Goal: Complete application form

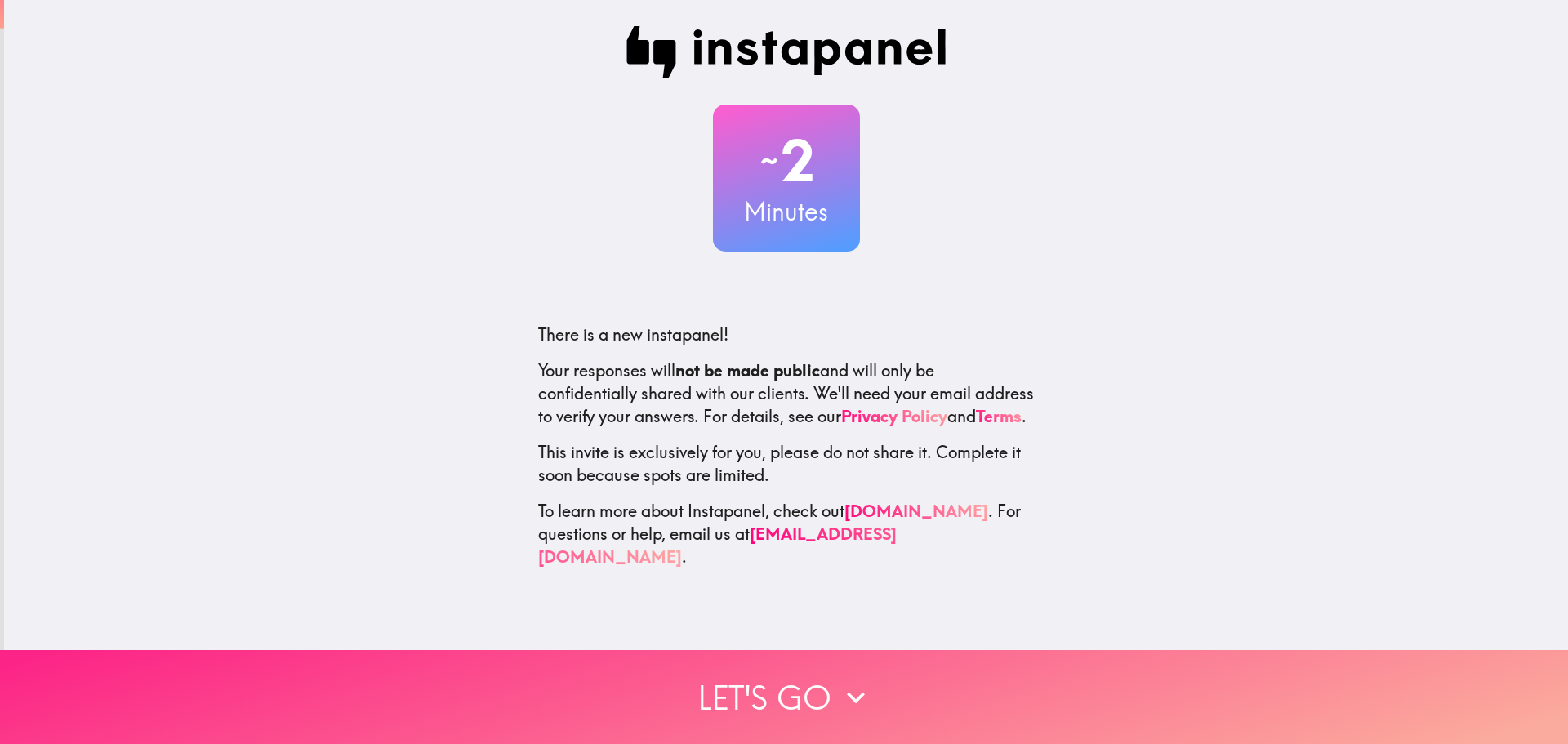
click at [792, 681] on button "Let's go" at bounding box center [784, 697] width 1568 height 94
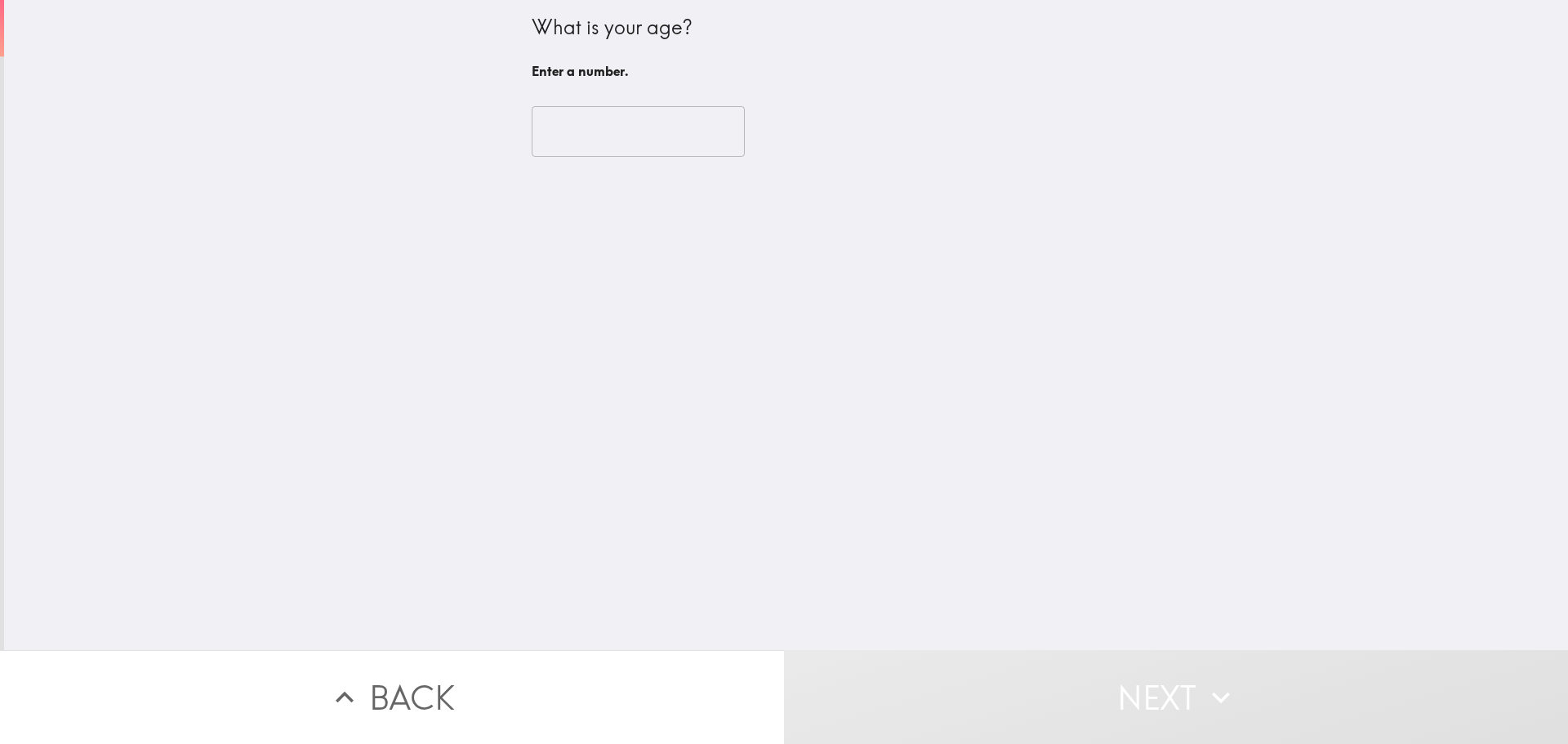
click at [548, 154] on input "number" at bounding box center [638, 131] width 213 height 51
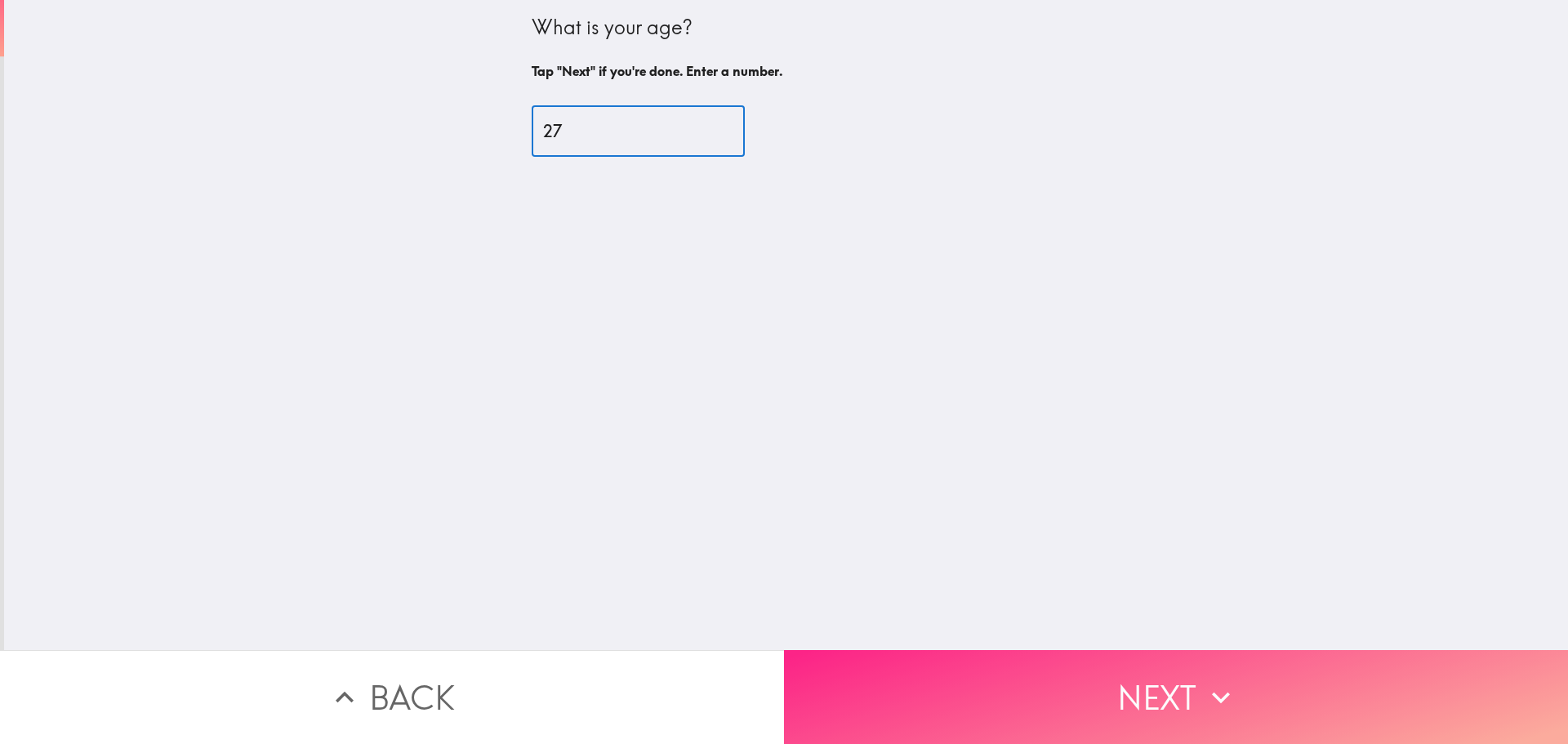
type input "27"
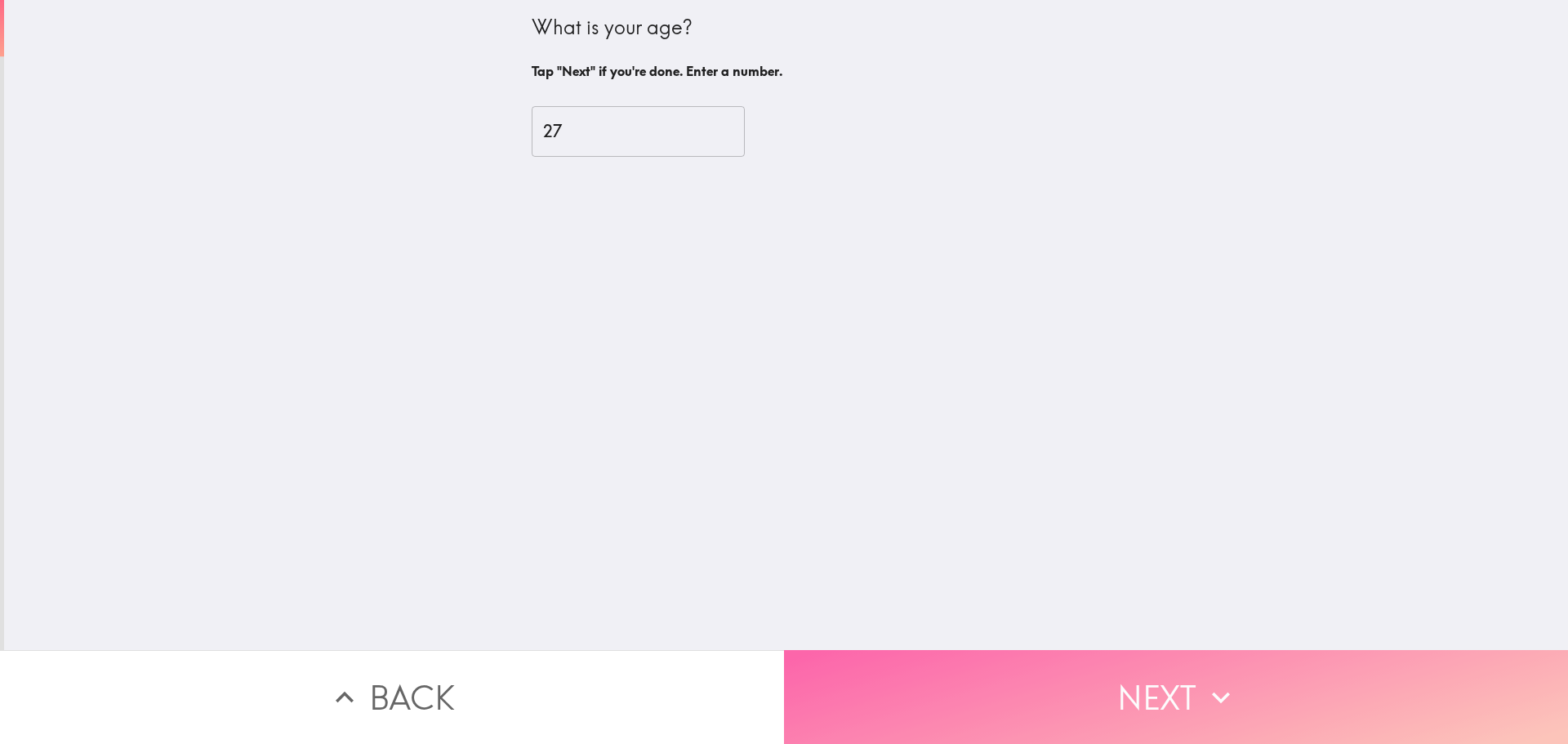
click at [949, 671] on button "Next" at bounding box center [1176, 697] width 784 height 94
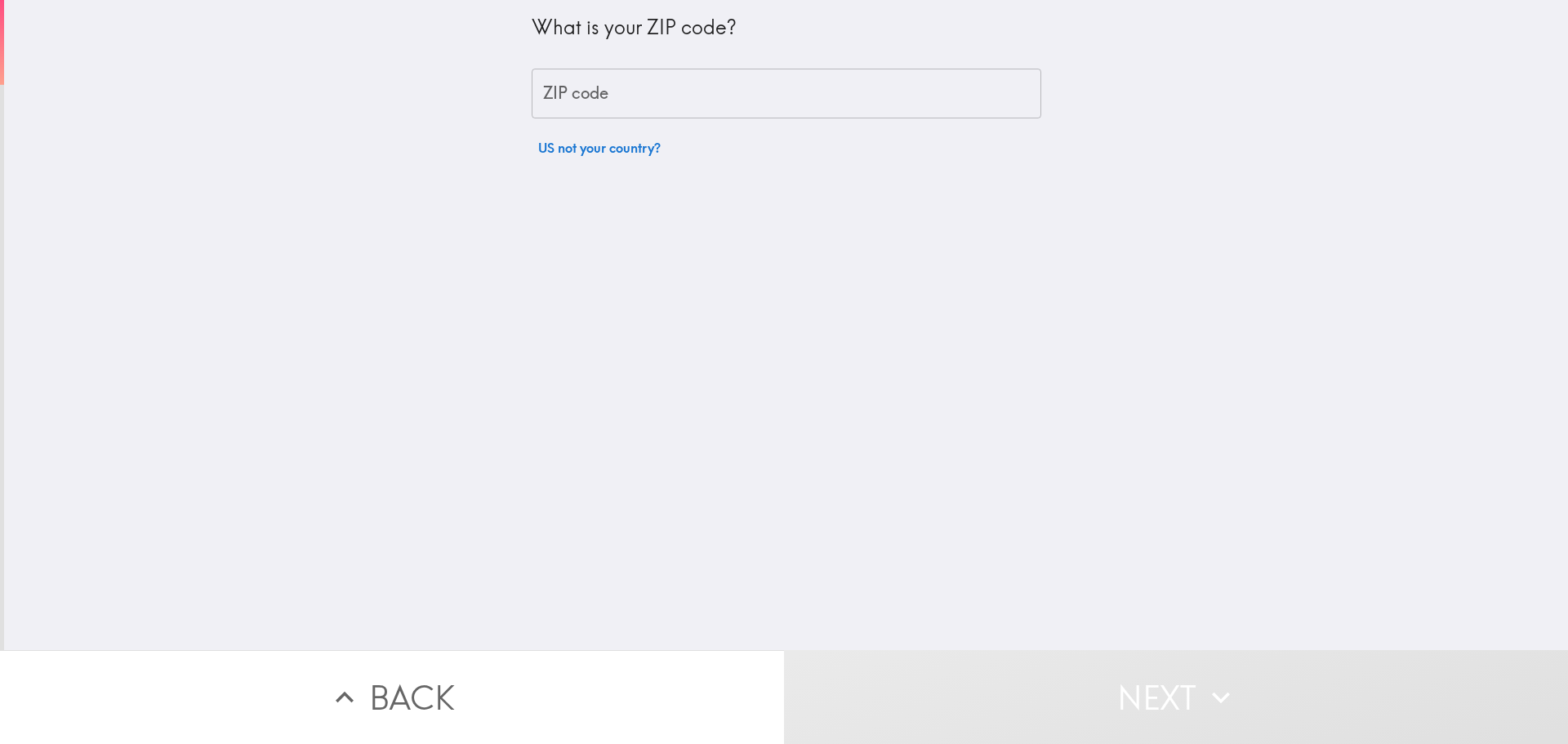
click at [594, 109] on input "ZIP code" at bounding box center [787, 94] width 510 height 51
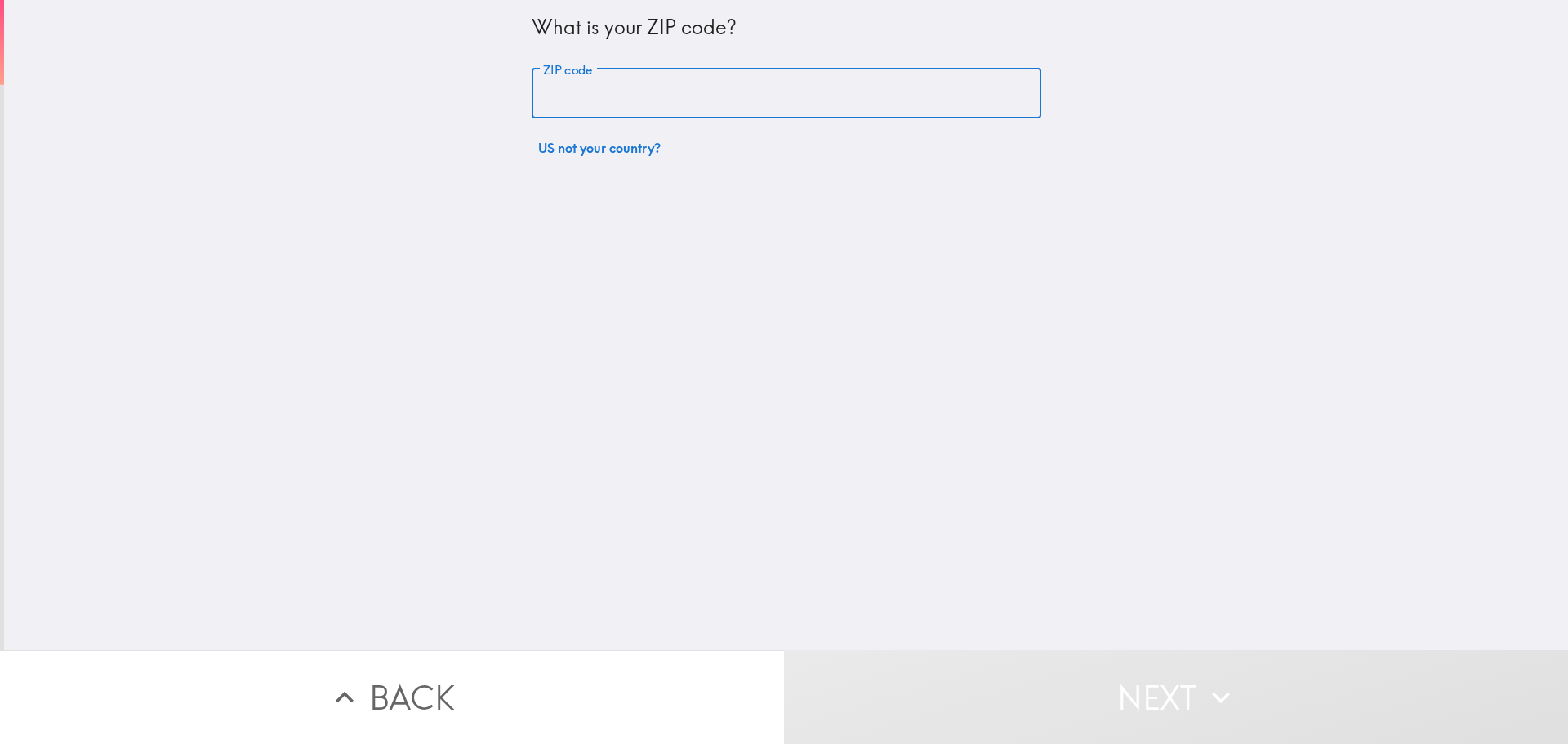
type input "33035"
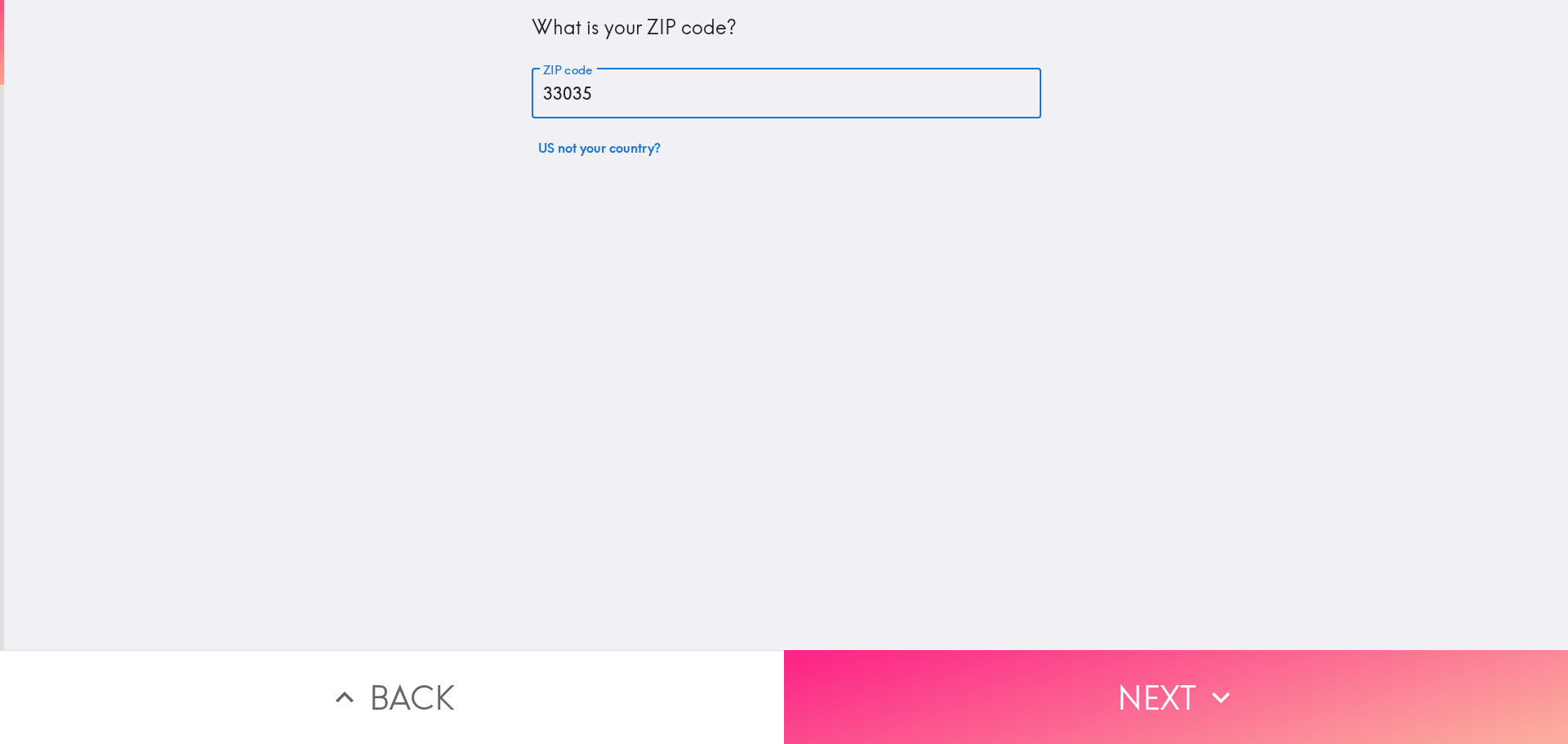
click at [941, 658] on button "Next" at bounding box center [1176, 697] width 784 height 94
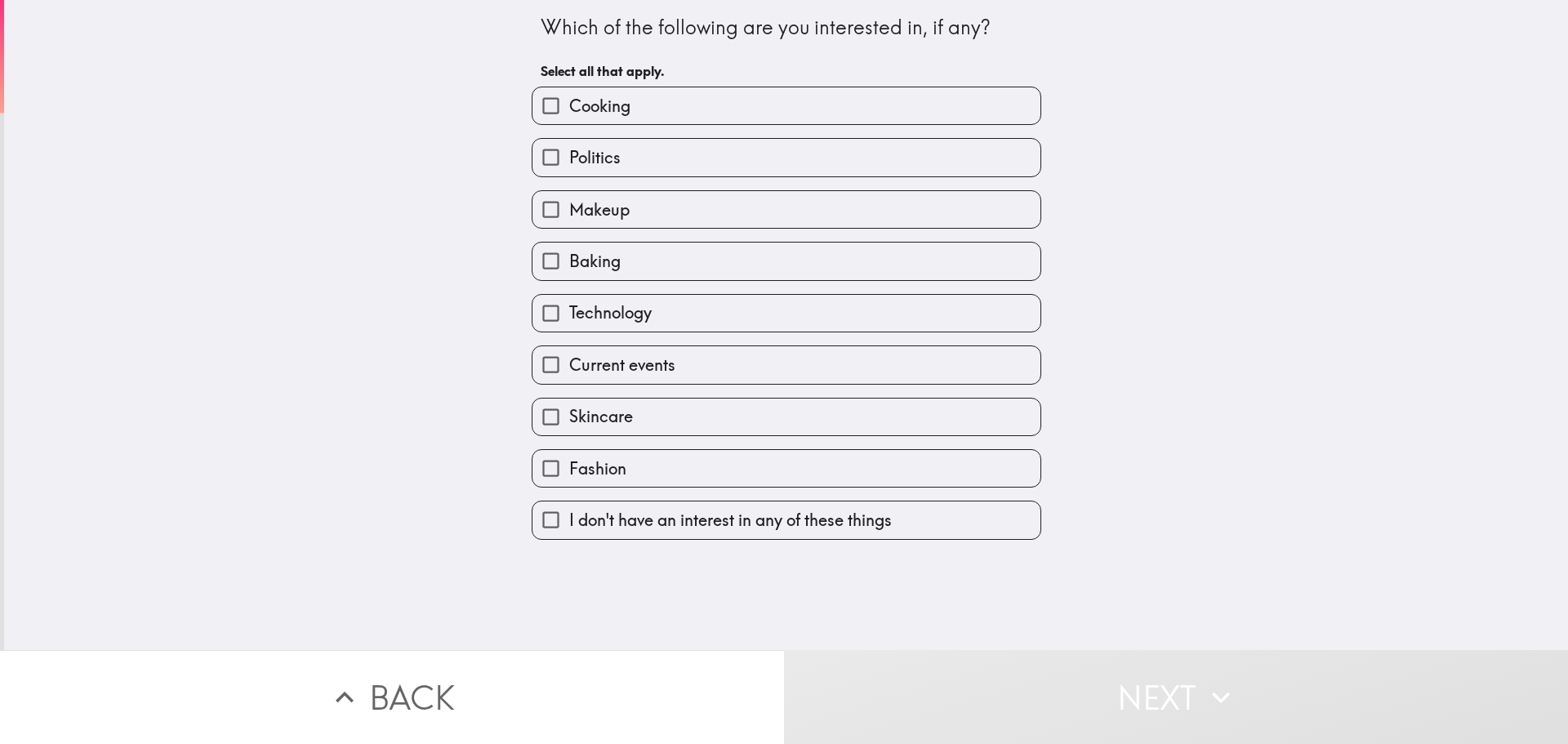
click at [564, 119] on label "Cooking" at bounding box center [787, 105] width 508 height 37
click at [564, 119] on input "Cooking" at bounding box center [551, 105] width 37 height 37
checkbox input "true"
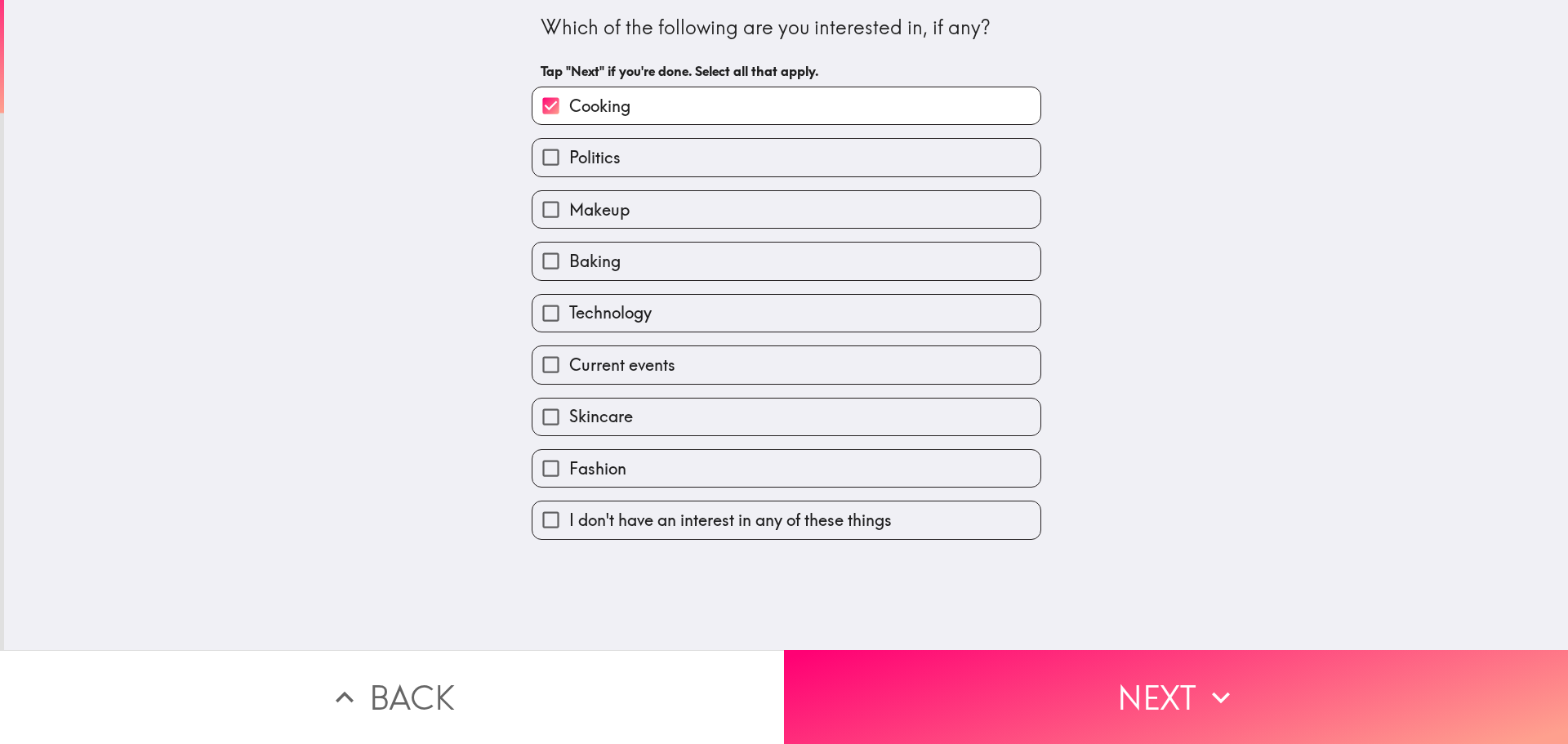
click at [602, 161] on span "Politics" at bounding box center [594, 157] width 51 height 23
click at [569, 161] on input "Politics" at bounding box center [551, 157] width 37 height 37
checkbox input "true"
click at [604, 225] on label "Makeup" at bounding box center [787, 209] width 508 height 37
click at [569, 225] on input "Makeup" at bounding box center [551, 209] width 37 height 37
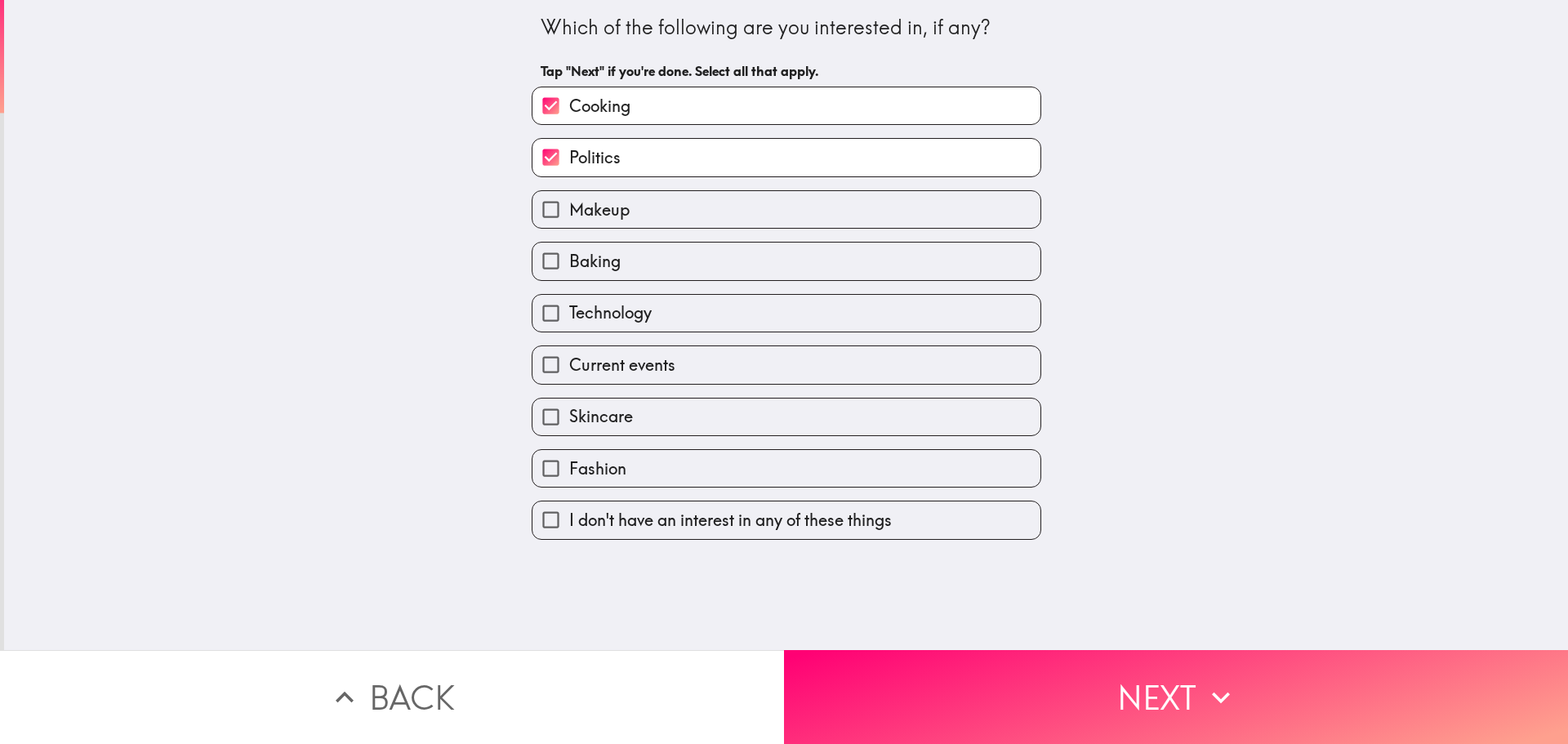
checkbox input "true"
click at [601, 257] on span "Baking" at bounding box center [594, 261] width 51 height 23
click at [569, 257] on input "Baking" at bounding box center [551, 261] width 37 height 37
checkbox input "true"
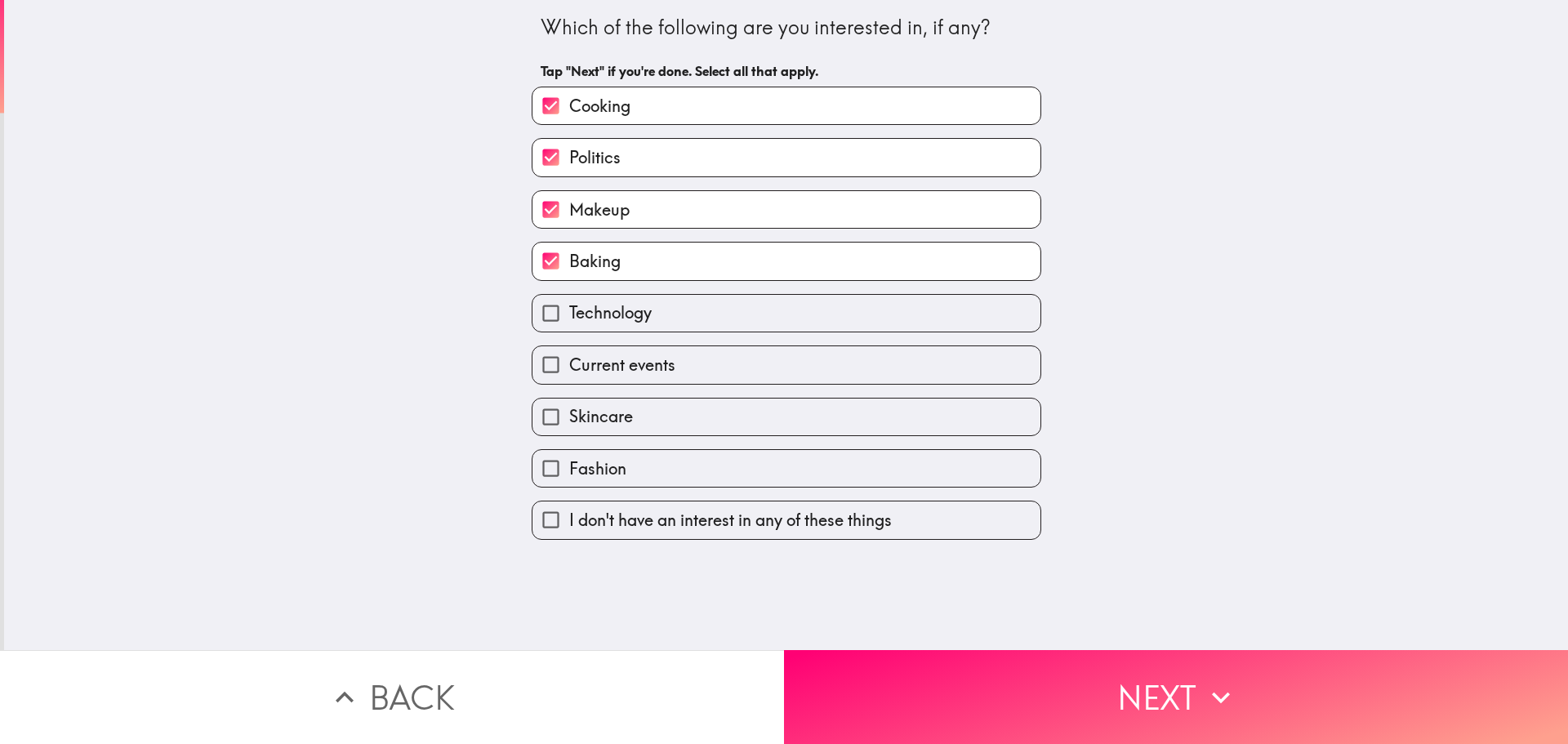
click at [600, 321] on span "Technology" at bounding box center [610, 312] width 83 height 23
click at [569, 321] on input "Technology" at bounding box center [551, 313] width 37 height 37
checkbox input "true"
click at [590, 373] on span "Current events" at bounding box center [622, 365] width 106 height 23
click at [569, 373] on input "Current events" at bounding box center [551, 364] width 37 height 37
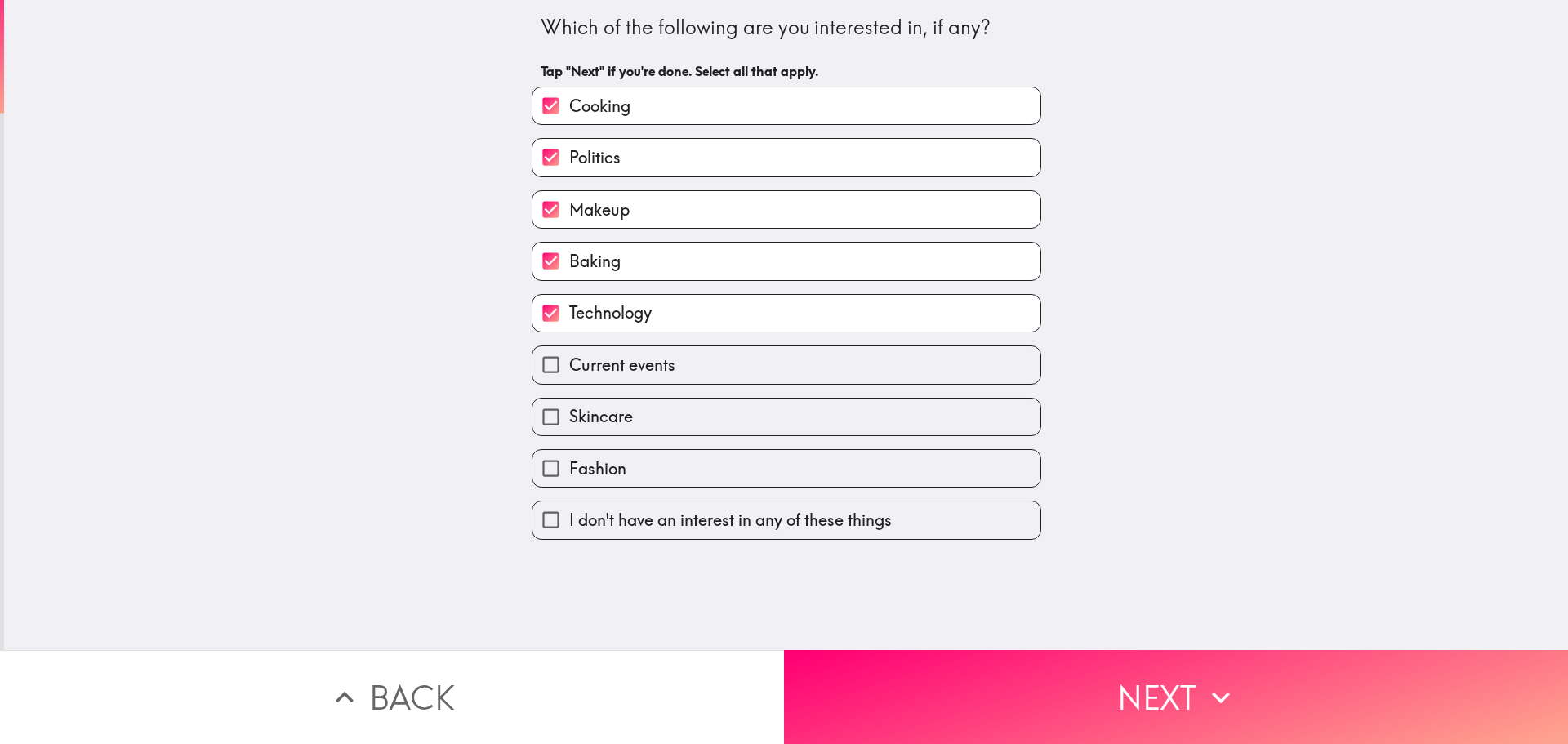
checkbox input "true"
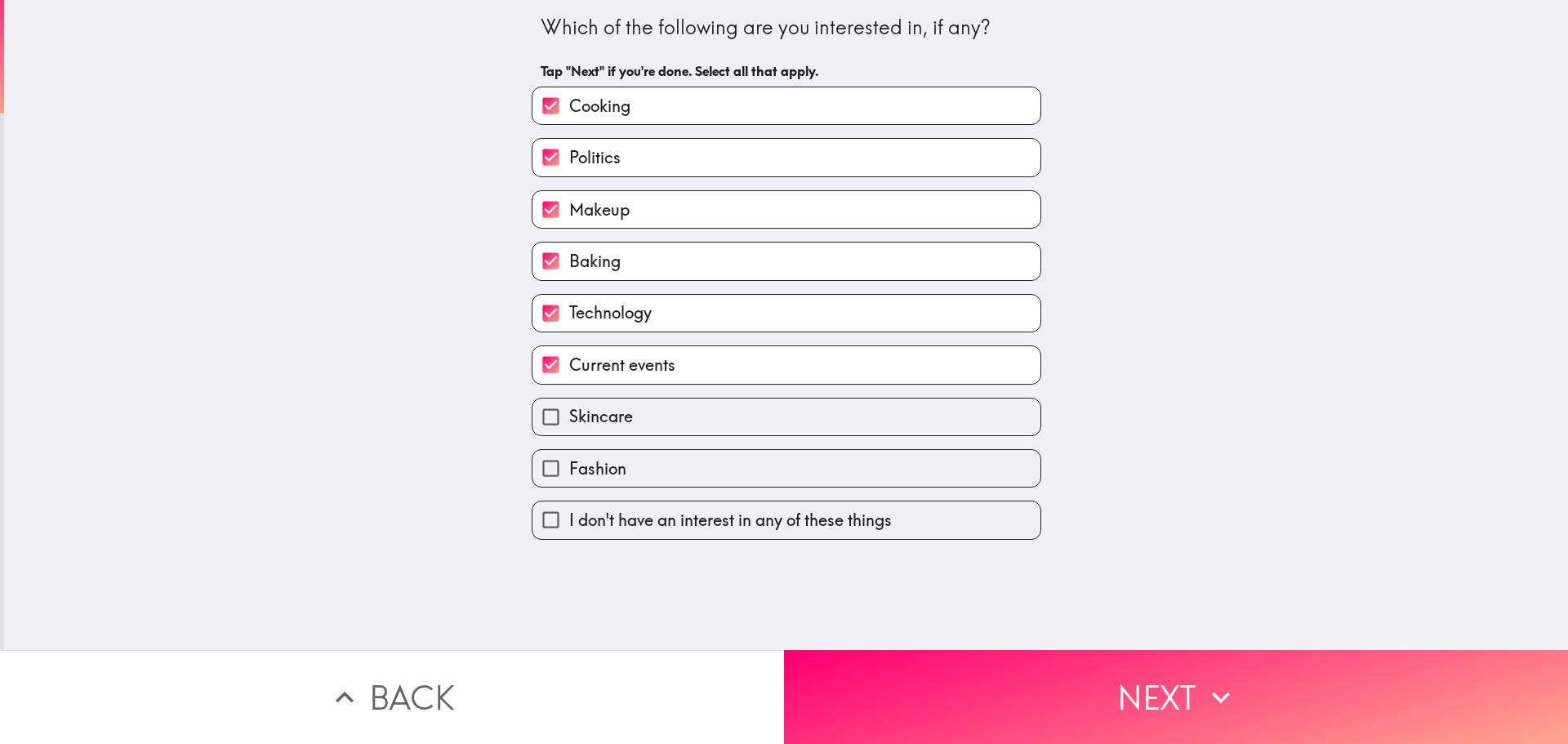
click at [586, 438] on div "Fashion" at bounding box center [780, 461] width 523 height 51
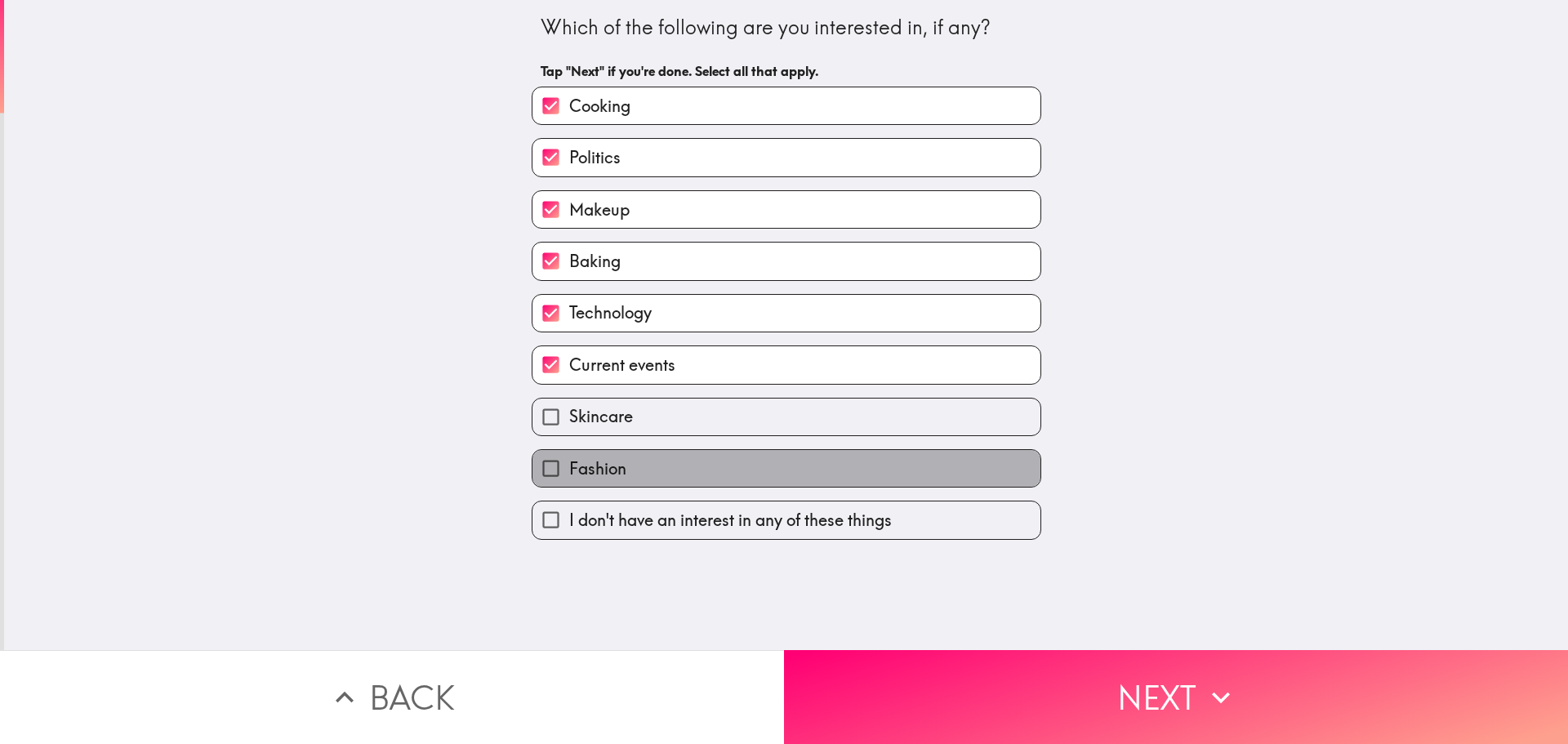
click at [586, 457] on span "Fashion" at bounding box center [597, 468] width 57 height 23
click at [569, 457] on input "Fashion" at bounding box center [551, 468] width 37 height 37
checkbox input "true"
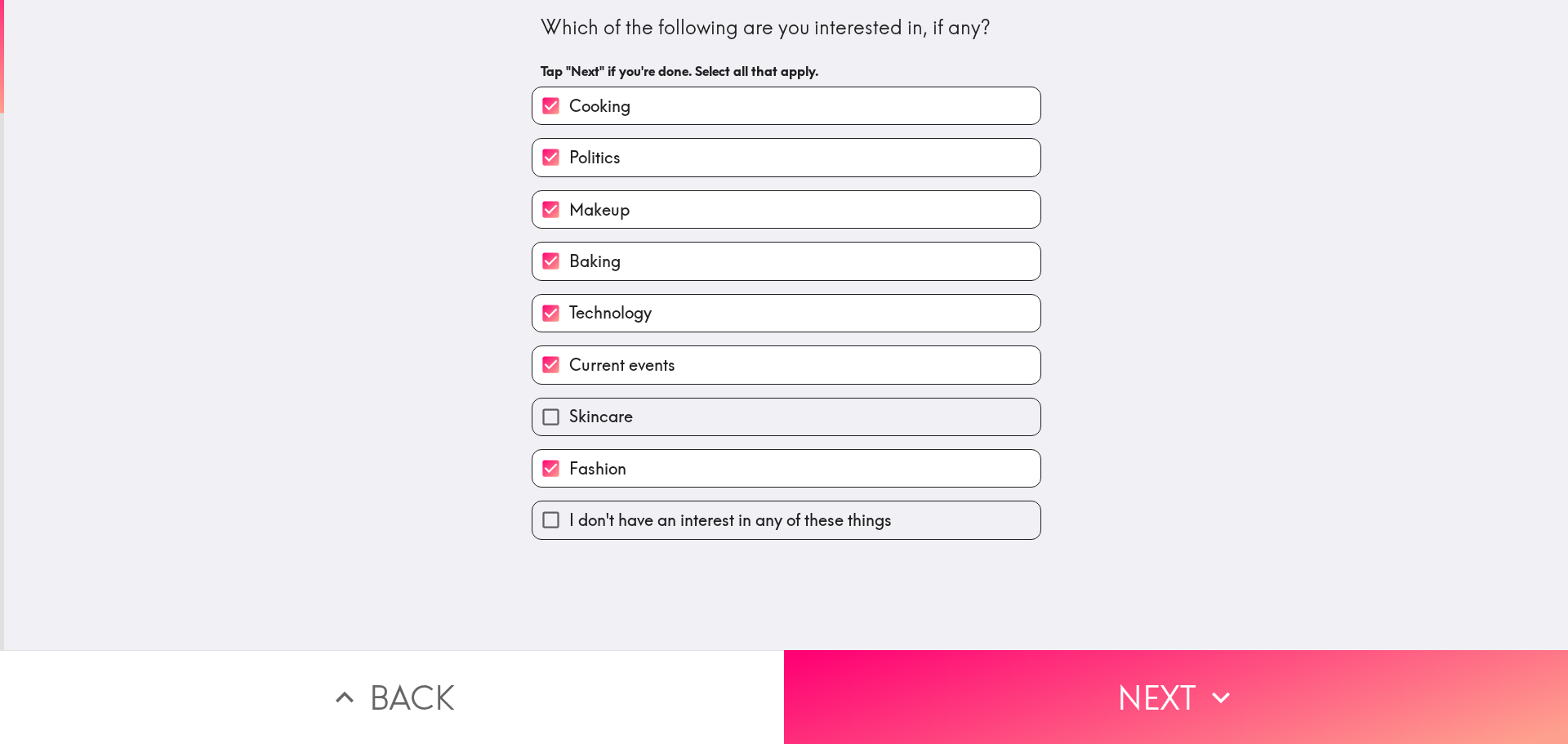
click at [586, 437] on div "Fashion" at bounding box center [780, 461] width 523 height 51
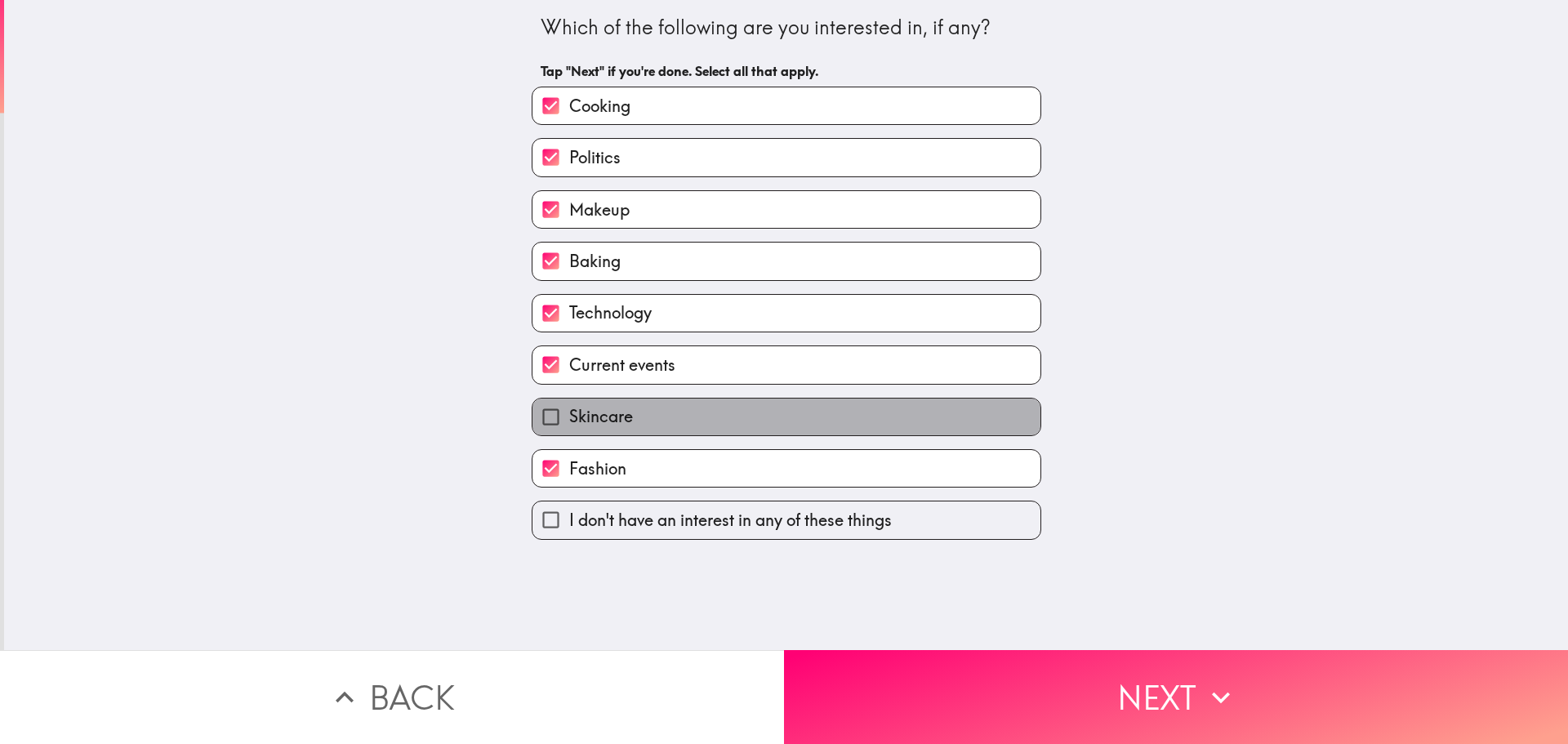
click at [583, 416] on span "Skincare" at bounding box center [601, 416] width 64 height 23
click at [569, 416] on input "Skincare" at bounding box center [551, 417] width 37 height 37
checkbox input "true"
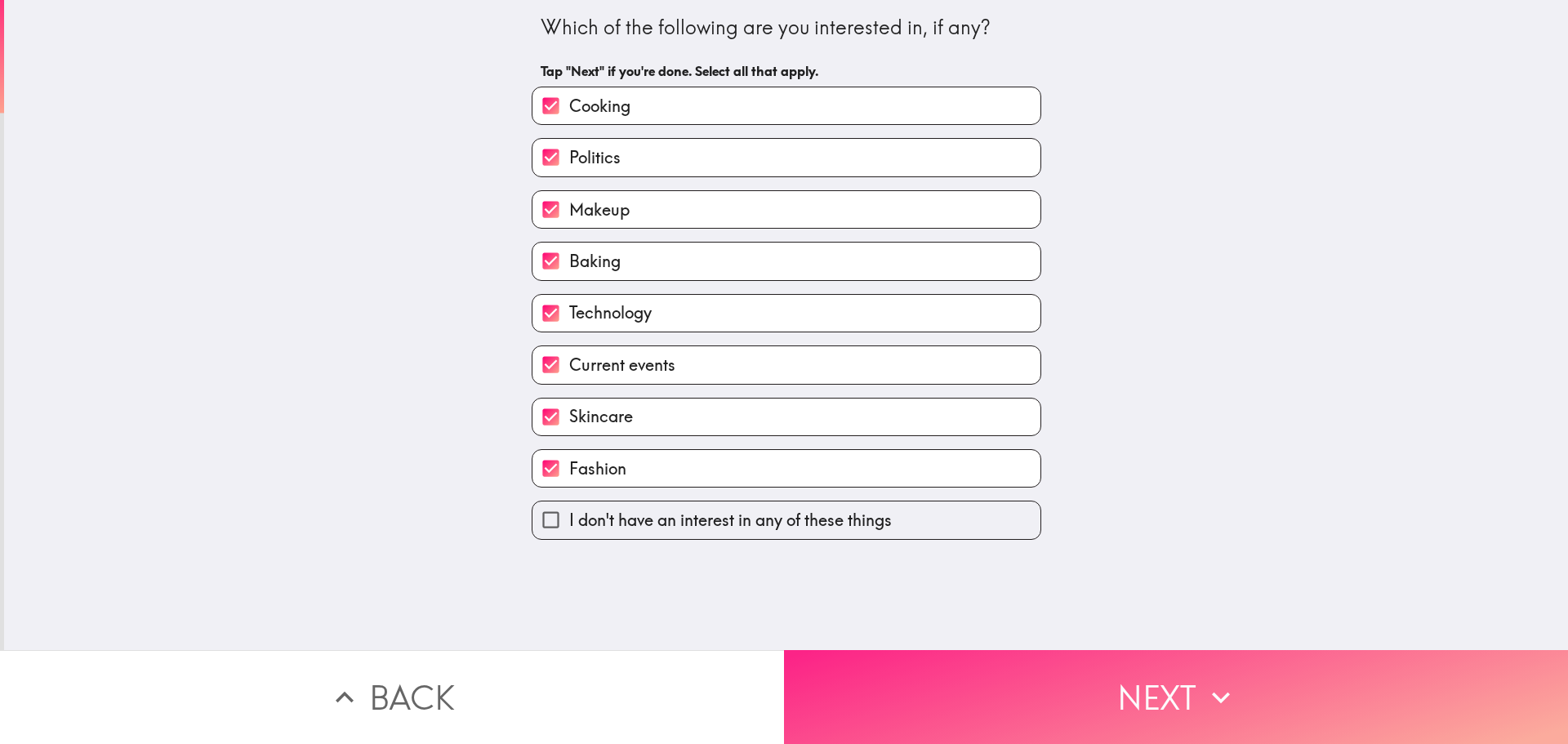
click at [1078, 660] on button "Next" at bounding box center [1176, 697] width 784 height 94
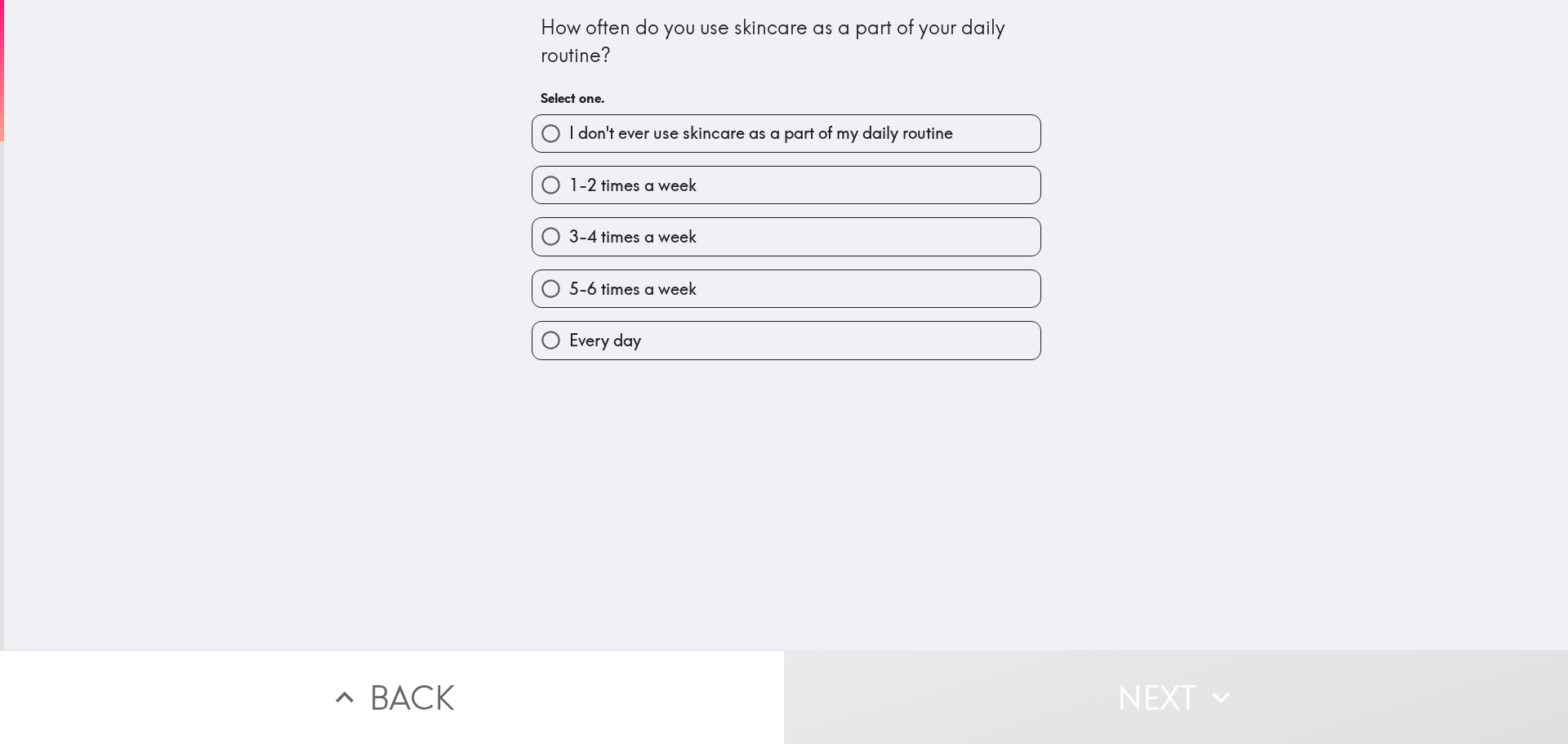
click at [648, 297] on span "5-6 times a week" at bounding box center [632, 289] width 127 height 23
click at [569, 297] on input "5-6 times a week" at bounding box center [551, 288] width 37 height 37
radio input "true"
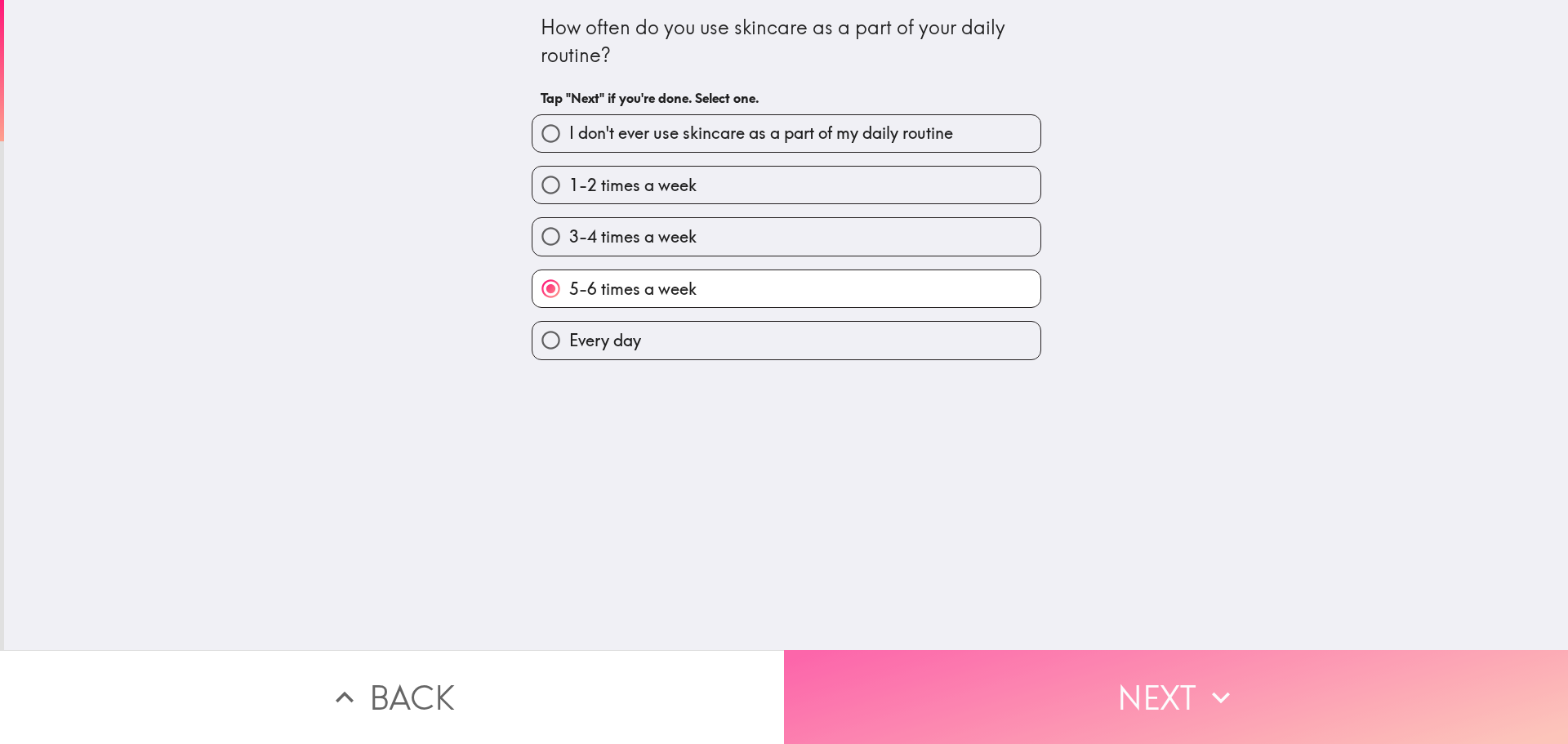
click at [1030, 684] on button "Next" at bounding box center [1176, 697] width 784 height 94
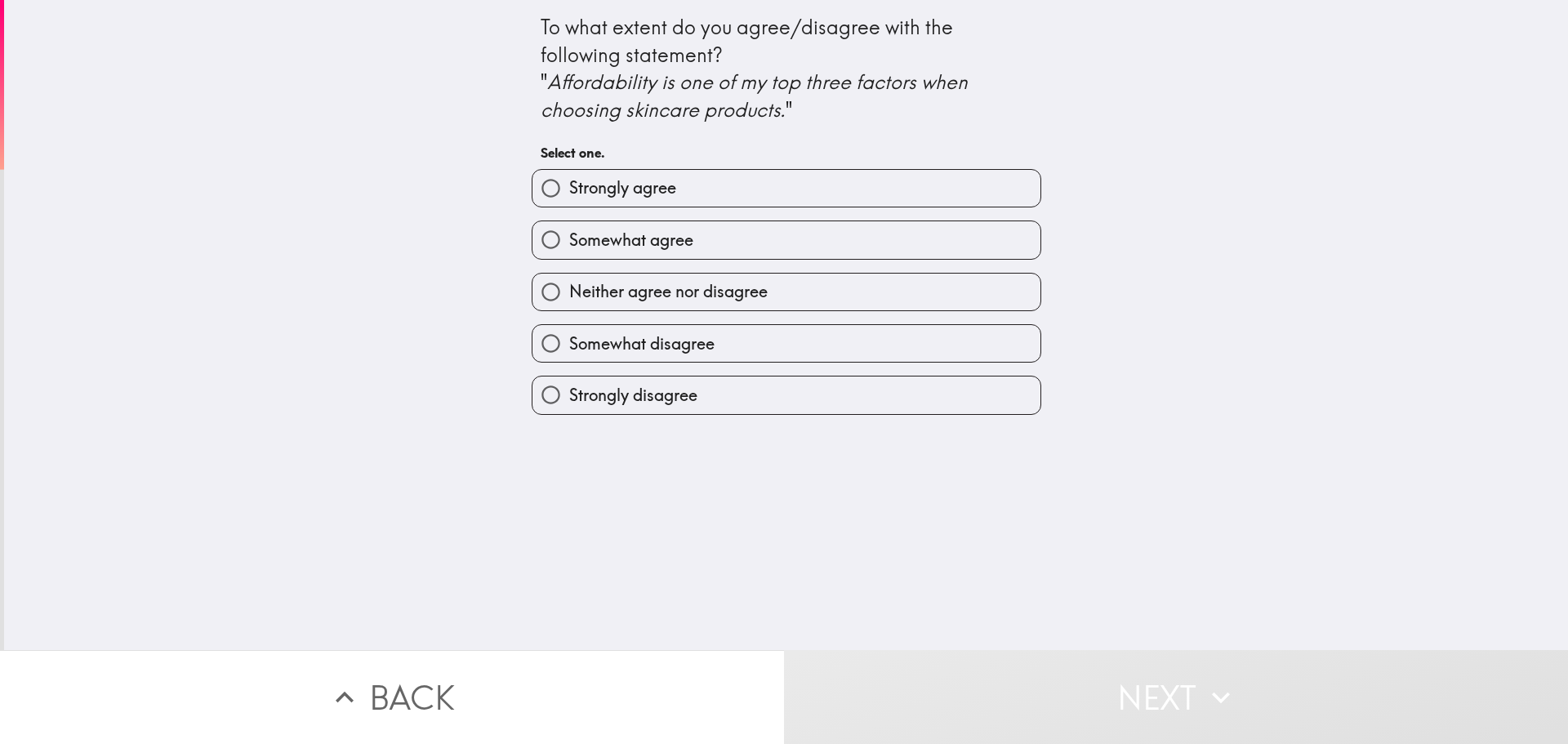
click at [655, 234] on span "Somewhat agree" at bounding box center [631, 240] width 124 height 23
click at [569, 234] on input "Somewhat agree" at bounding box center [551, 239] width 37 height 37
radio input "true"
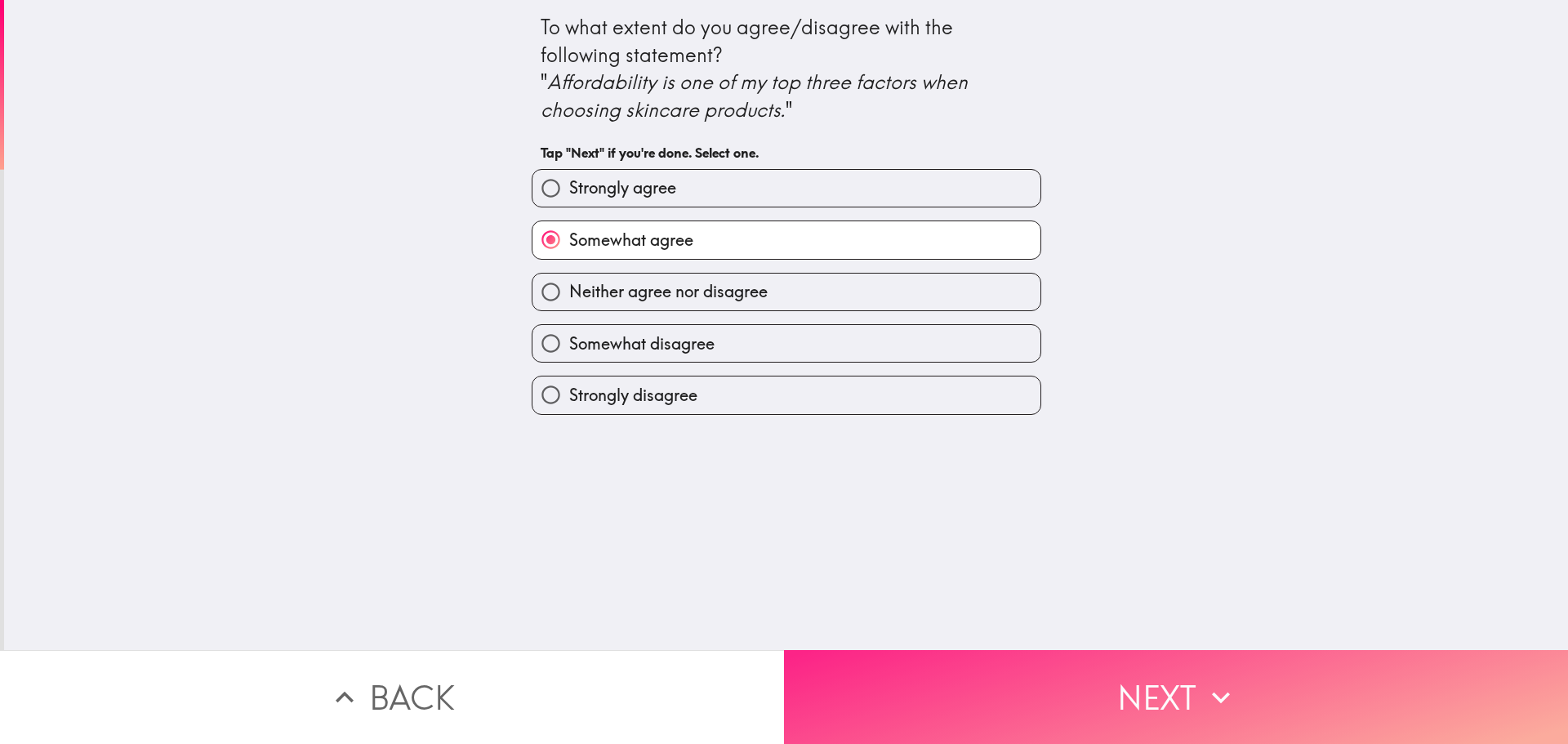
click at [1011, 698] on button "Next" at bounding box center [1176, 697] width 784 height 94
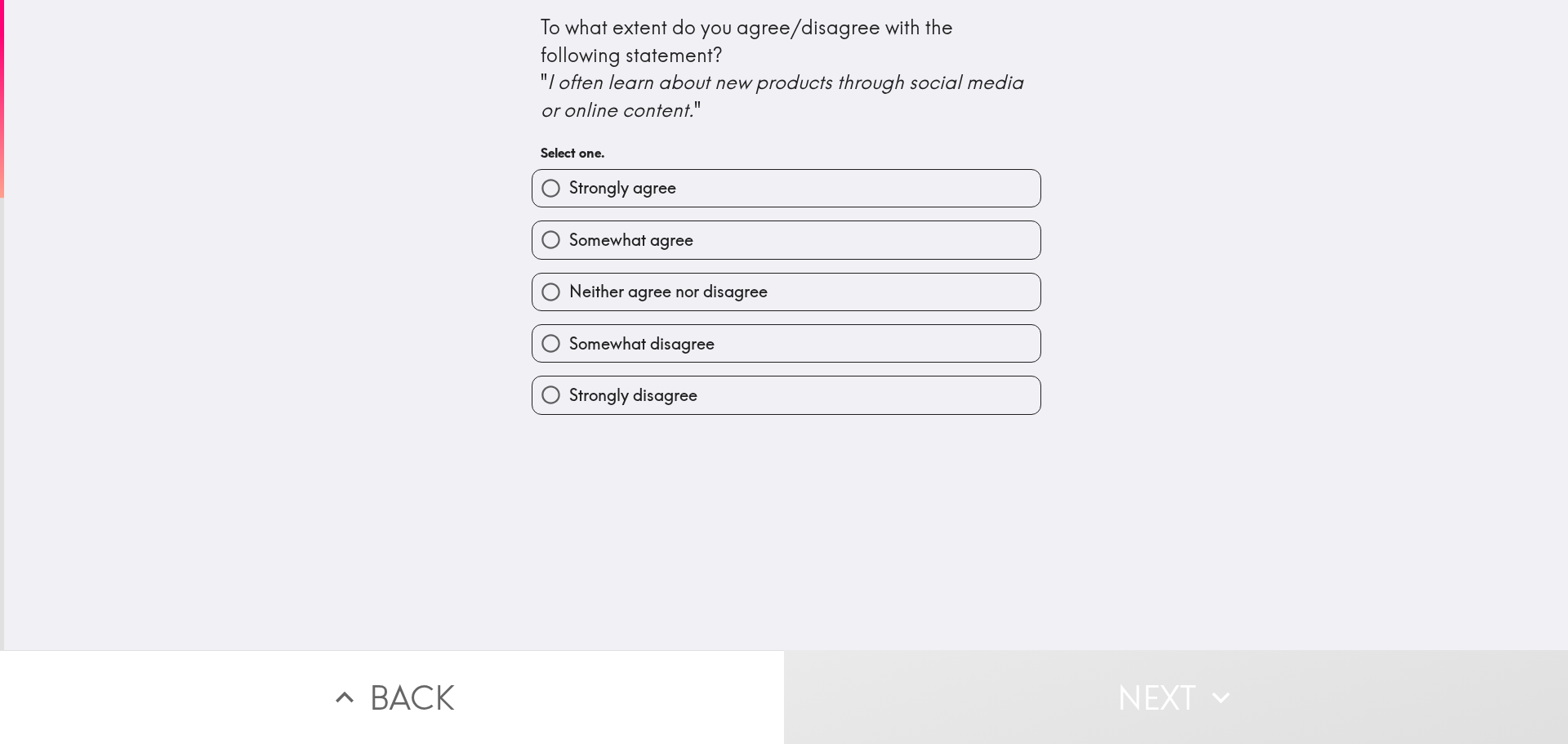
click at [718, 185] on label "Strongly agree" at bounding box center [787, 188] width 508 height 37
click at [569, 185] on input "Strongly agree" at bounding box center [551, 188] width 37 height 37
radio input "true"
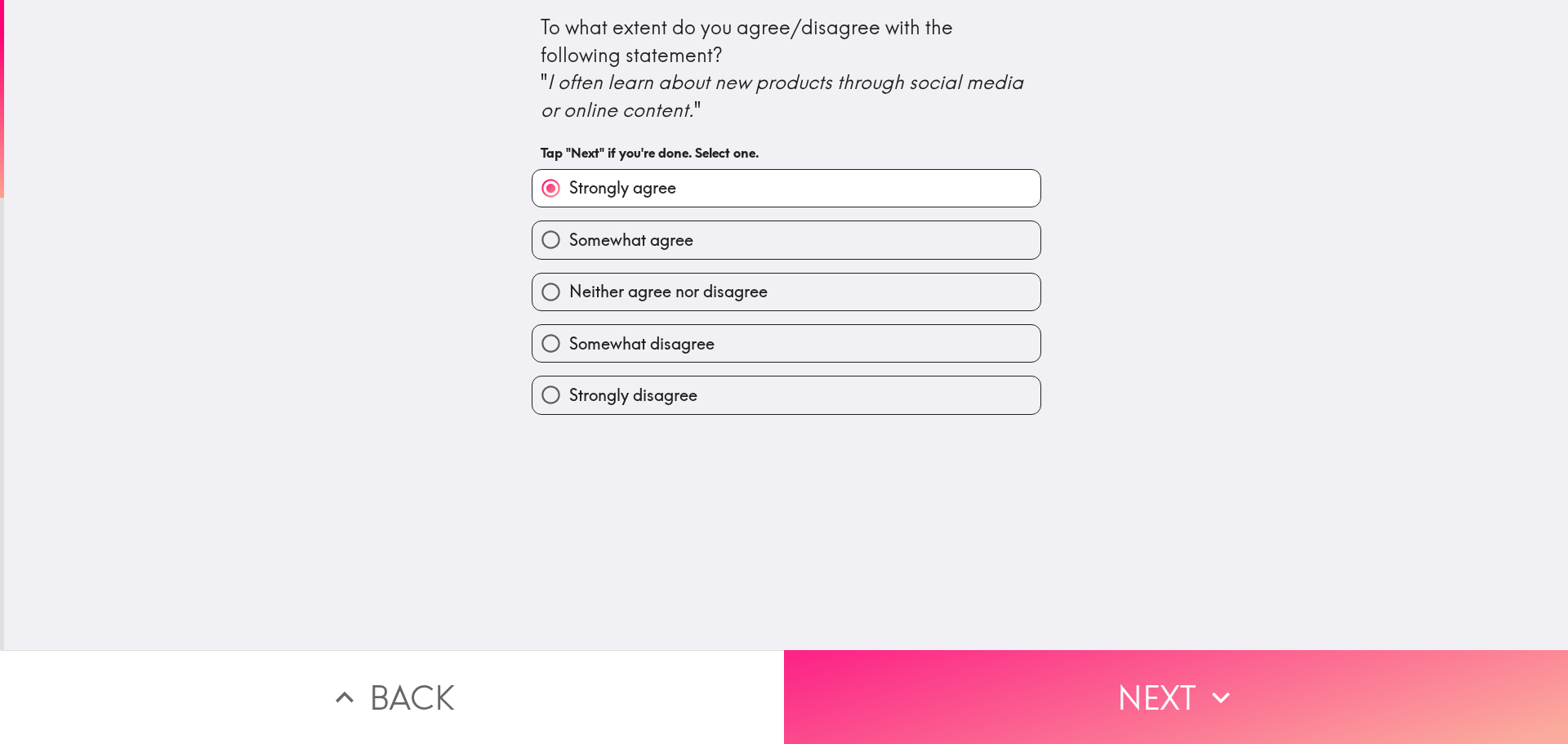
click at [999, 689] on button "Next" at bounding box center [1176, 697] width 784 height 94
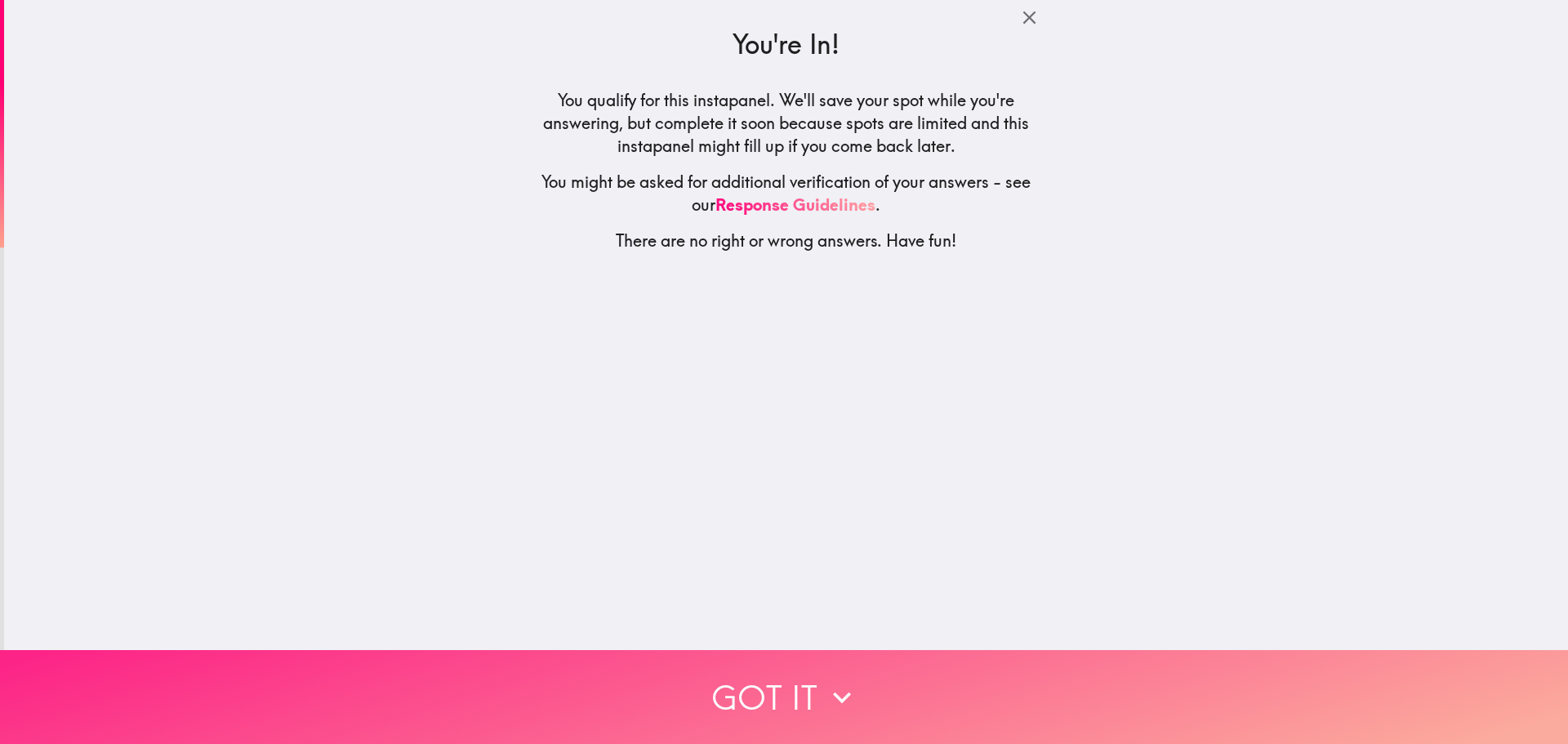
click at [778, 650] on button "Got it" at bounding box center [784, 697] width 1568 height 94
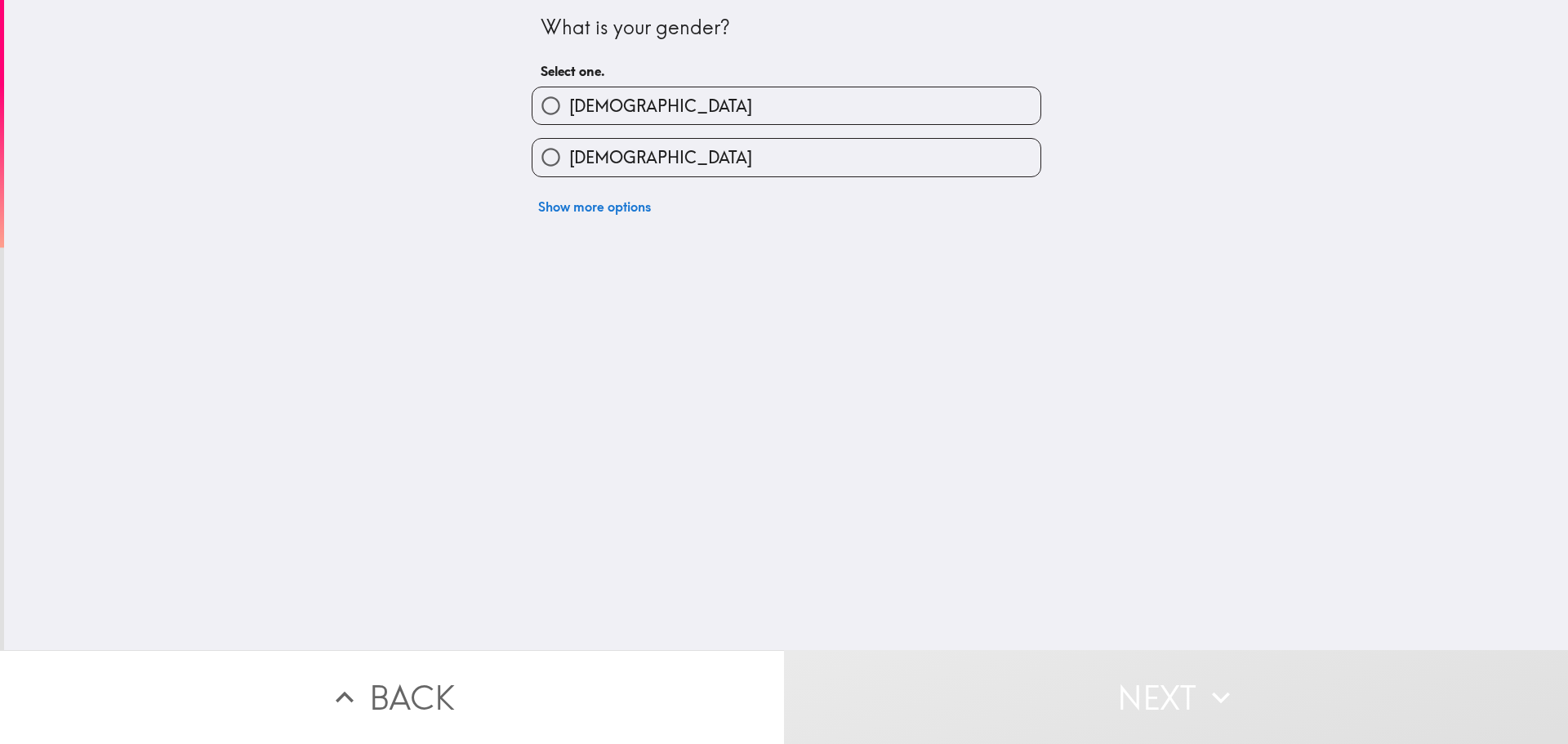
click at [614, 91] on label "[DEMOGRAPHIC_DATA]" at bounding box center [787, 105] width 508 height 37
click at [569, 91] on input "[DEMOGRAPHIC_DATA]" at bounding box center [551, 105] width 37 height 37
radio input "true"
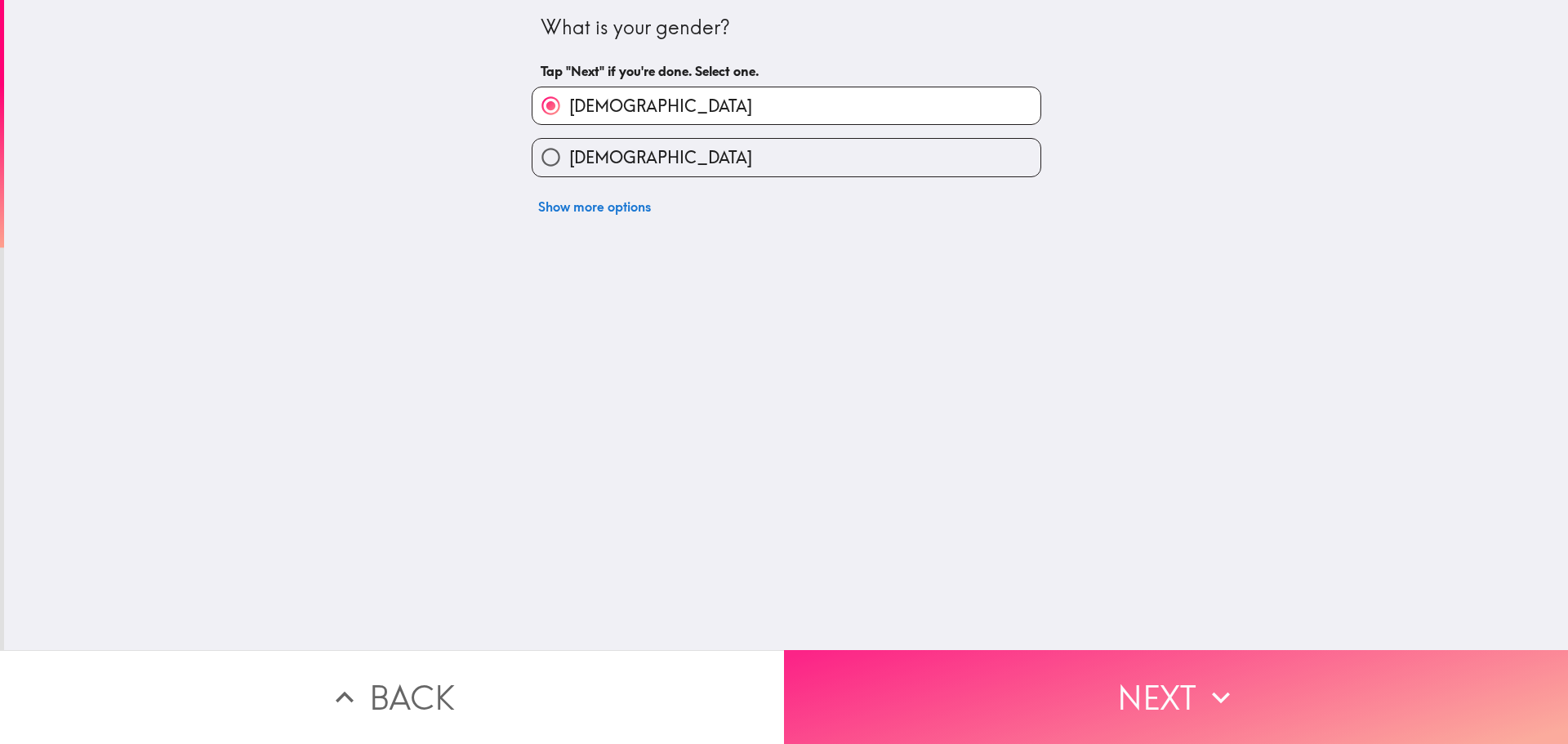
click at [1059, 662] on button "Next" at bounding box center [1176, 697] width 784 height 94
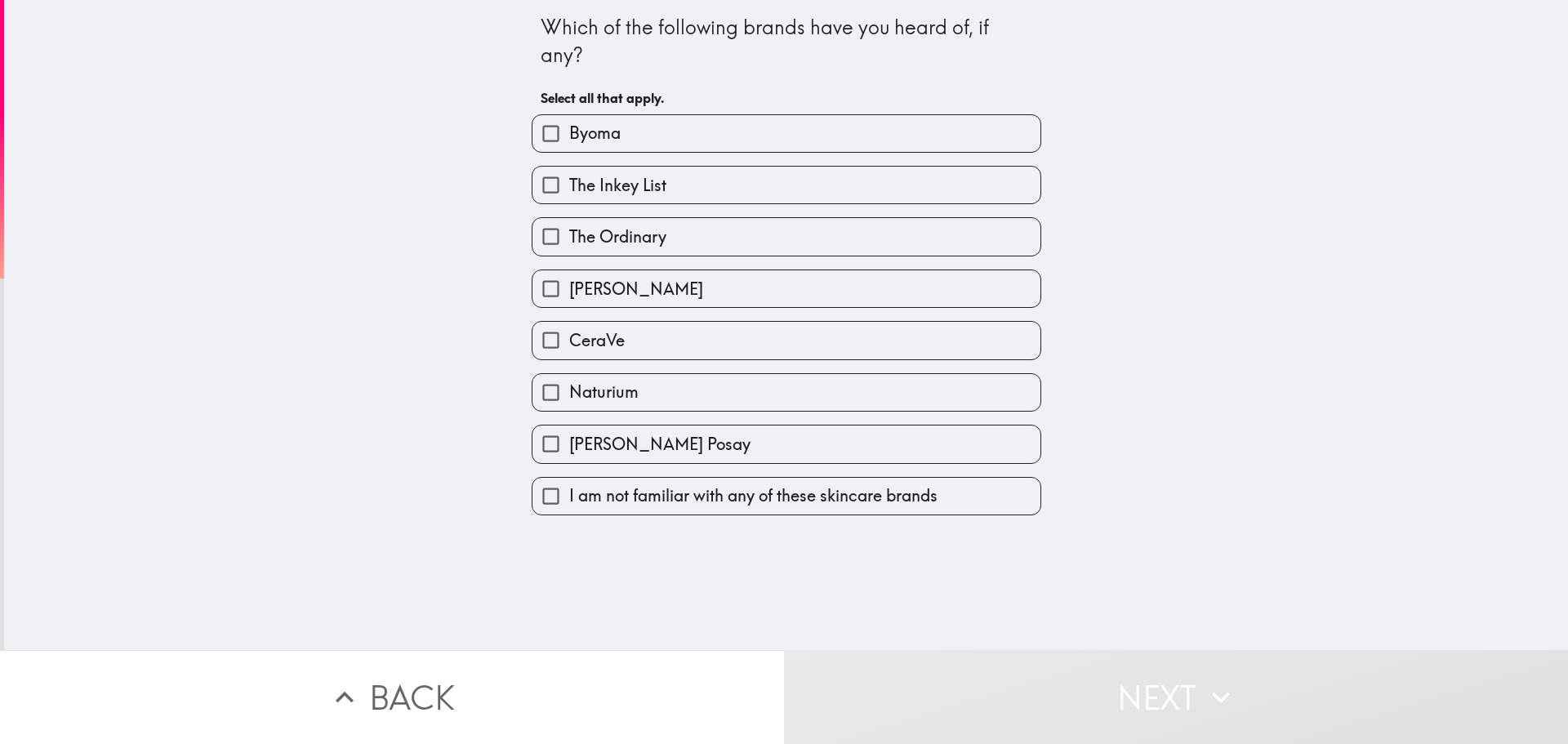
click at [596, 136] on span "Byoma" at bounding box center [594, 133] width 51 height 23
click at [569, 136] on input "Byoma" at bounding box center [551, 133] width 37 height 37
checkbox input "true"
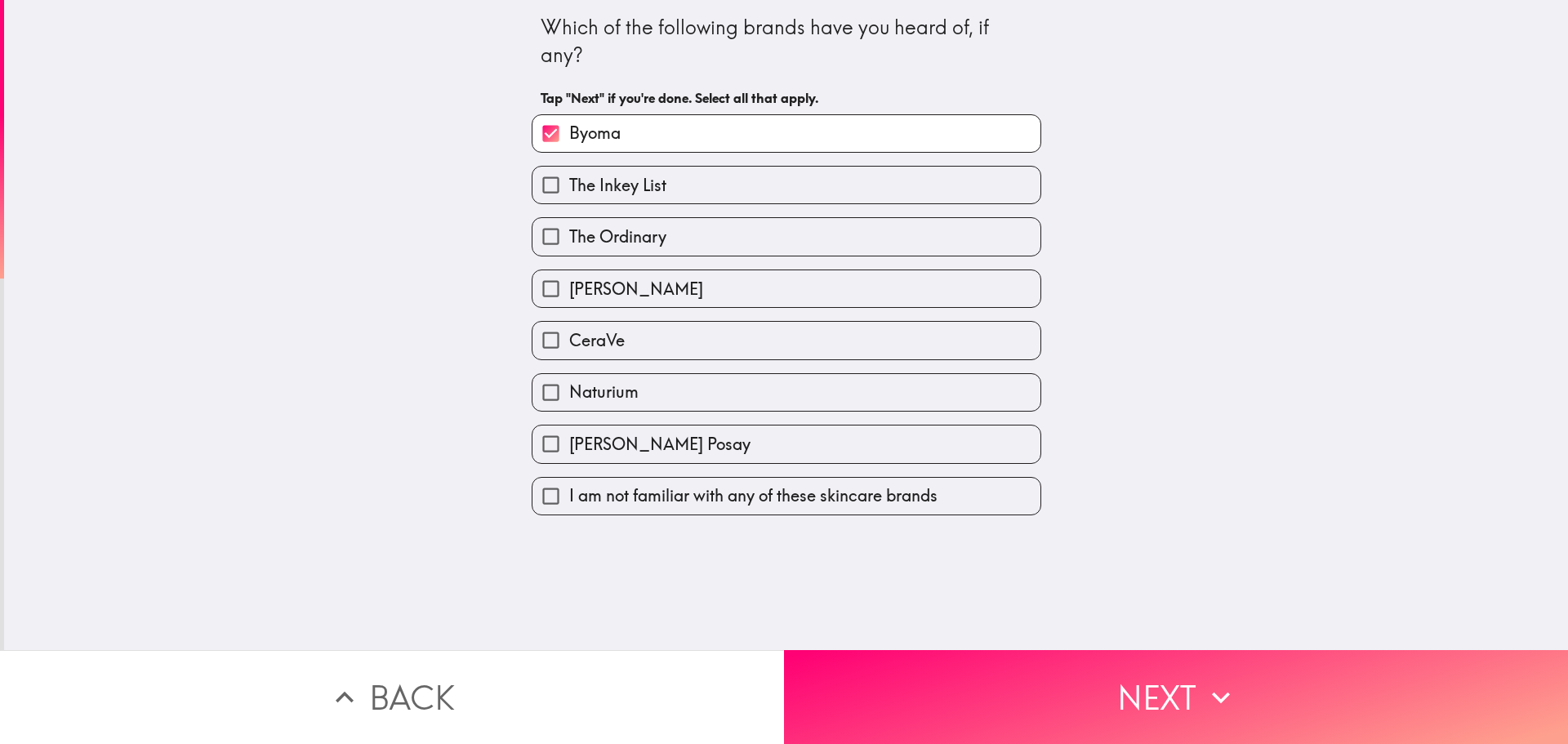
click at [604, 165] on div "The Inkey List" at bounding box center [780, 178] width 523 height 51
click at [609, 176] on span "The Inkey List" at bounding box center [617, 185] width 97 height 23
click at [569, 176] on input "The Inkey List" at bounding box center [551, 185] width 37 height 37
checkbox input "true"
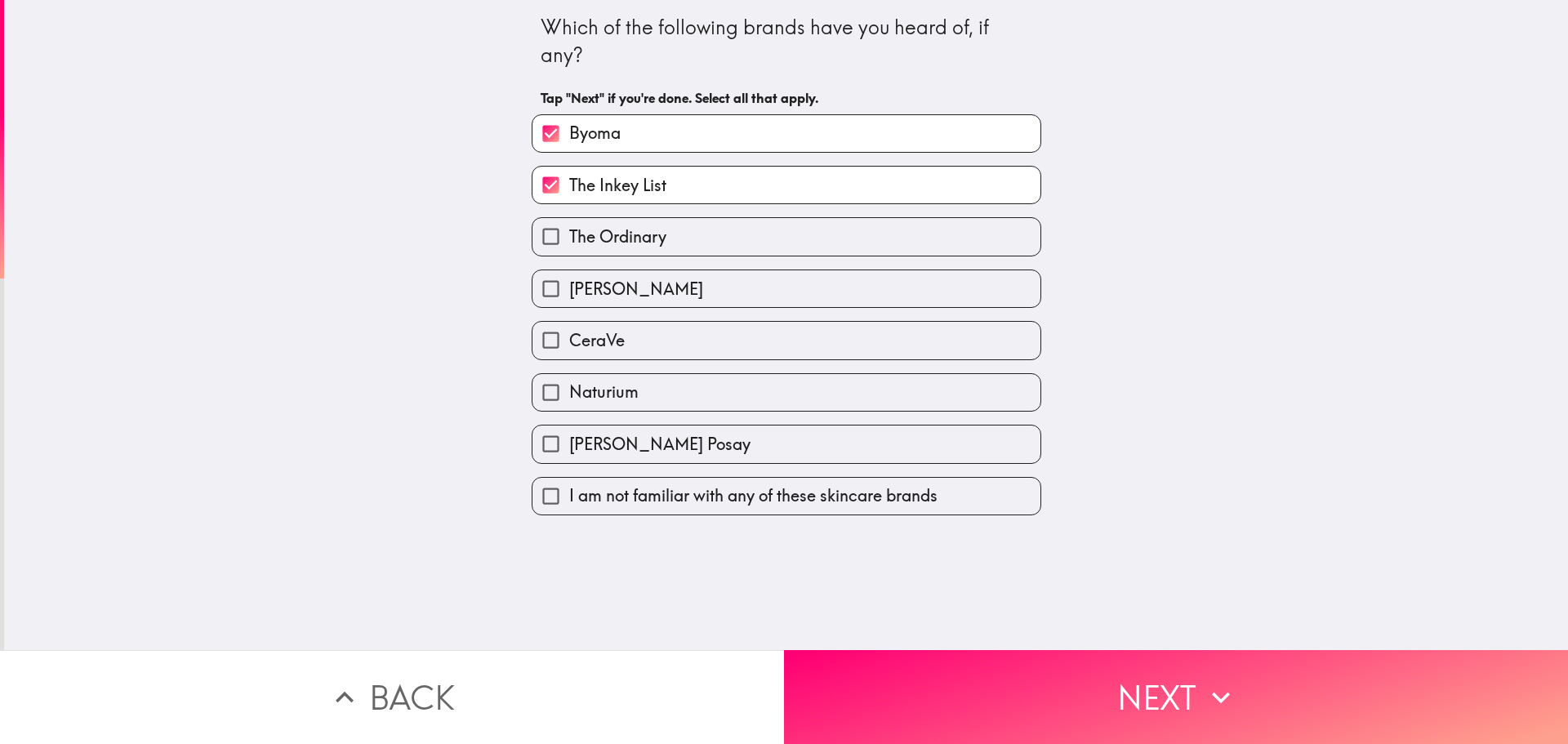
click at [626, 230] on span "The Ordinary" at bounding box center [617, 236] width 97 height 23
click at [569, 230] on input "The Ordinary" at bounding box center [551, 236] width 37 height 37
checkbox input "true"
click at [617, 294] on span "[PERSON_NAME]" at bounding box center [636, 289] width 134 height 23
click at [569, 294] on input "[PERSON_NAME]" at bounding box center [551, 288] width 37 height 37
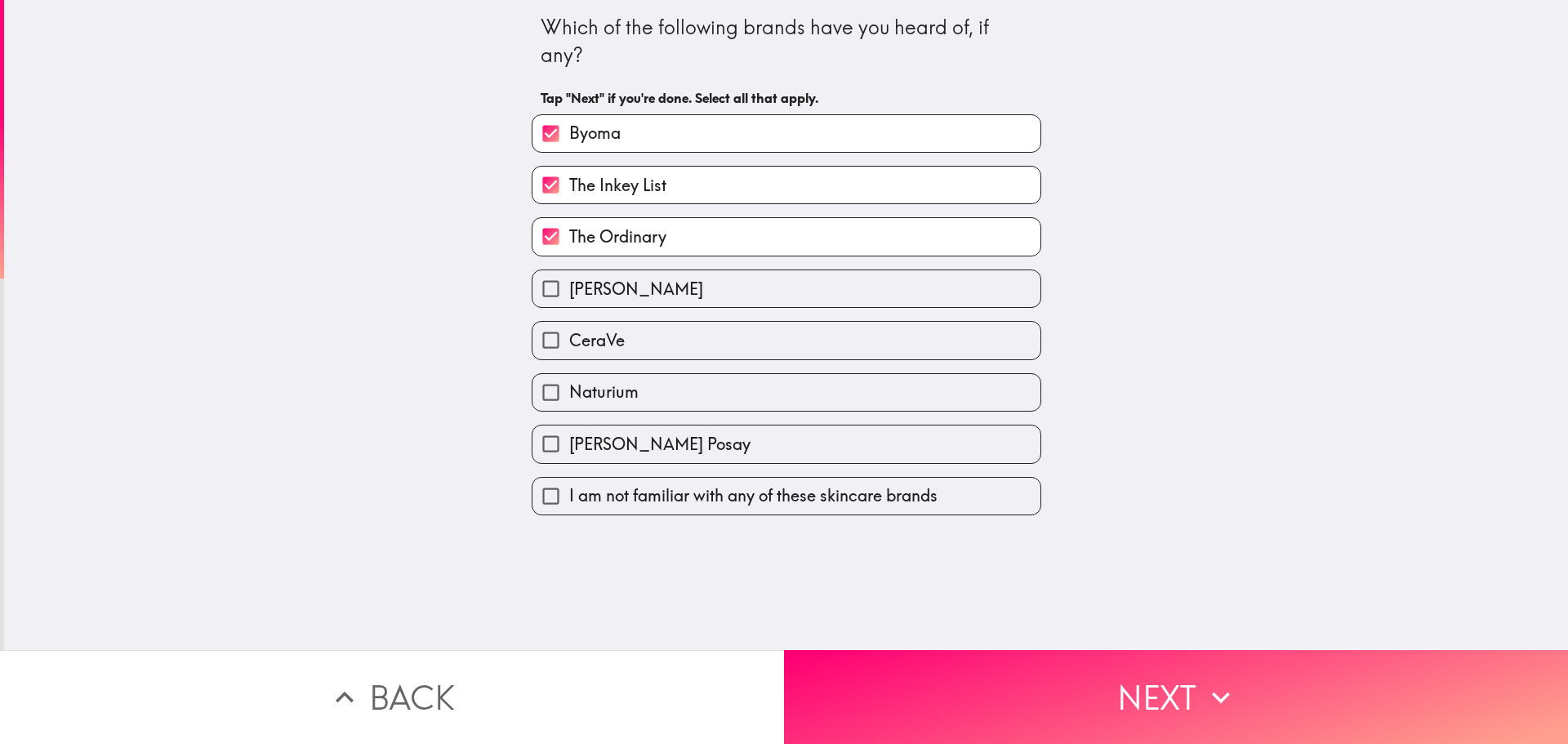
checkbox input "true"
click at [617, 348] on label "CeraVe" at bounding box center [787, 340] width 508 height 37
click at [569, 348] on input "CeraVe" at bounding box center [551, 340] width 37 height 37
checkbox input "true"
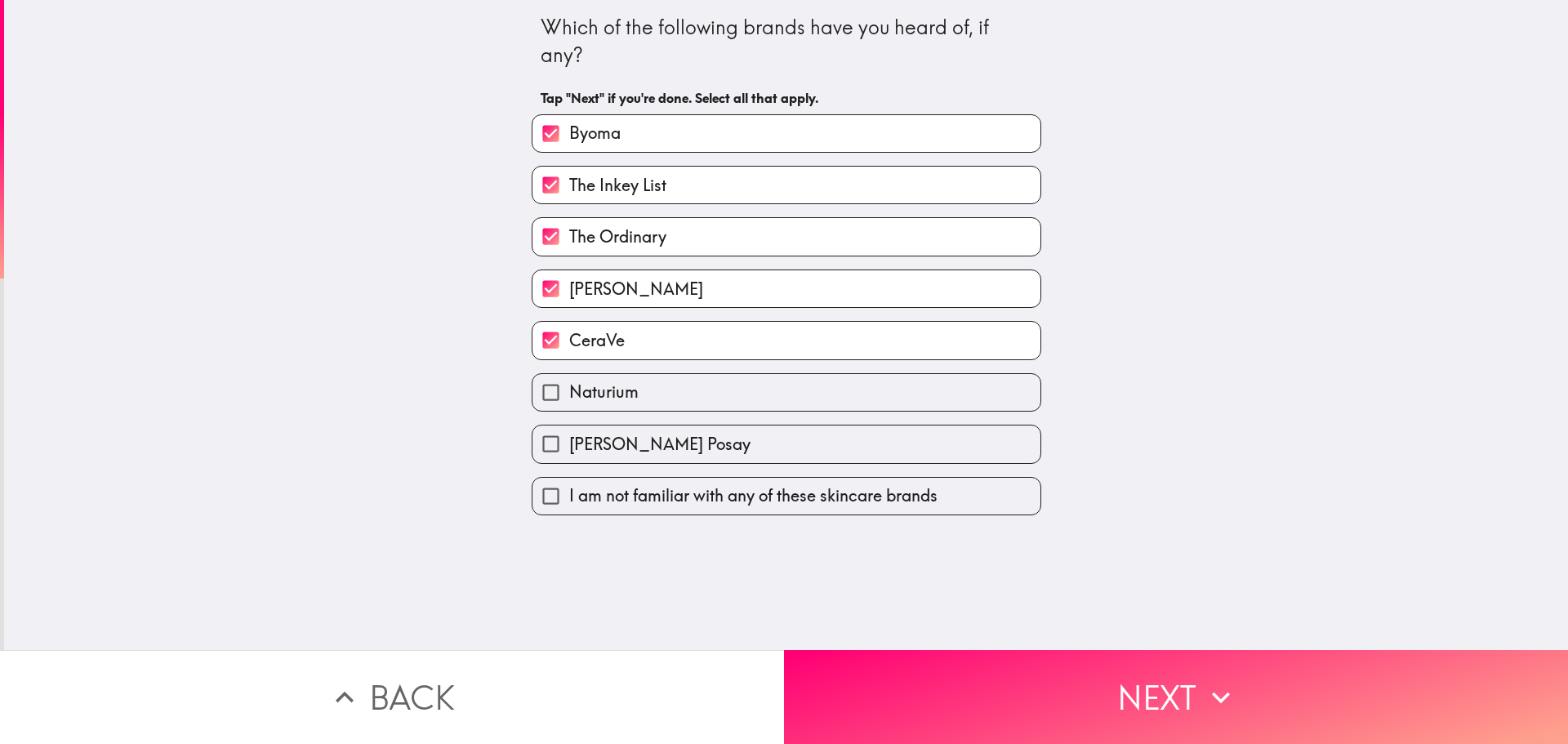
click at [623, 388] on span "Naturium" at bounding box center [603, 392] width 69 height 23
click at [569, 388] on input "Naturium" at bounding box center [551, 392] width 37 height 37
checkbox input "true"
click at [627, 441] on span "[PERSON_NAME] Posay" at bounding box center [659, 444] width 181 height 23
click at [569, 441] on input "[PERSON_NAME] Posay" at bounding box center [551, 444] width 37 height 37
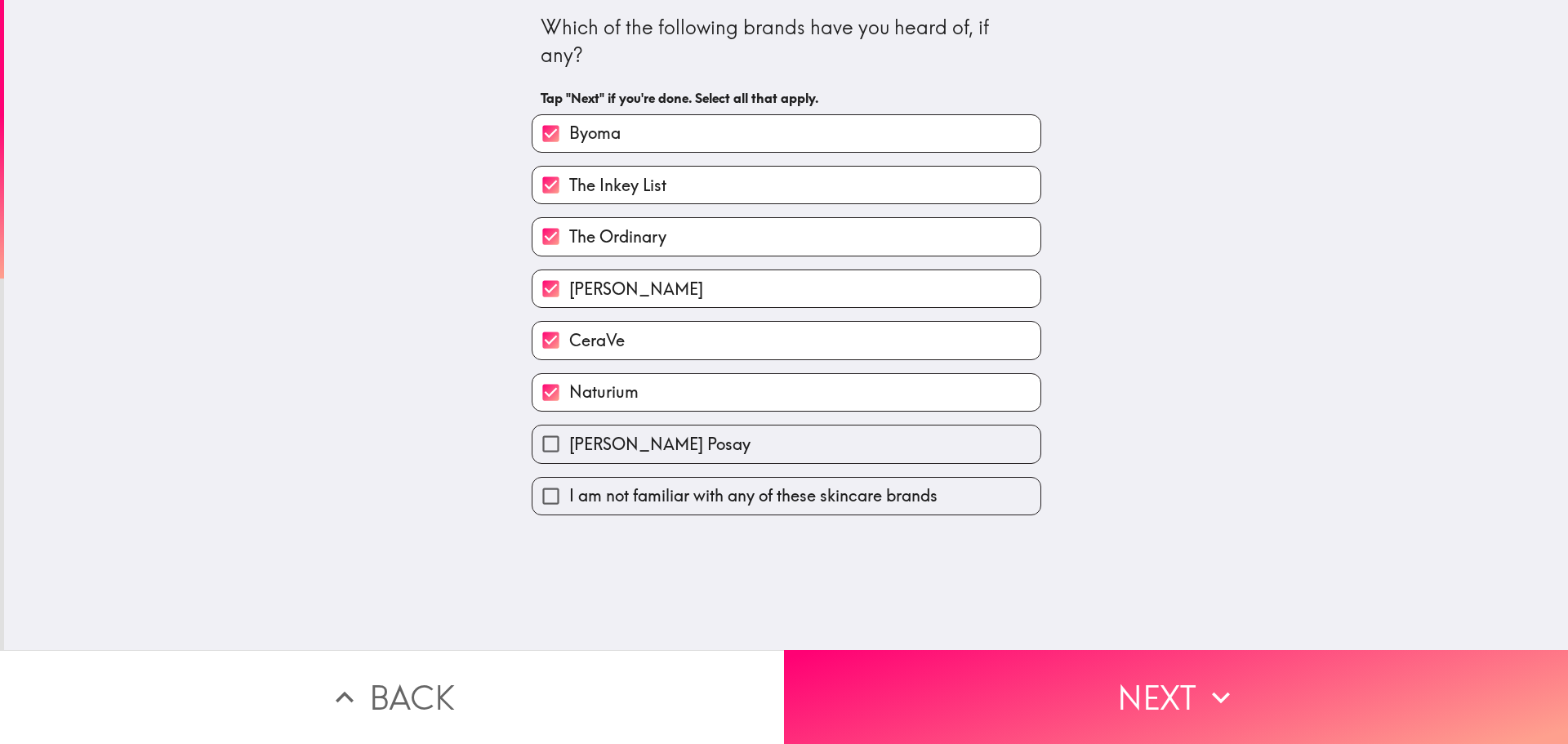
checkbox input "true"
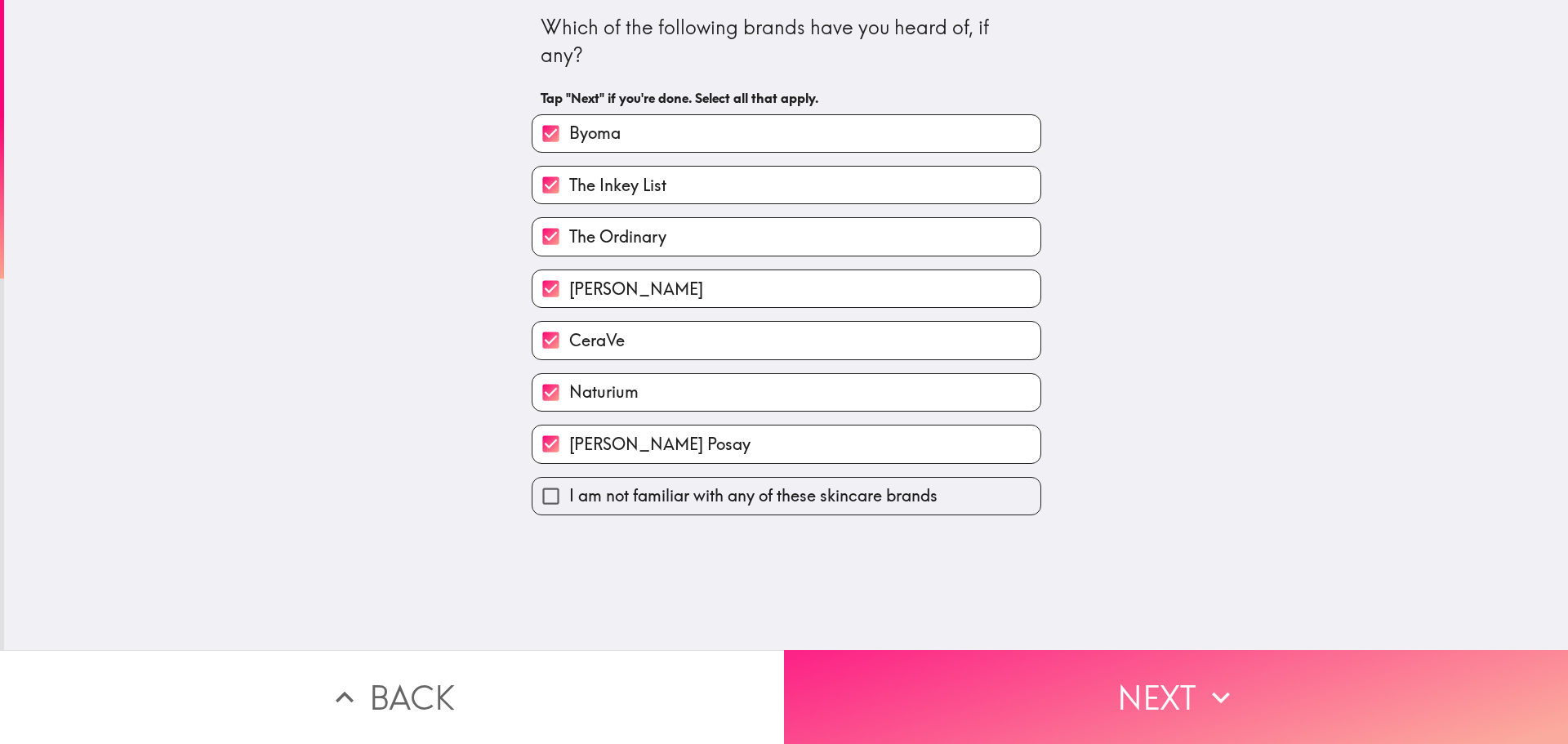
click at [1005, 661] on button "Next" at bounding box center [1176, 697] width 784 height 94
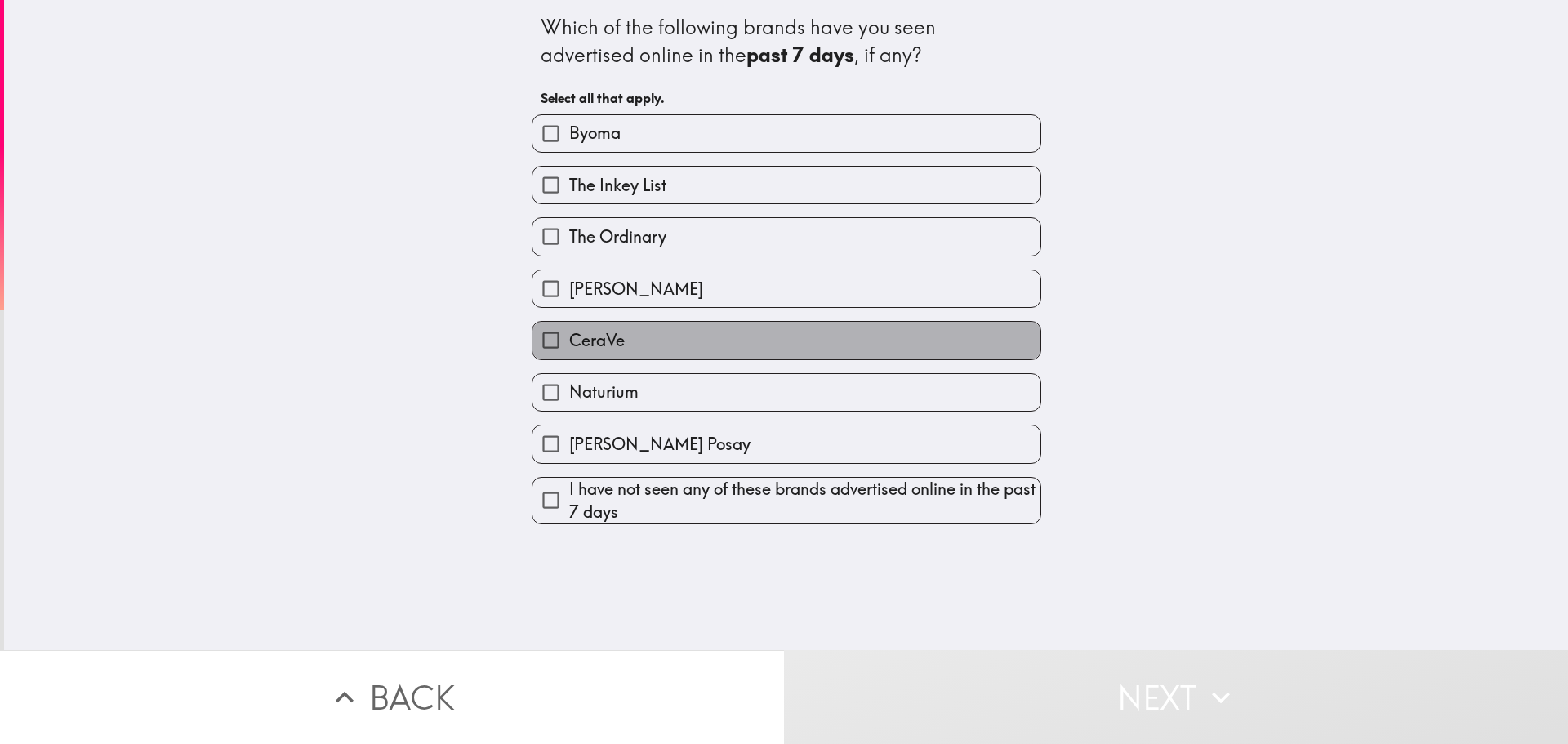
click at [573, 332] on span "CeraVe" at bounding box center [597, 340] width 56 height 23
click at [569, 332] on input "CeraVe" at bounding box center [551, 340] width 37 height 37
checkbox input "true"
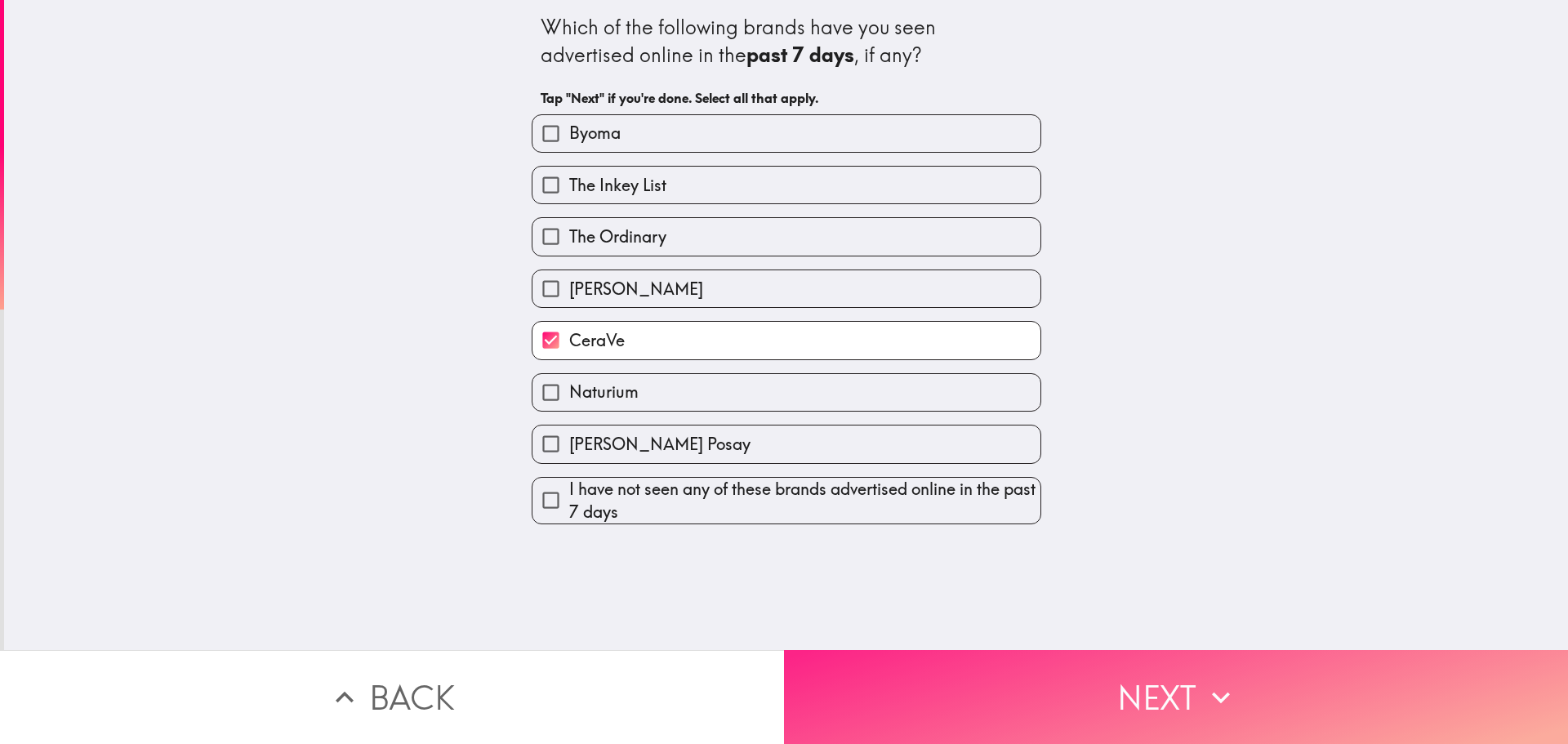
click at [959, 650] on button "Next" at bounding box center [1176, 697] width 784 height 94
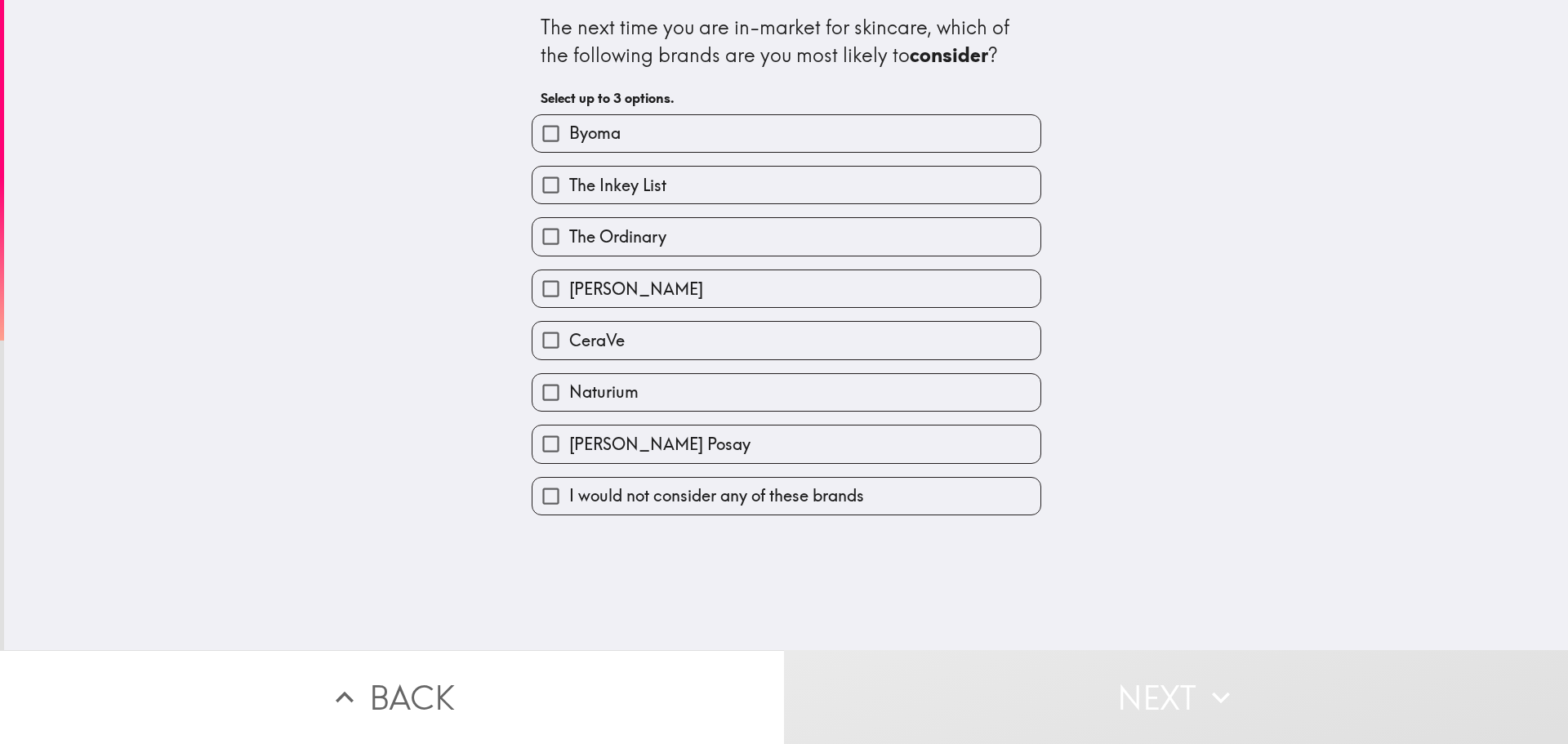
click at [620, 146] on label "Byoma" at bounding box center [787, 133] width 508 height 37
click at [569, 146] on input "Byoma" at bounding box center [551, 133] width 37 height 37
checkbox input "true"
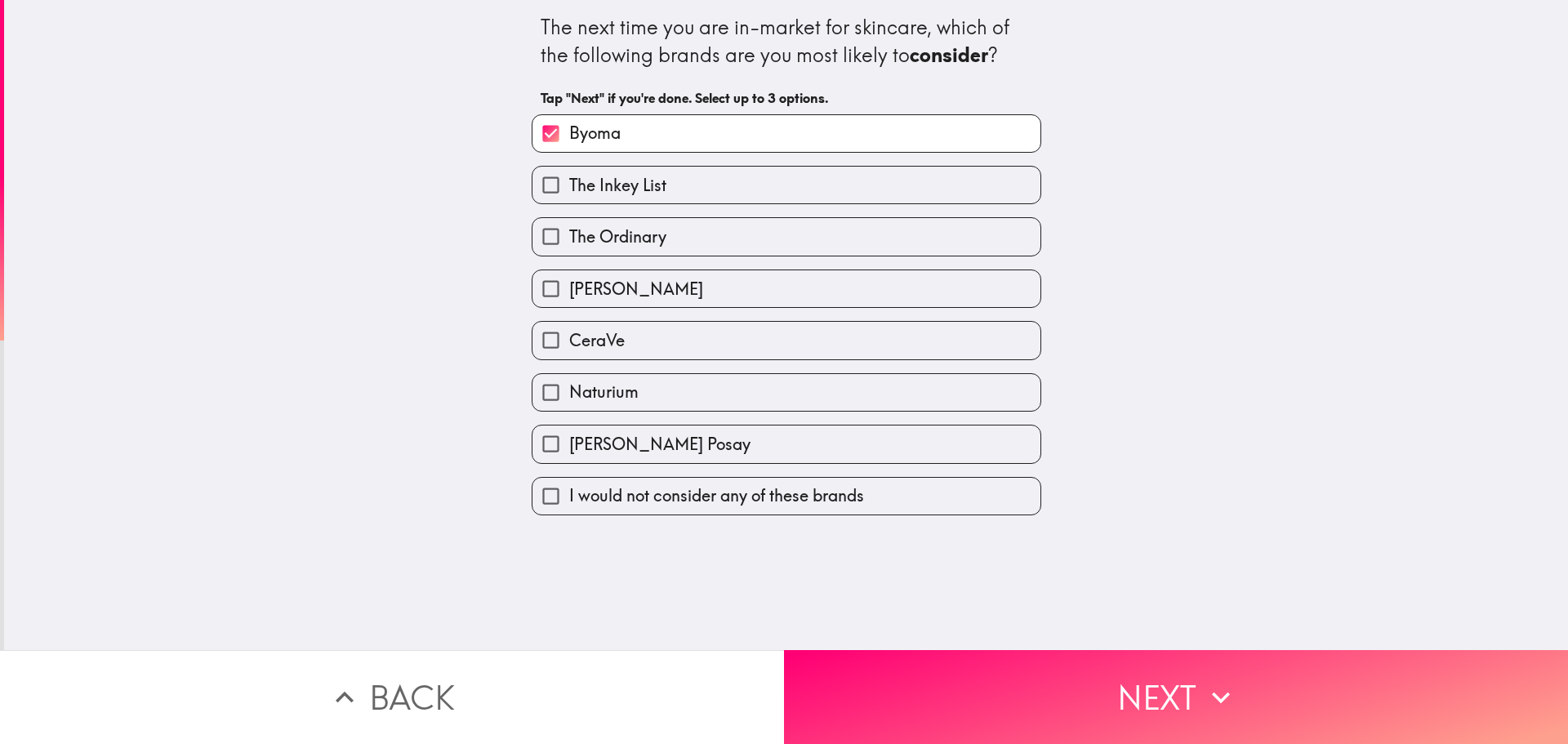
click at [624, 189] on span "The Inkey List" at bounding box center [617, 185] width 97 height 23
click at [569, 189] on input "The Inkey List" at bounding box center [551, 185] width 37 height 37
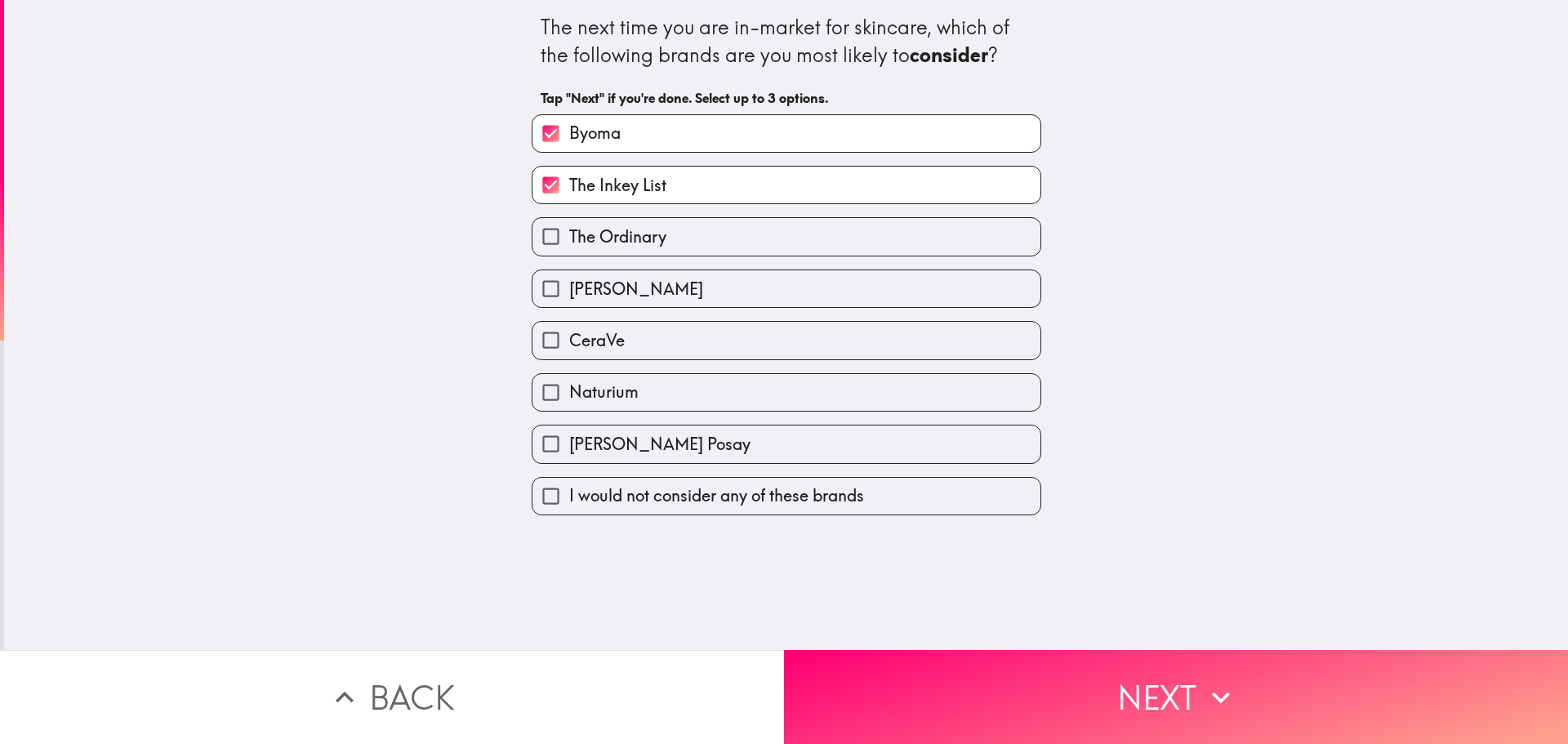
click at [624, 189] on span "The Inkey List" at bounding box center [617, 185] width 97 height 23
click at [569, 189] on input "The Inkey List" at bounding box center [551, 185] width 37 height 37
checkbox input "false"
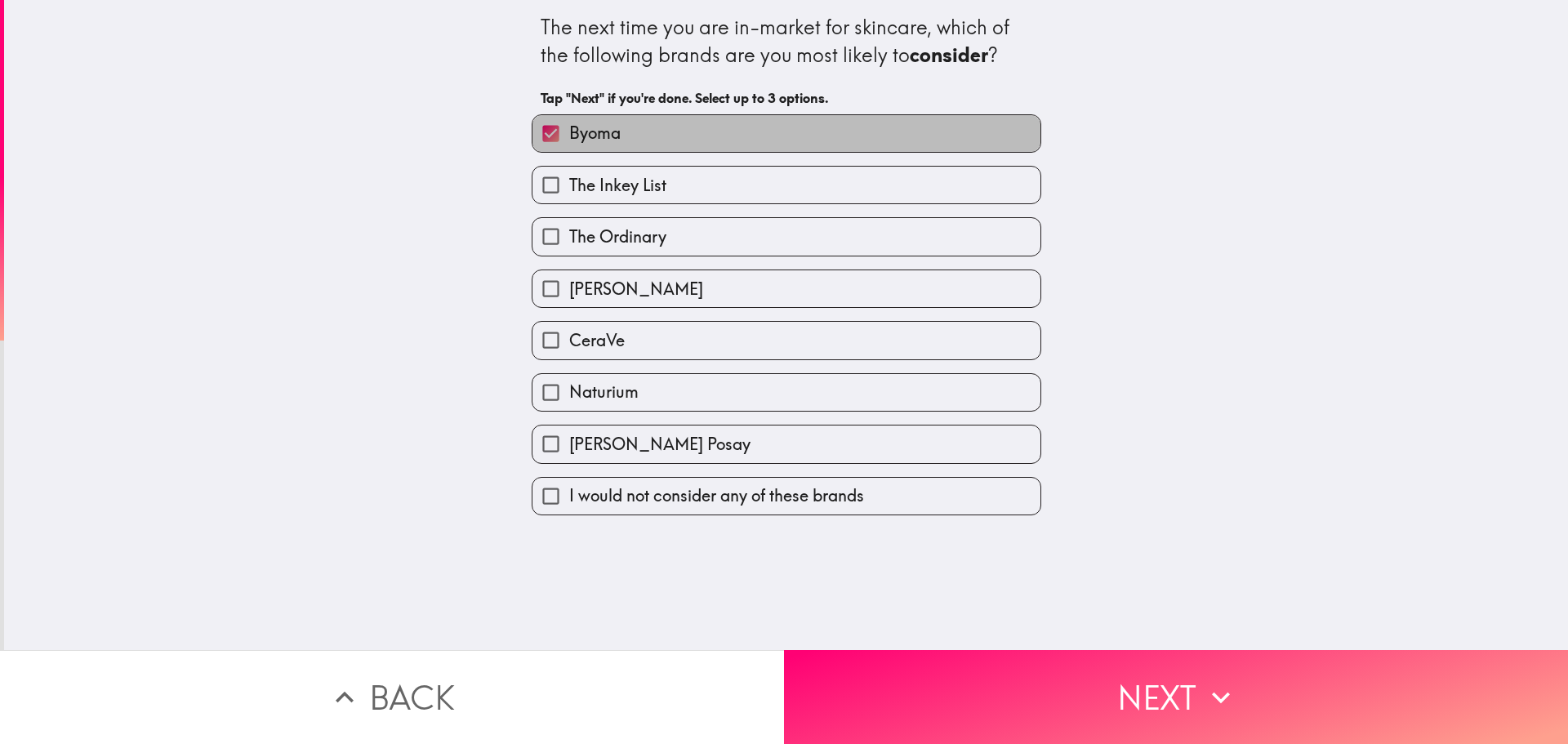
click at [596, 124] on span "Byoma" at bounding box center [594, 133] width 51 height 23
click at [569, 124] on input "Byoma" at bounding box center [551, 133] width 37 height 37
checkbox input "false"
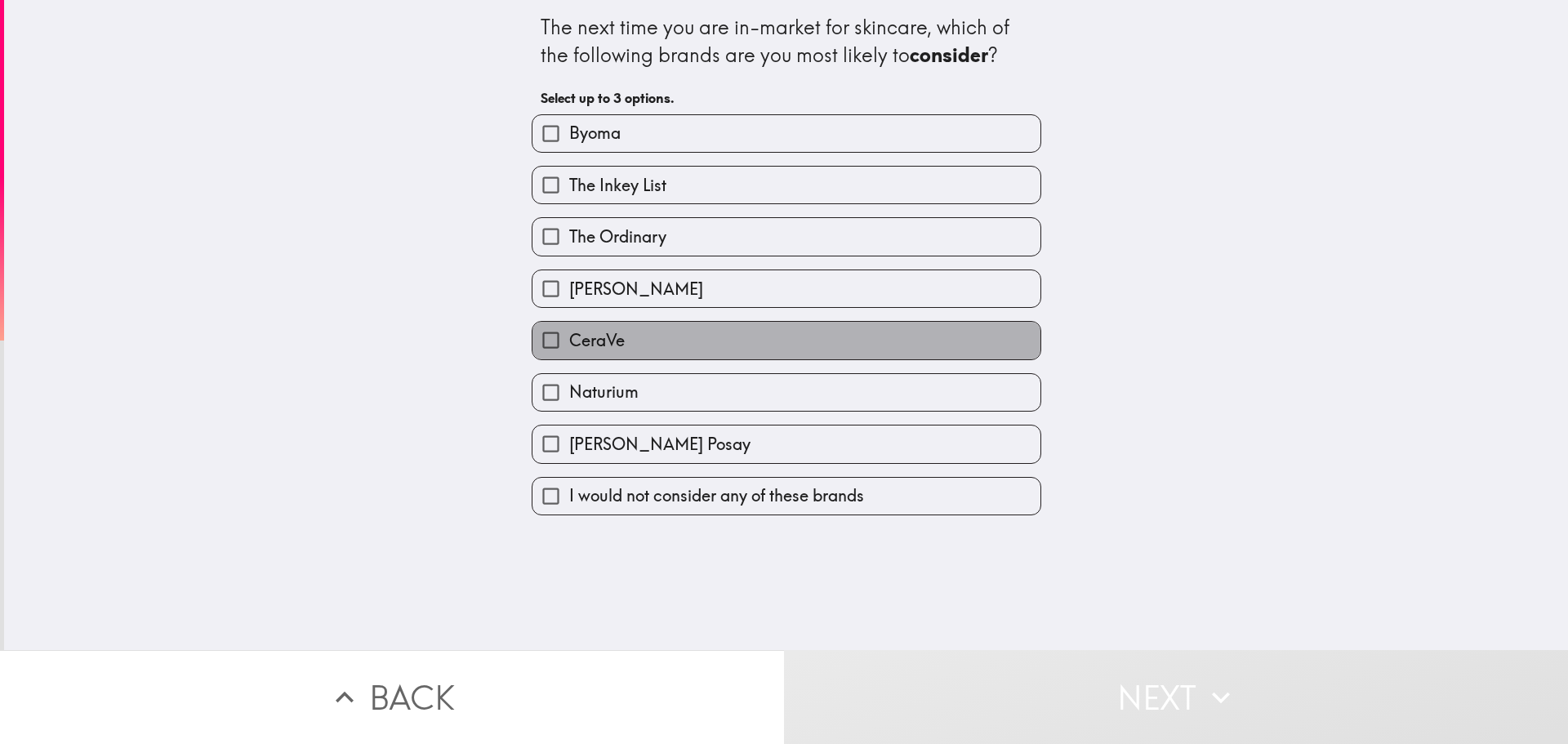
click at [609, 338] on span "CeraVe" at bounding box center [597, 340] width 56 height 23
click at [569, 338] on input "CeraVe" at bounding box center [551, 340] width 37 height 37
checkbox input "true"
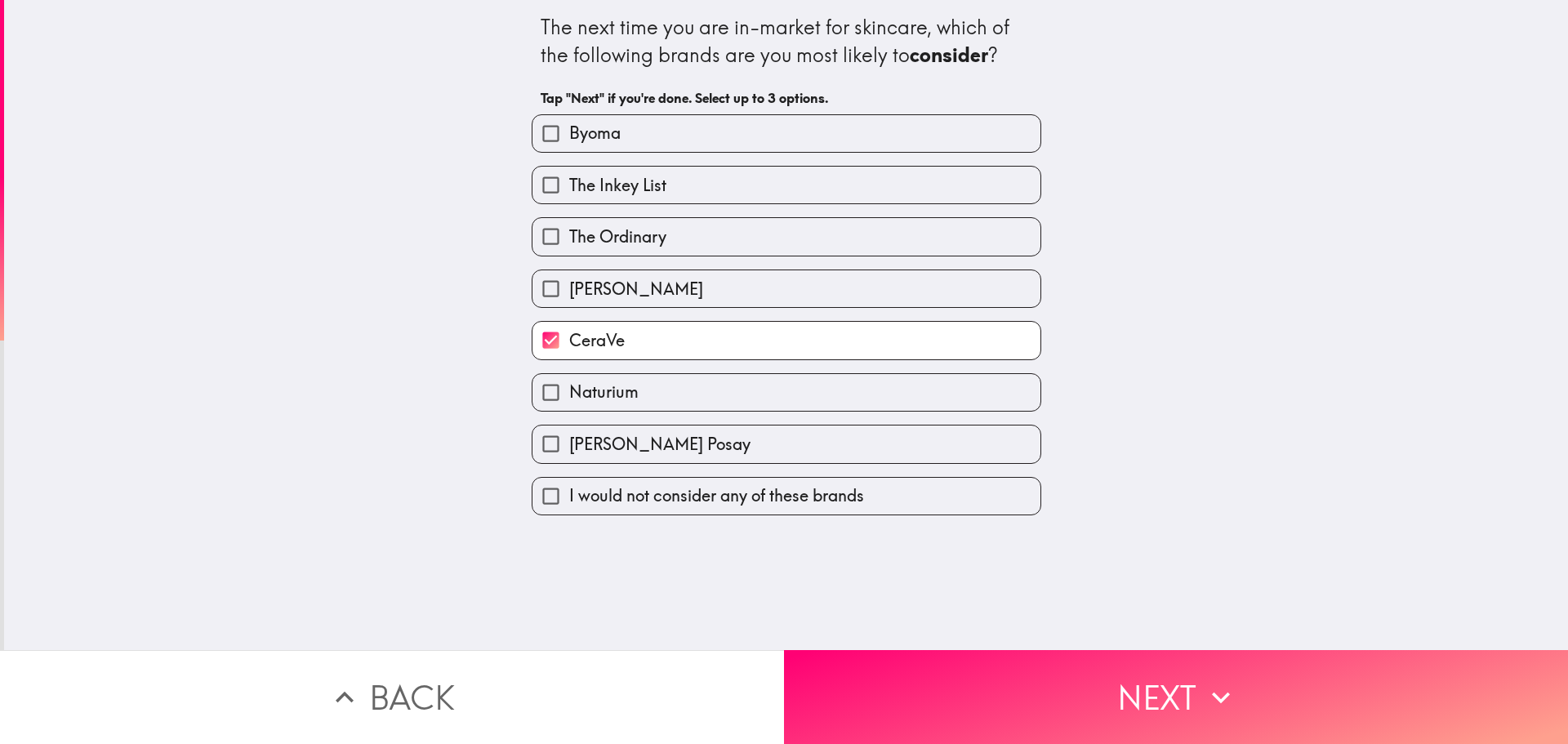
click at [607, 402] on span "Naturium" at bounding box center [603, 392] width 69 height 23
click at [569, 402] on input "Naturium" at bounding box center [551, 392] width 37 height 37
checkbox input "true"
click at [598, 239] on span "The Ordinary" at bounding box center [617, 236] width 97 height 23
click at [569, 239] on input "The Ordinary" at bounding box center [551, 236] width 37 height 37
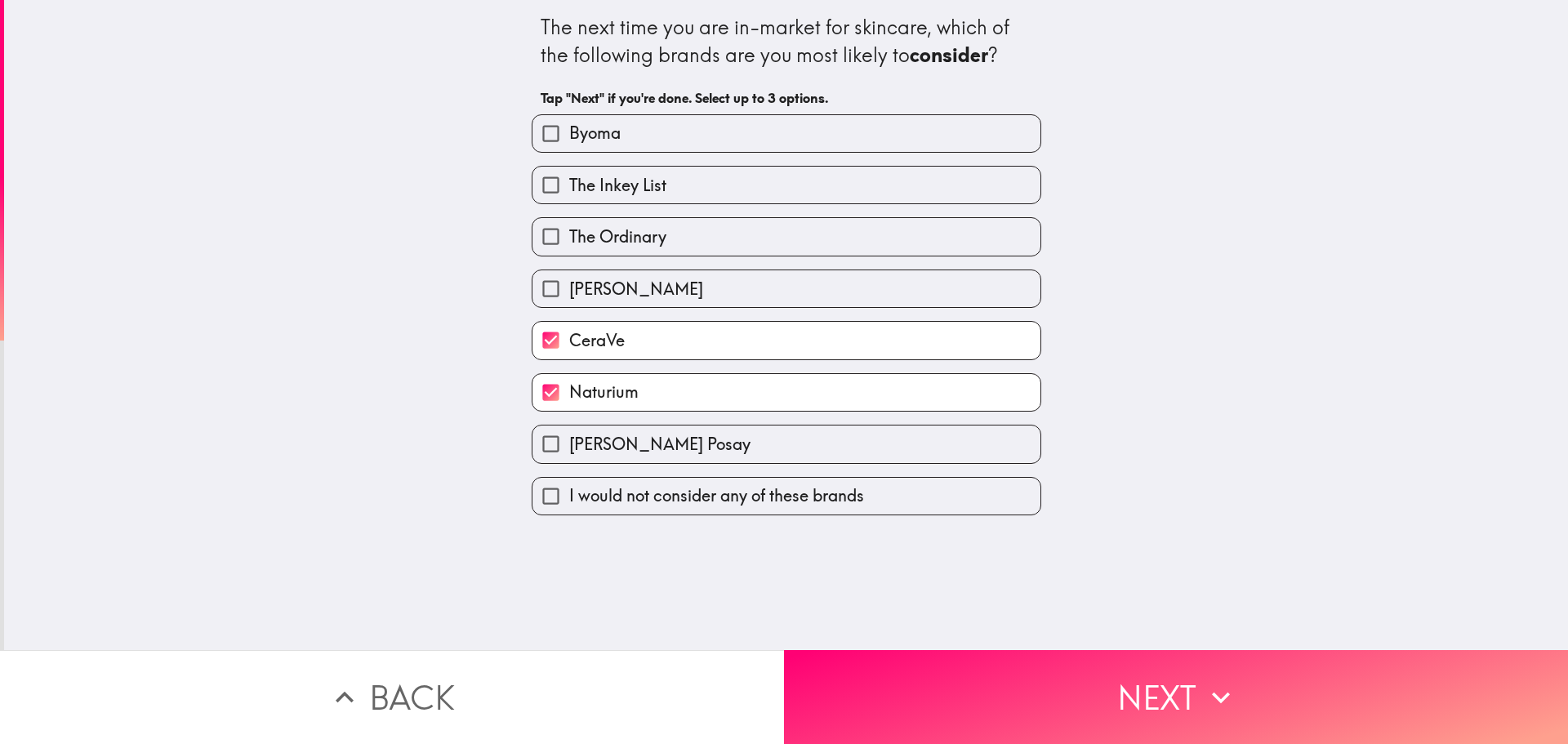
checkbox input "true"
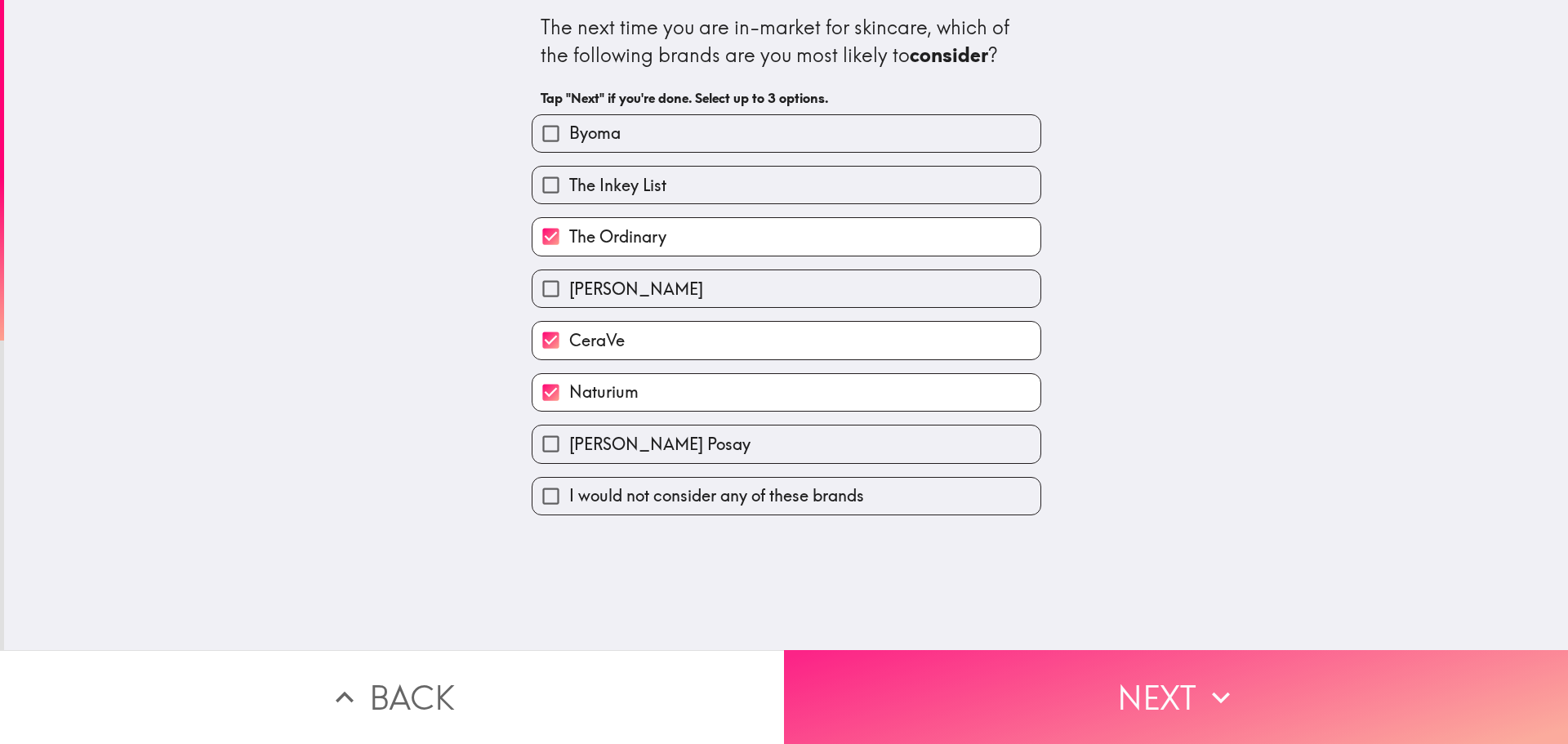
click at [1019, 655] on button "Next" at bounding box center [1176, 697] width 784 height 94
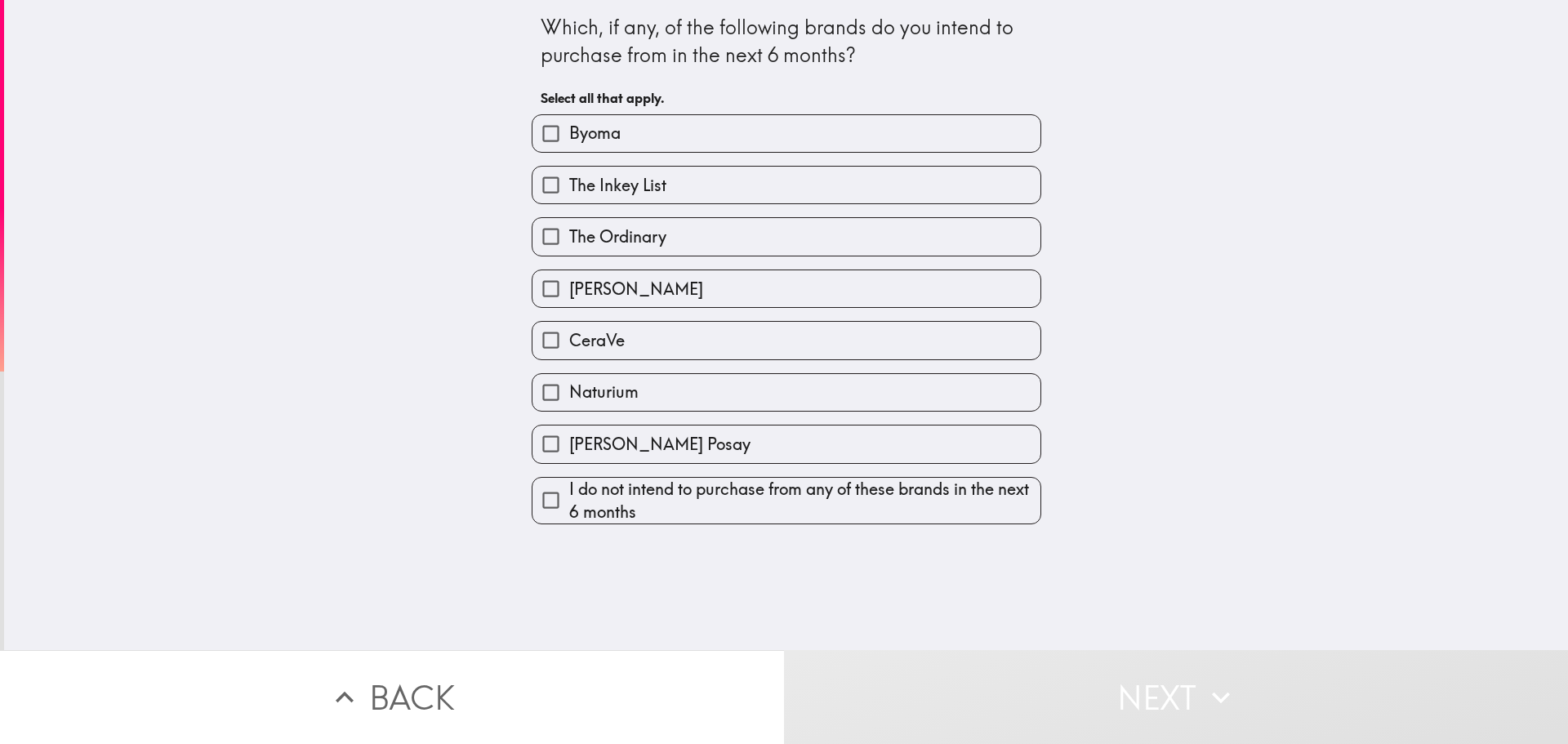
click at [596, 120] on label "Byoma" at bounding box center [787, 133] width 508 height 37
click at [569, 120] on input "Byoma" at bounding box center [551, 133] width 37 height 37
checkbox input "true"
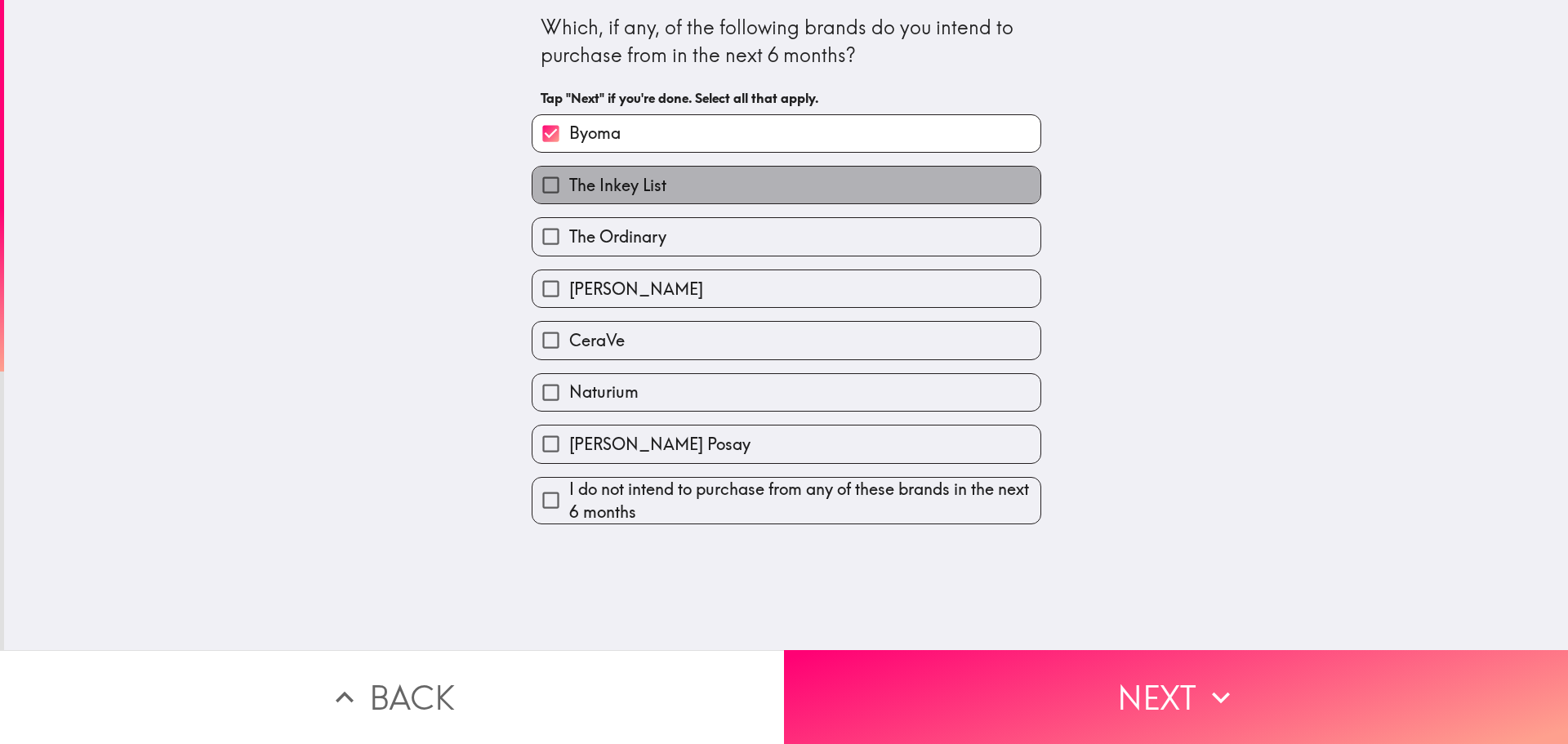
click at [623, 189] on span "The Inkey List" at bounding box center [617, 185] width 97 height 23
click at [569, 189] on input "The Inkey List" at bounding box center [551, 185] width 37 height 37
checkbox input "true"
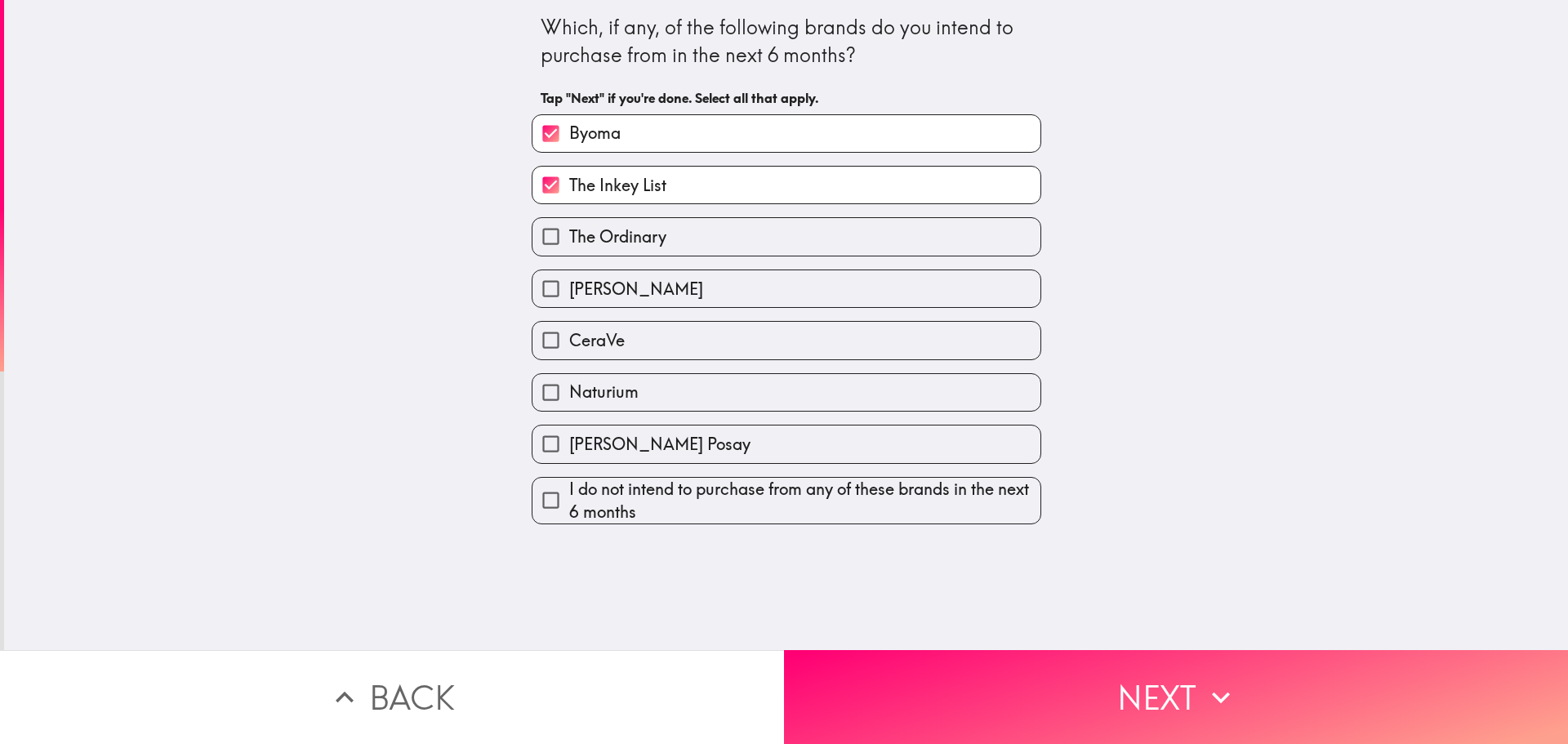
click at [628, 264] on div "[PERSON_NAME]" at bounding box center [780, 282] width 523 height 51
click at [622, 312] on div "CeraVe" at bounding box center [780, 333] width 523 height 51
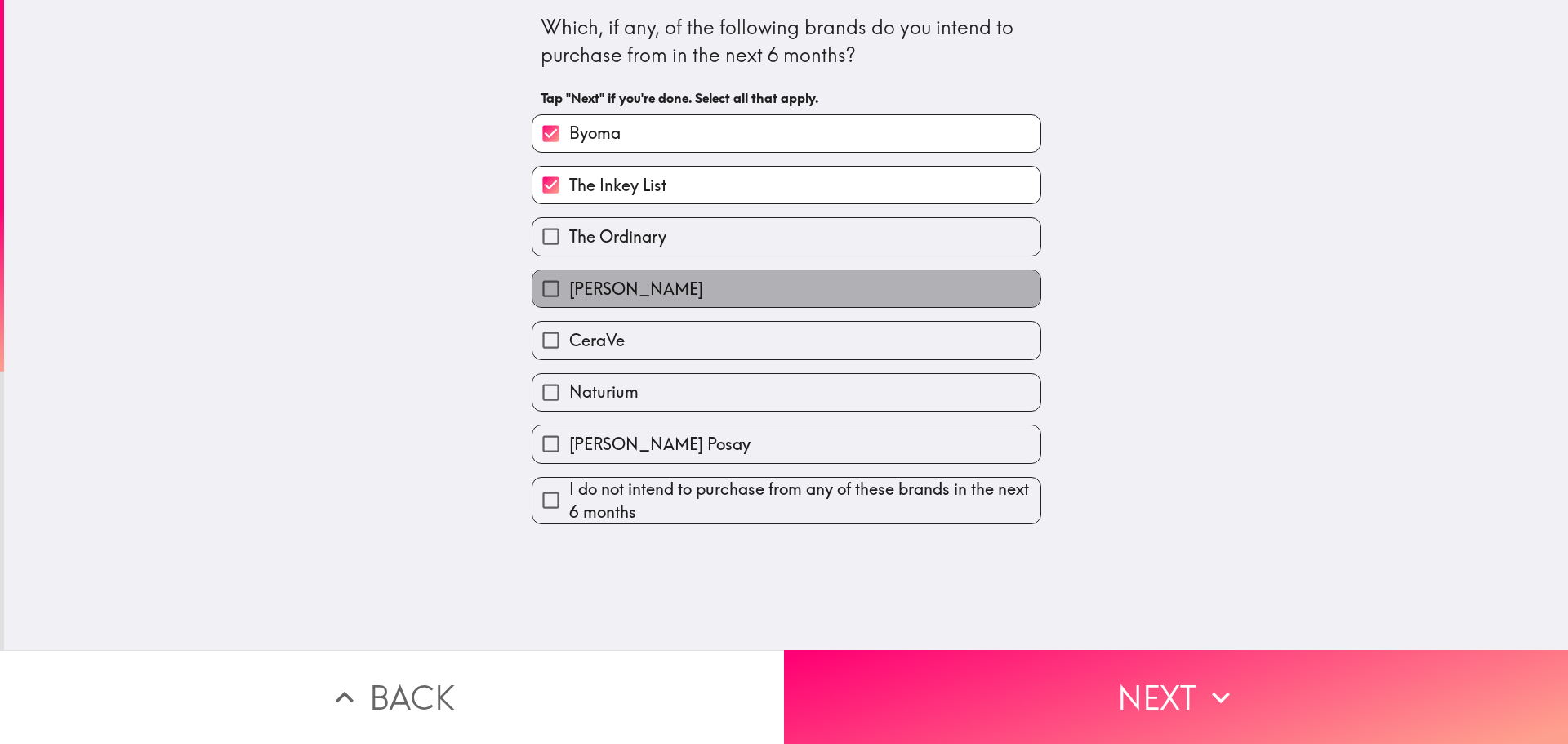
click at [612, 281] on span "[PERSON_NAME]" at bounding box center [636, 289] width 134 height 23
click at [569, 281] on input "[PERSON_NAME]" at bounding box center [551, 288] width 37 height 37
checkbox input "true"
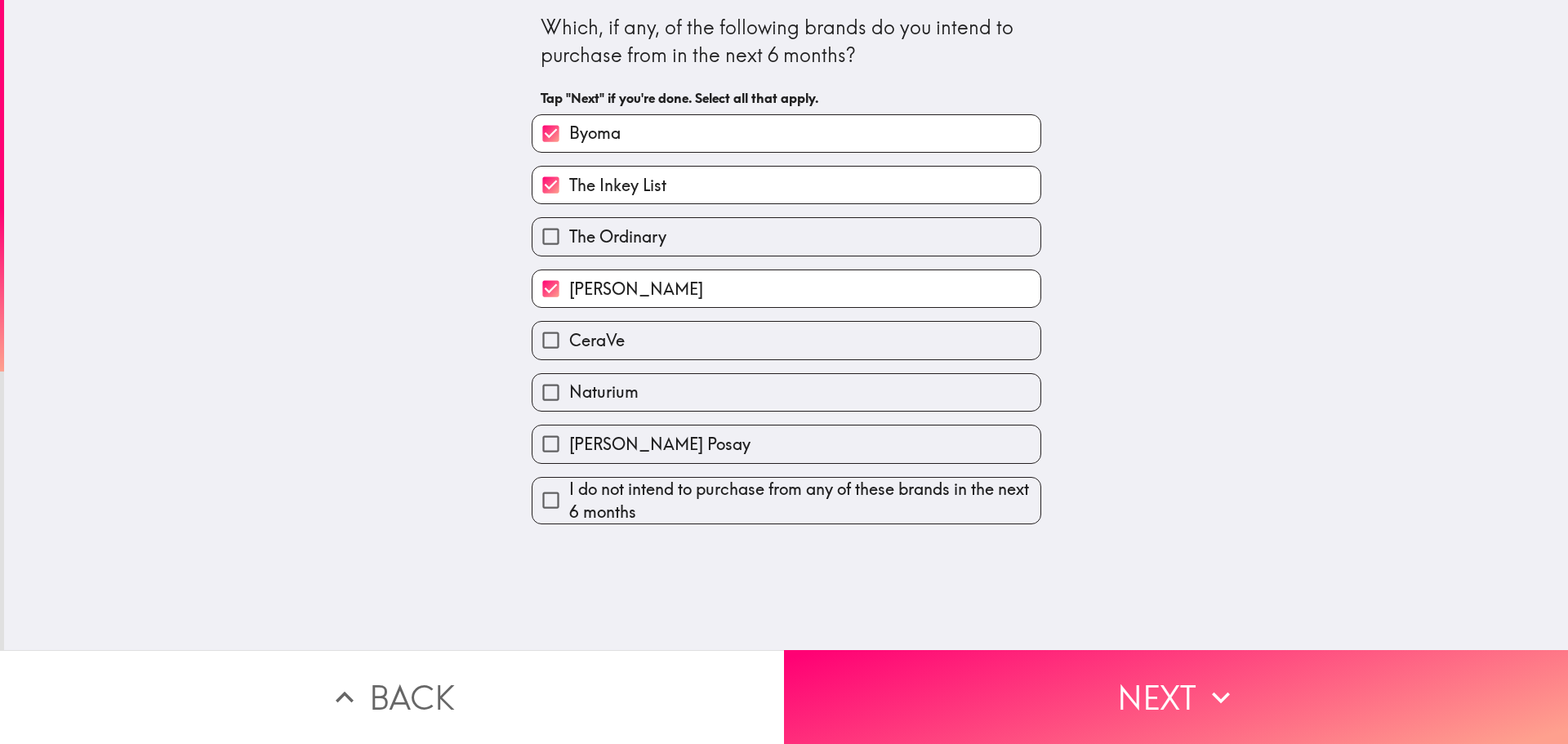
click at [605, 246] on span "The Ordinary" at bounding box center [617, 236] width 97 height 23
click at [569, 246] on input "The Ordinary" at bounding box center [551, 236] width 37 height 37
checkbox input "true"
click at [614, 334] on label "CeraVe" at bounding box center [787, 340] width 508 height 37
click at [569, 334] on input "CeraVe" at bounding box center [551, 340] width 37 height 37
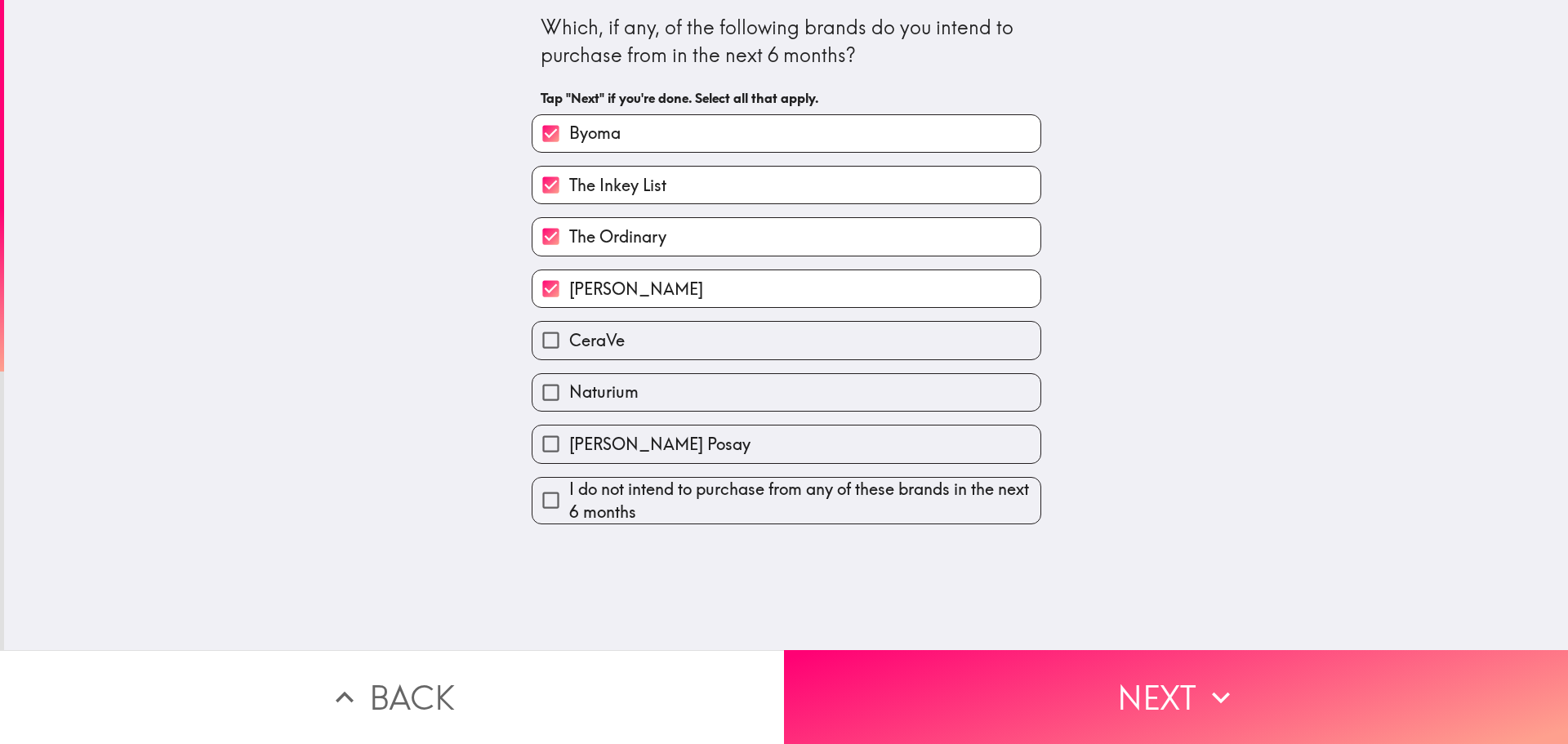
checkbox input "true"
click at [625, 392] on span "Naturium" at bounding box center [603, 392] width 69 height 23
click at [569, 392] on input "Naturium" at bounding box center [551, 392] width 37 height 37
checkbox input "true"
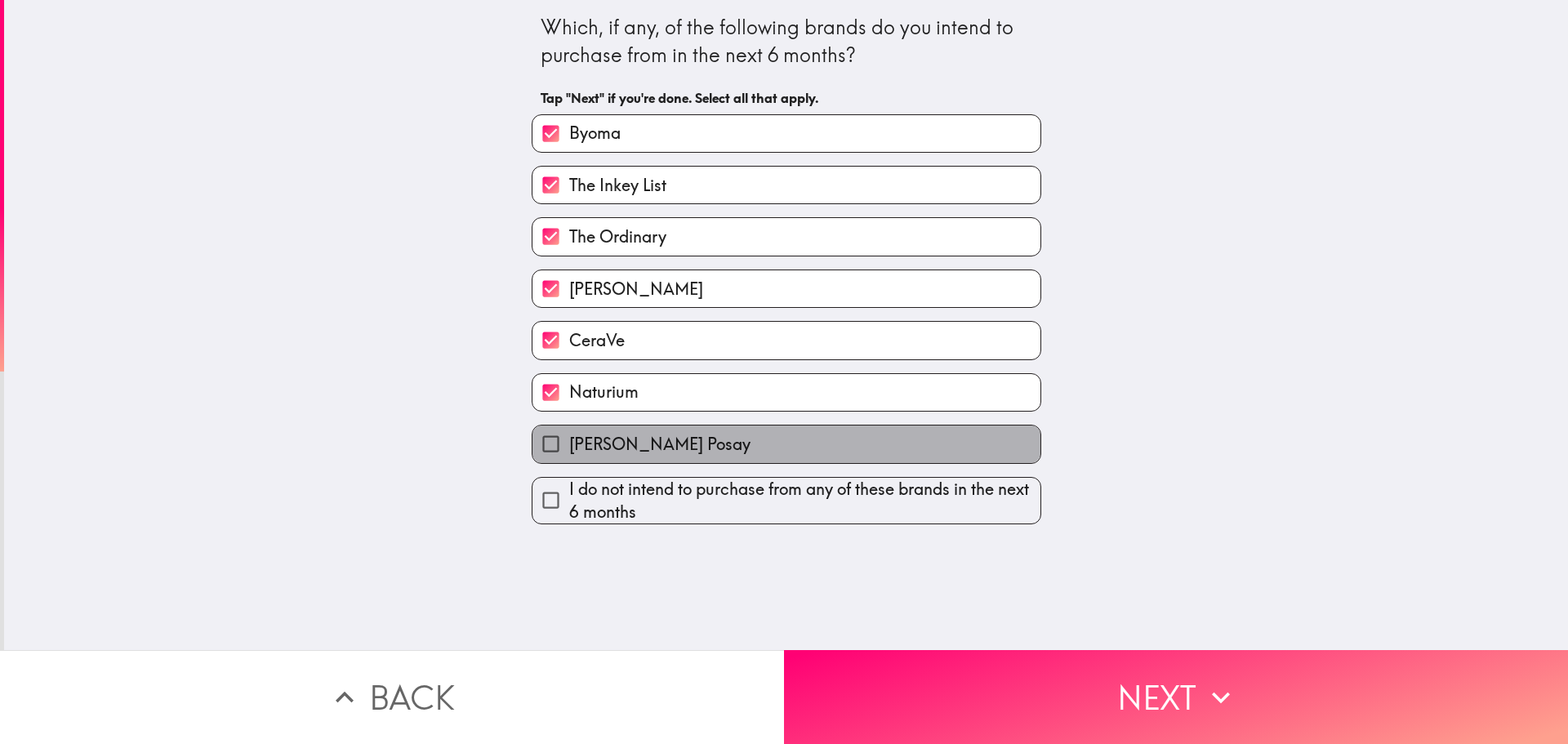
click at [631, 452] on span "[PERSON_NAME] Posay" at bounding box center [659, 444] width 181 height 23
click at [569, 452] on input "[PERSON_NAME] Posay" at bounding box center [551, 444] width 37 height 37
checkbox input "true"
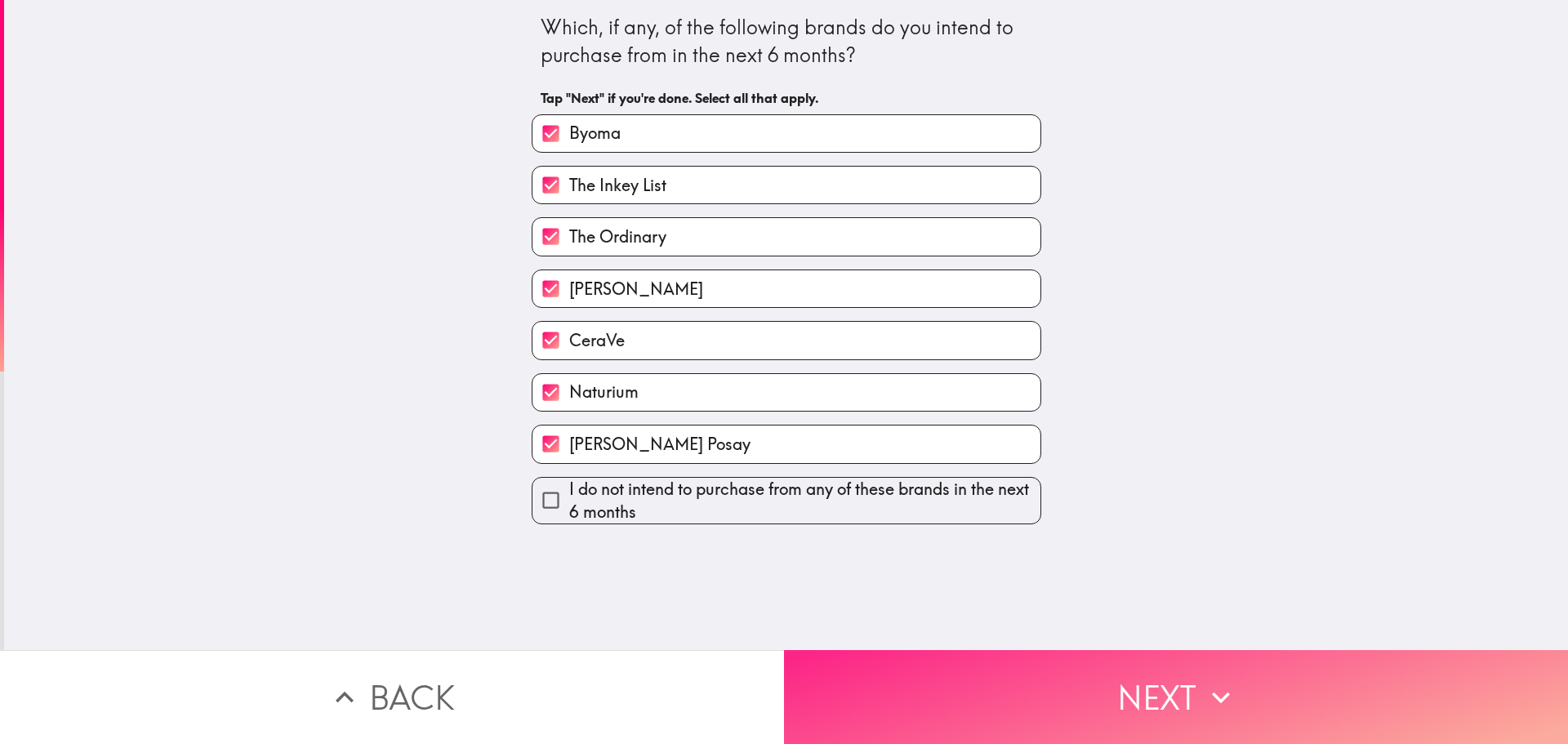
click at [936, 671] on button "Next" at bounding box center [1176, 697] width 784 height 94
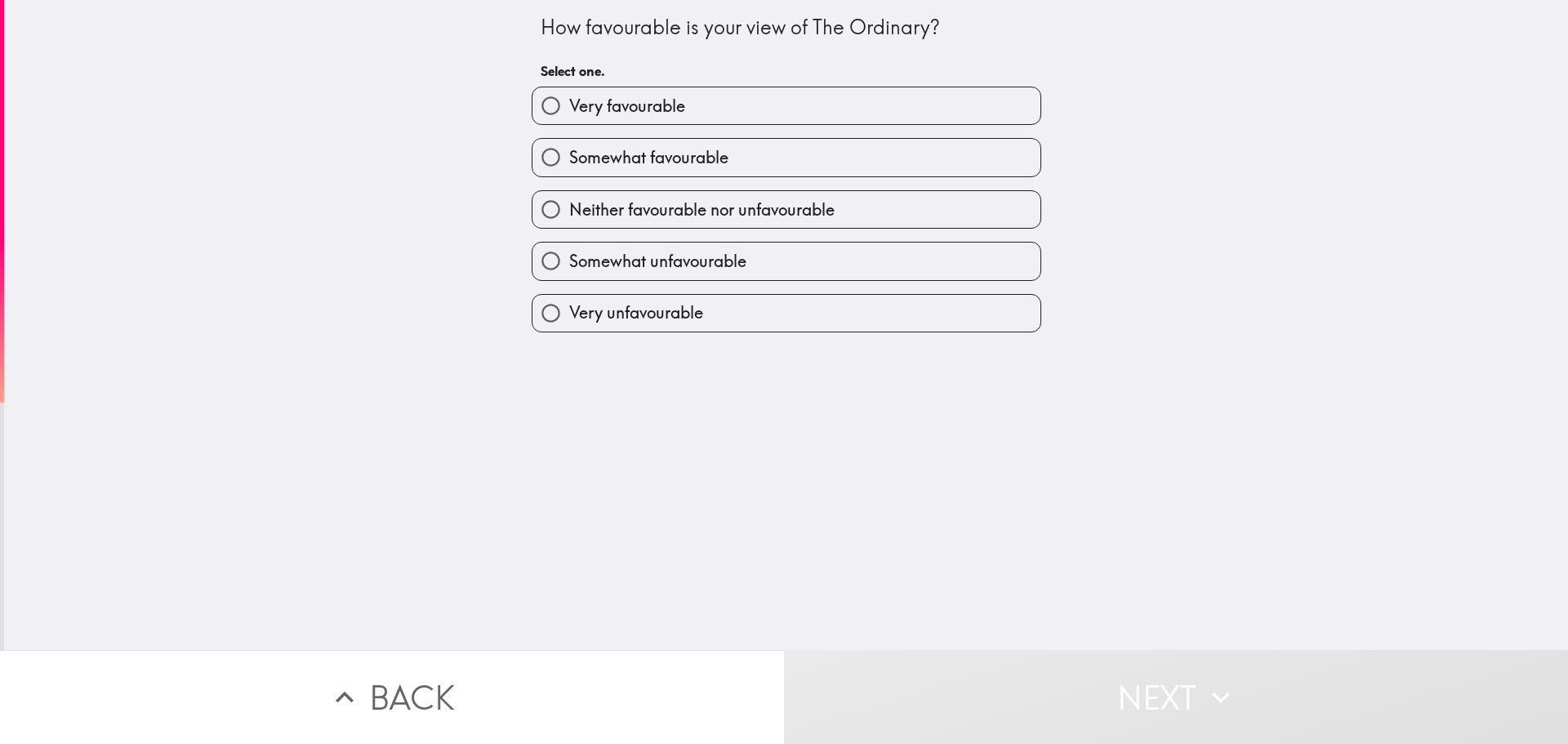
click at [624, 141] on label "Somewhat favourable" at bounding box center [787, 157] width 508 height 37
click at [569, 141] on input "Somewhat favourable" at bounding box center [551, 157] width 37 height 37
radio input "true"
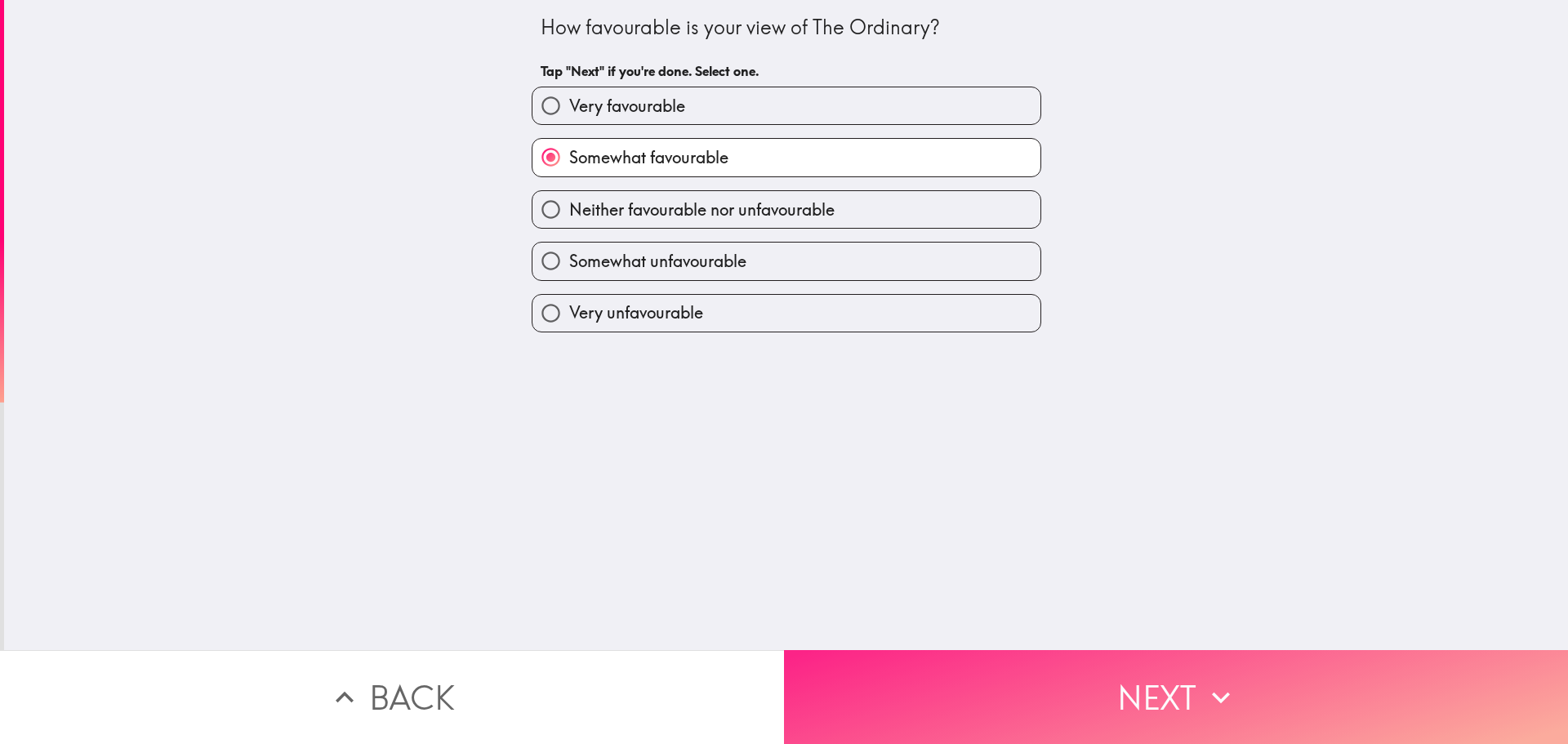
click at [974, 663] on button "Next" at bounding box center [1176, 697] width 784 height 94
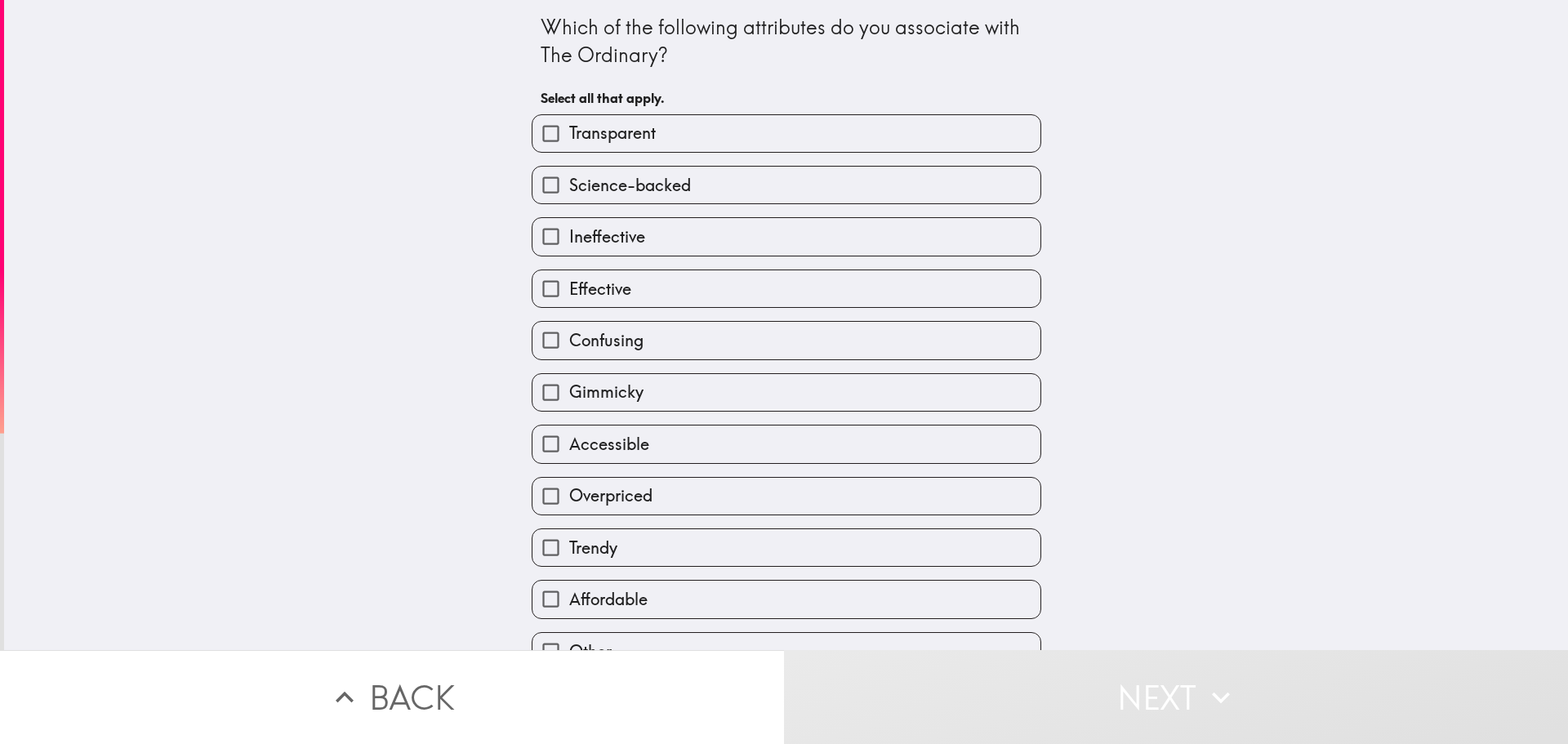
click at [597, 287] on span "Effective" at bounding box center [600, 289] width 62 height 23
click at [569, 287] on input "Effective" at bounding box center [551, 288] width 37 height 37
checkbox input "true"
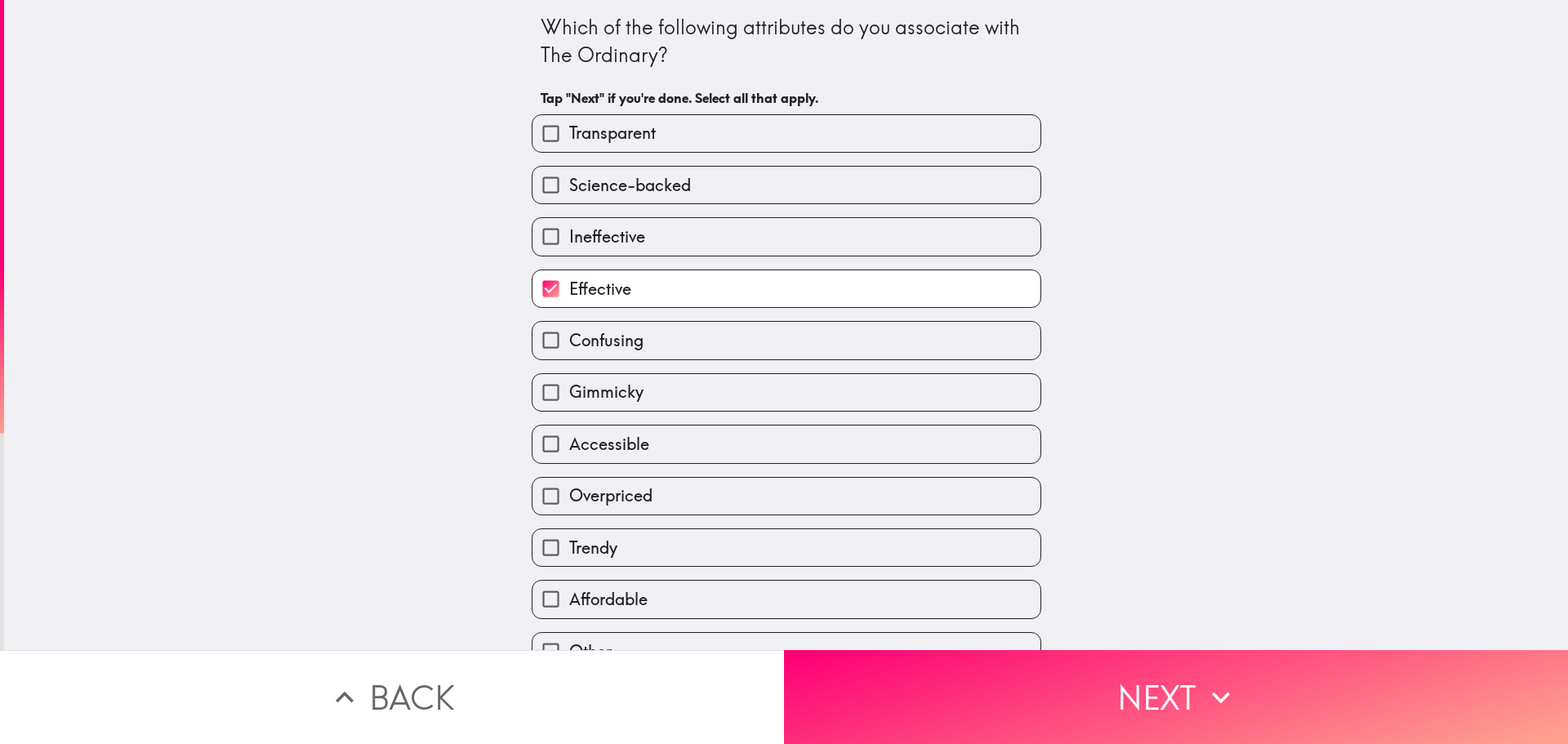
click at [633, 185] on span "Science-backed" at bounding box center [630, 185] width 122 height 23
click at [569, 185] on input "Science-backed" at bounding box center [551, 185] width 37 height 37
checkbox input "true"
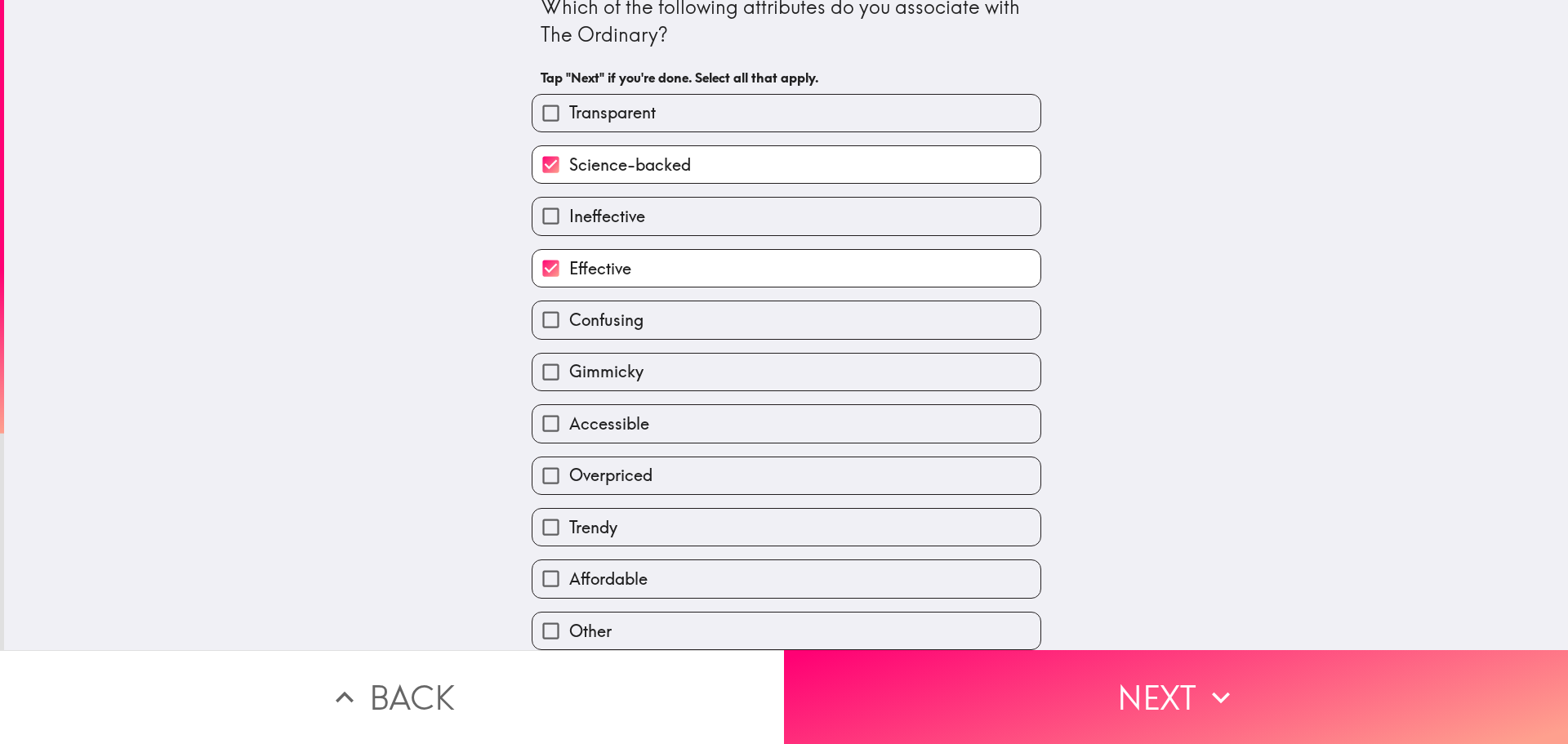
scroll to position [33, 0]
click at [607, 417] on span "Accessible" at bounding box center [609, 424] width 80 height 23
click at [569, 417] on input "Accessible" at bounding box center [551, 423] width 37 height 37
checkbox input "true"
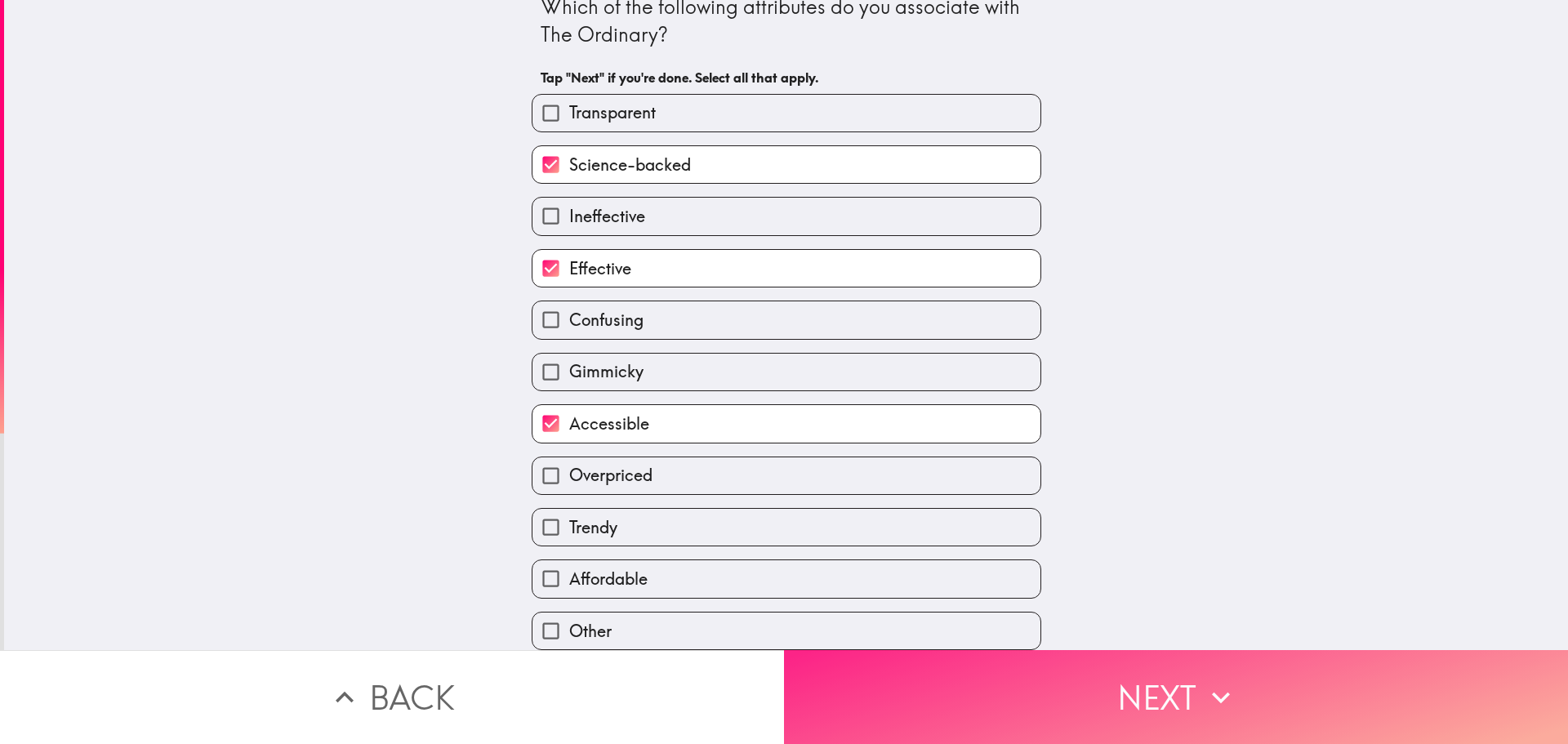
click at [999, 684] on button "Next" at bounding box center [1176, 697] width 784 height 94
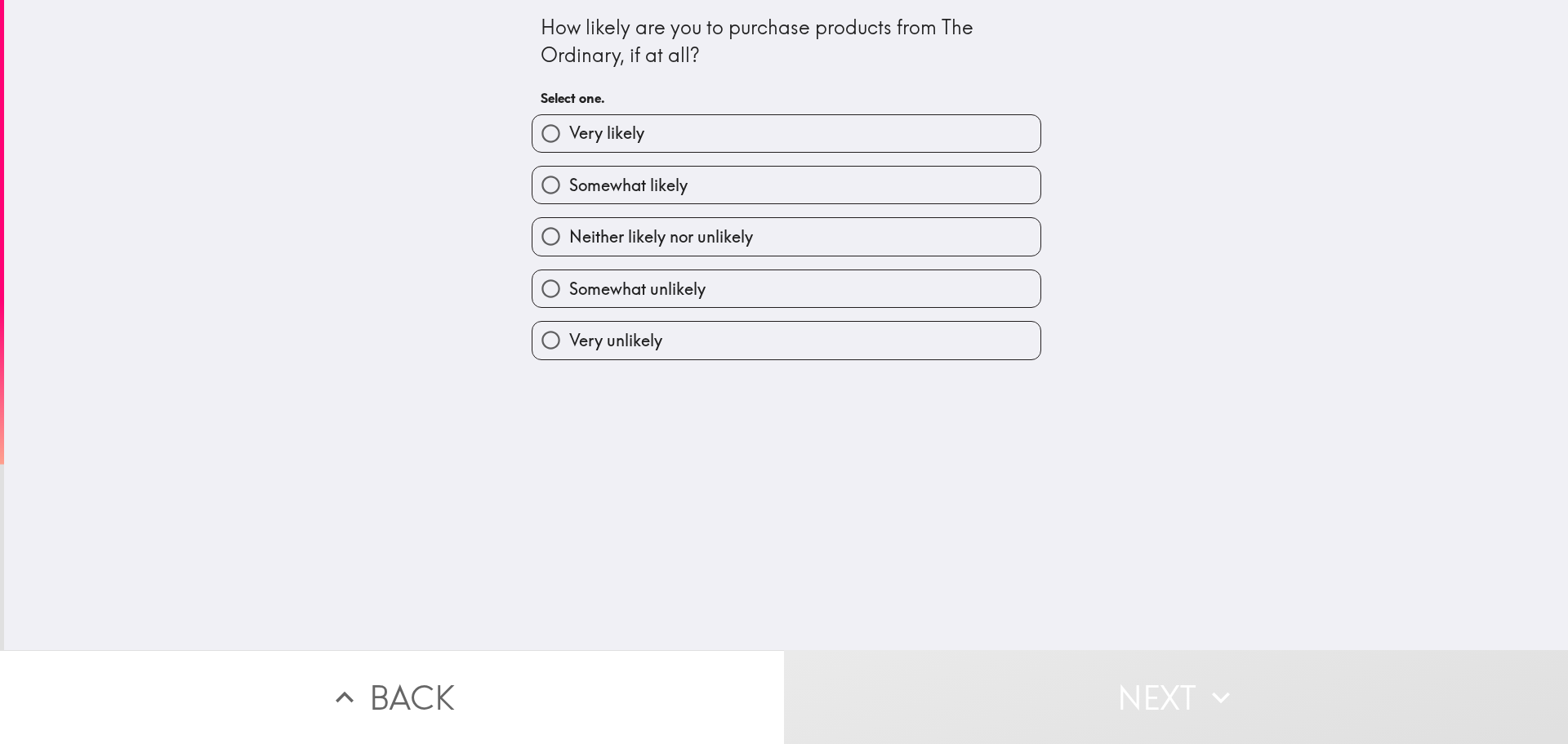
click at [651, 182] on span "Somewhat likely" at bounding box center [628, 185] width 118 height 23
click at [569, 182] on input "Somewhat likely" at bounding box center [551, 185] width 37 height 37
radio input "true"
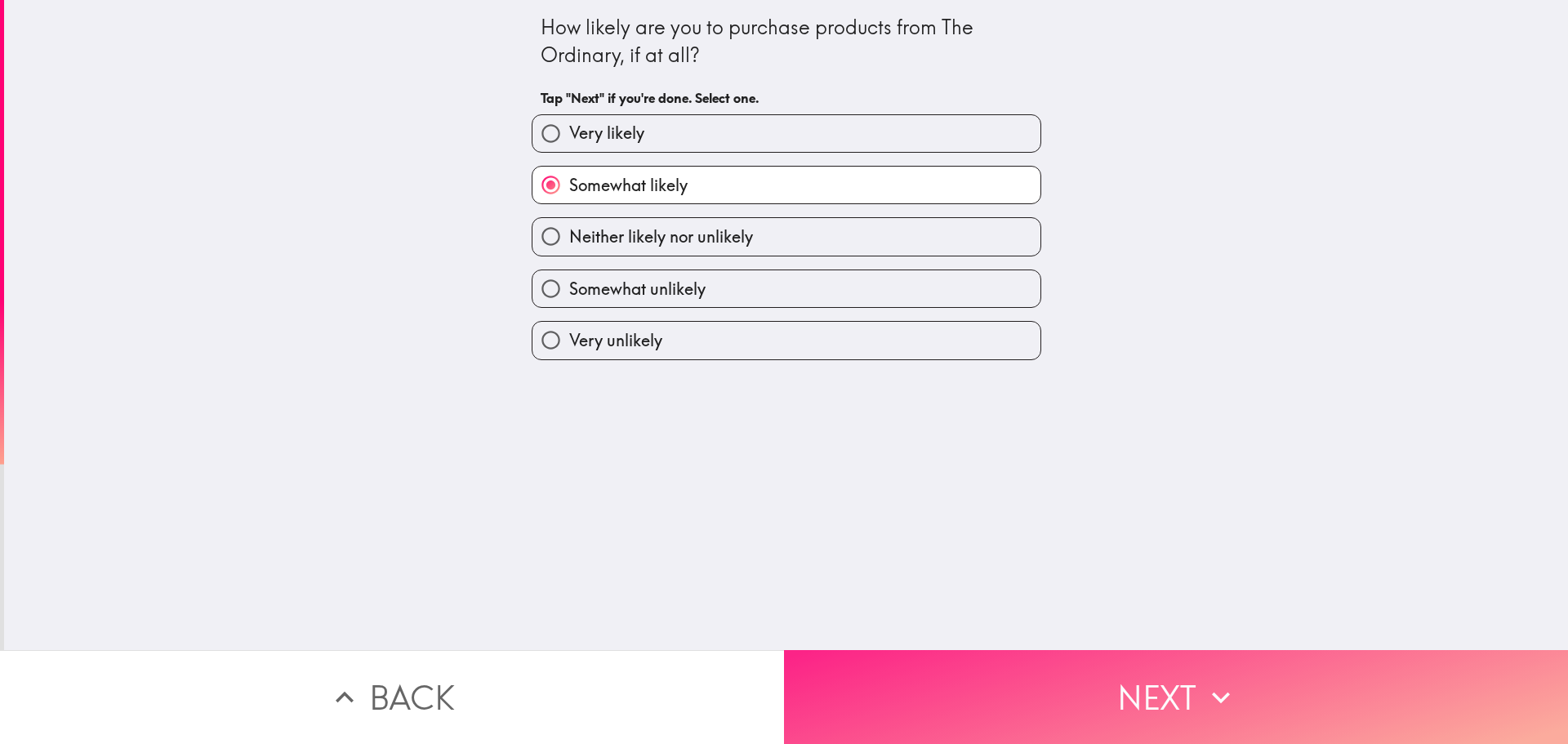
click at [952, 657] on button "Next" at bounding box center [1176, 697] width 784 height 94
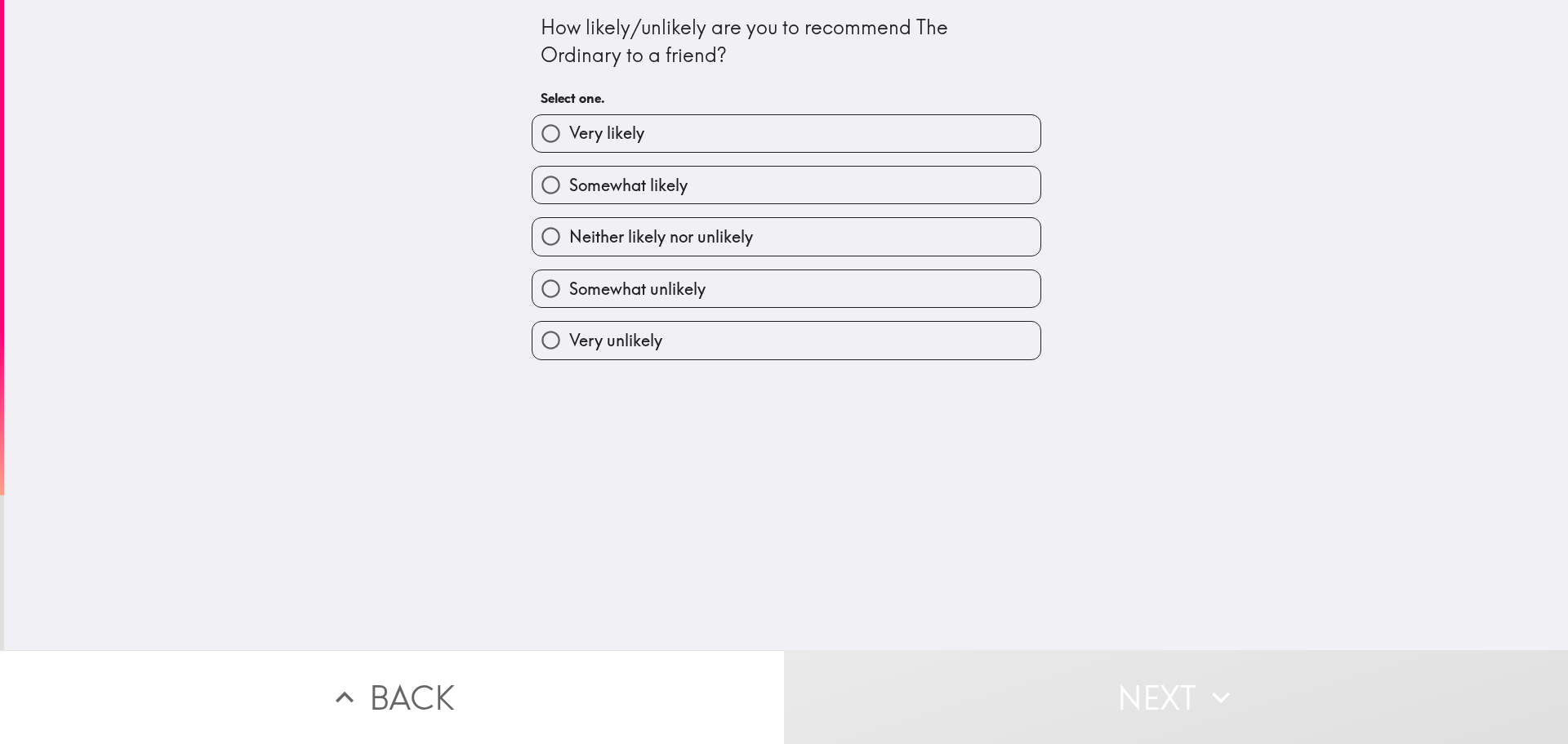
click at [656, 175] on span "Somewhat likely" at bounding box center [628, 185] width 118 height 23
click at [569, 175] on input "Somewhat likely" at bounding box center [551, 185] width 37 height 37
radio input "true"
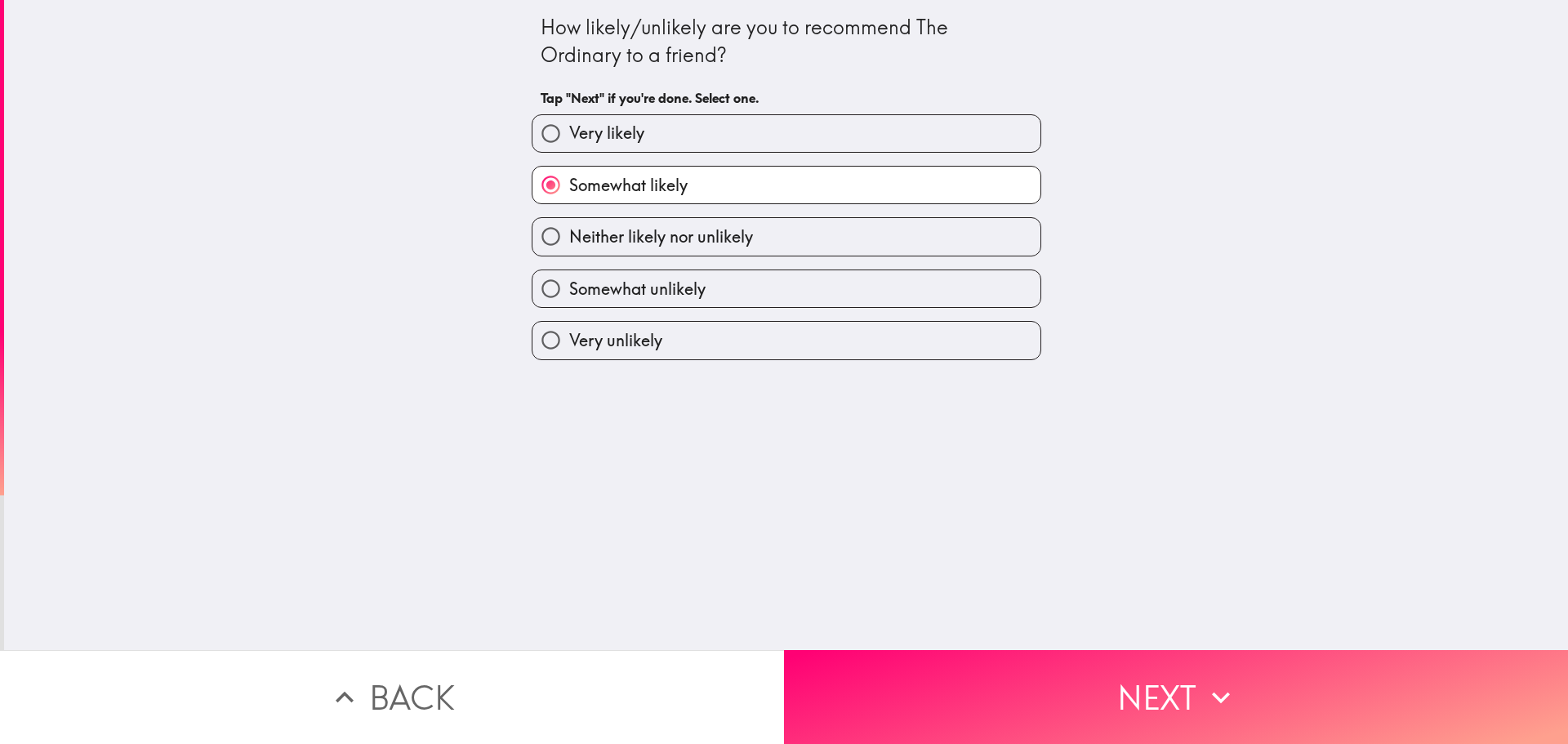
click at [640, 128] on label "Very likely" at bounding box center [787, 133] width 508 height 37
click at [569, 128] on input "Very likely" at bounding box center [551, 133] width 37 height 37
radio input "true"
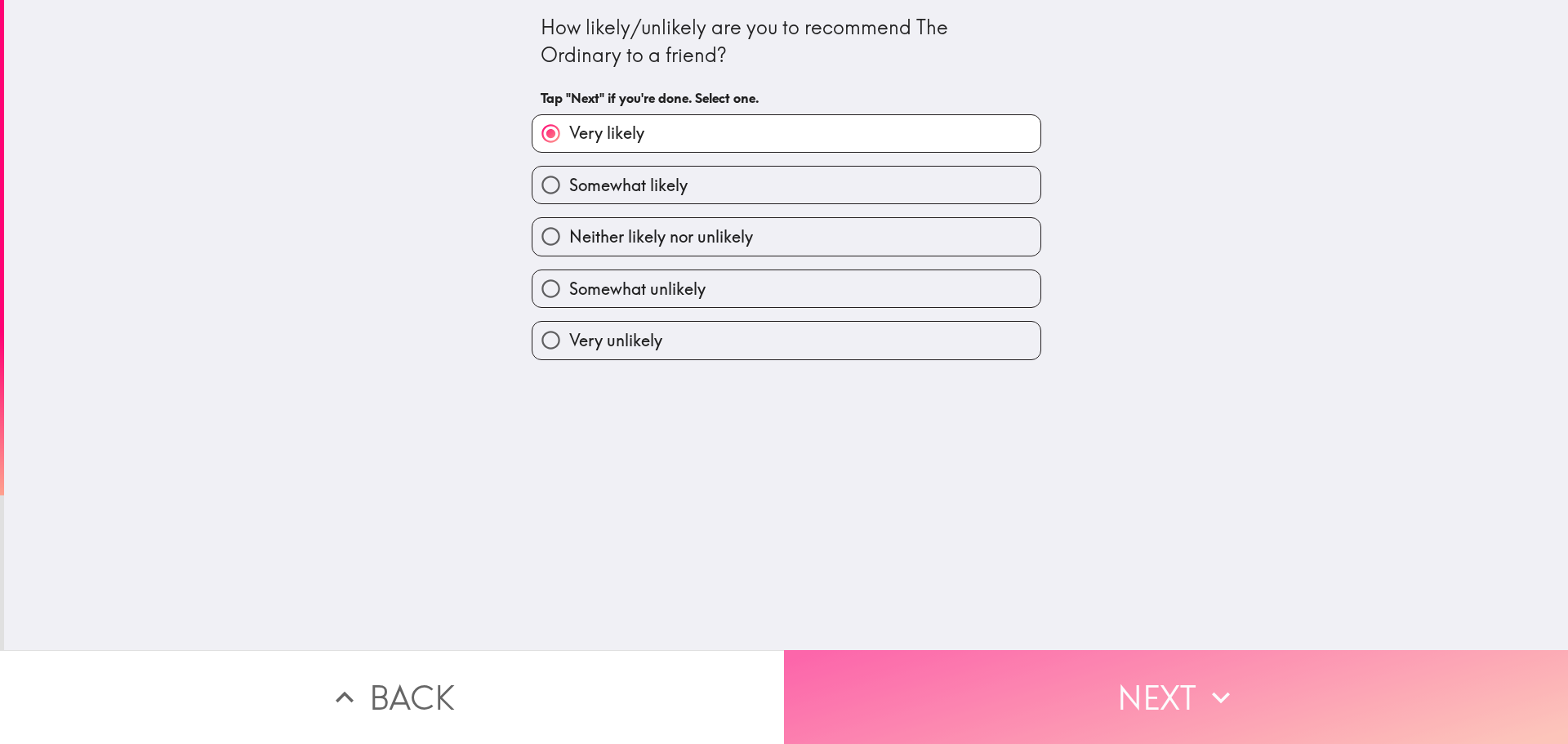
click at [979, 670] on button "Next" at bounding box center [1176, 697] width 784 height 94
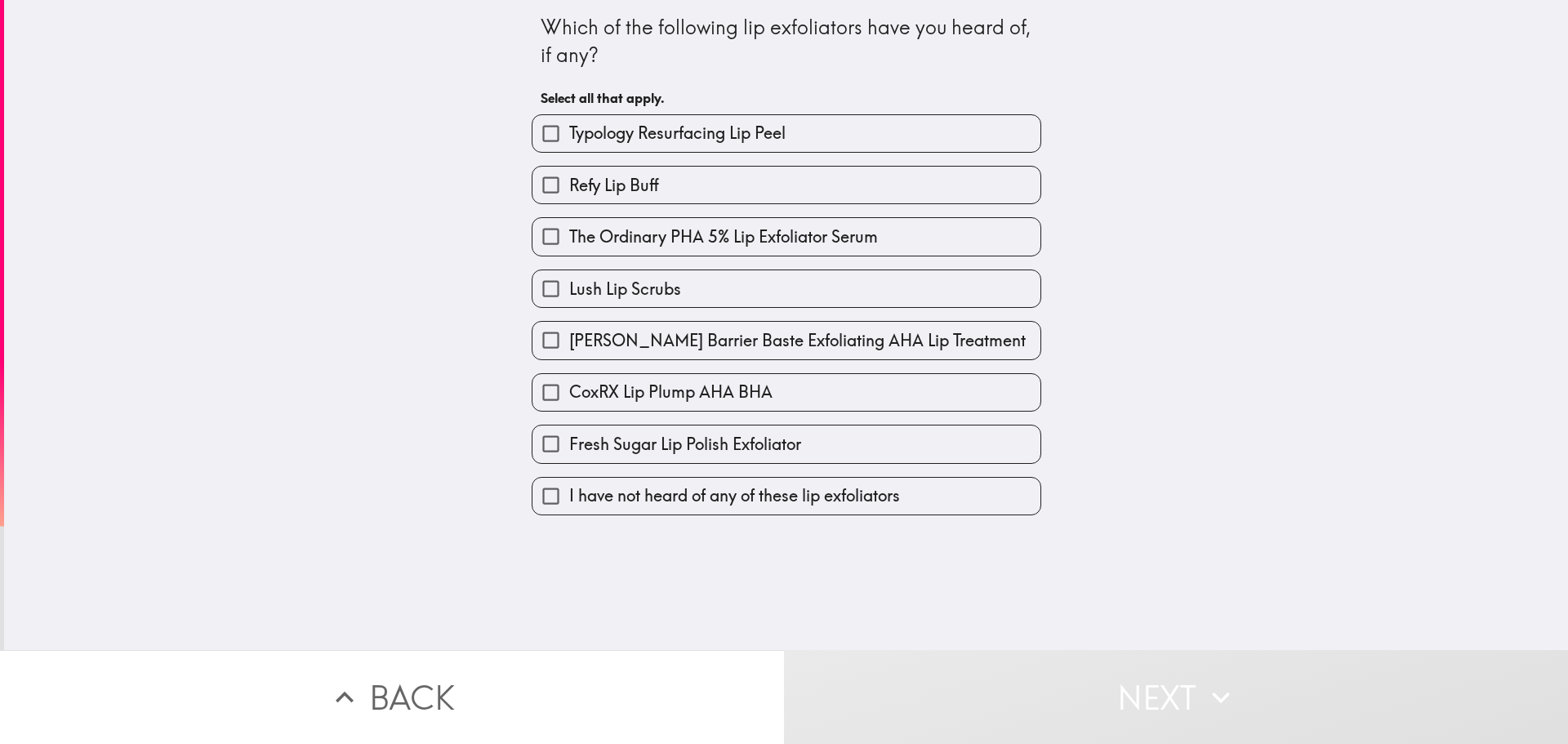
click at [636, 174] on span "Refy Lip Buff" at bounding box center [614, 185] width 90 height 23
click at [569, 174] on input "Refy Lip Buff" at bounding box center [551, 185] width 37 height 37
checkbox input "true"
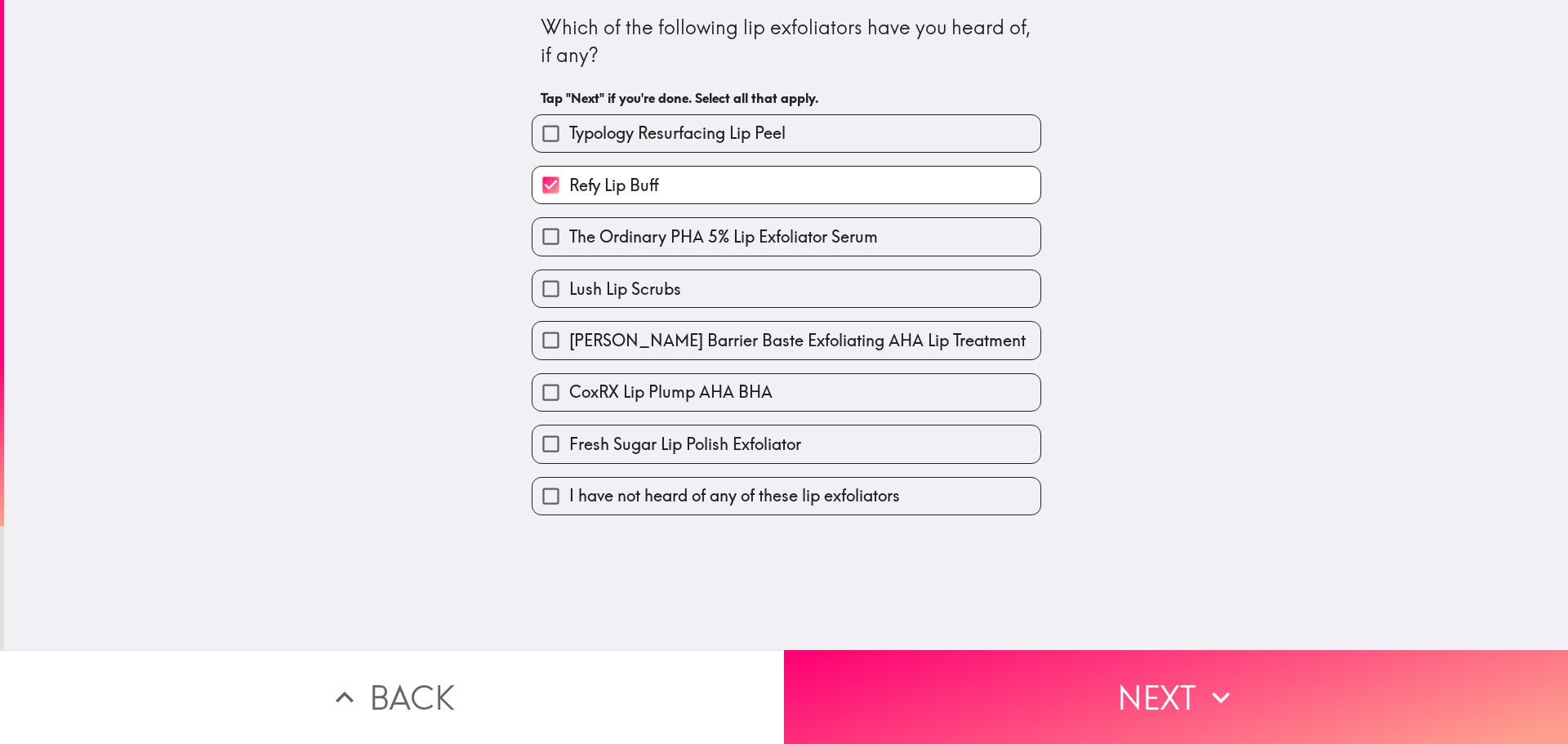
click at [657, 285] on span "Lush Lip Scrubs" at bounding box center [625, 289] width 112 height 23
click at [569, 285] on input "Lush Lip Scrubs" at bounding box center [551, 288] width 37 height 37
checkbox input "true"
click at [648, 247] on span "The Ordinary PHA 5% Lip Exfoliator Serum" at bounding box center [723, 236] width 309 height 23
click at [569, 247] on input "The Ordinary PHA 5% Lip Exfoliator Serum" at bounding box center [551, 236] width 37 height 37
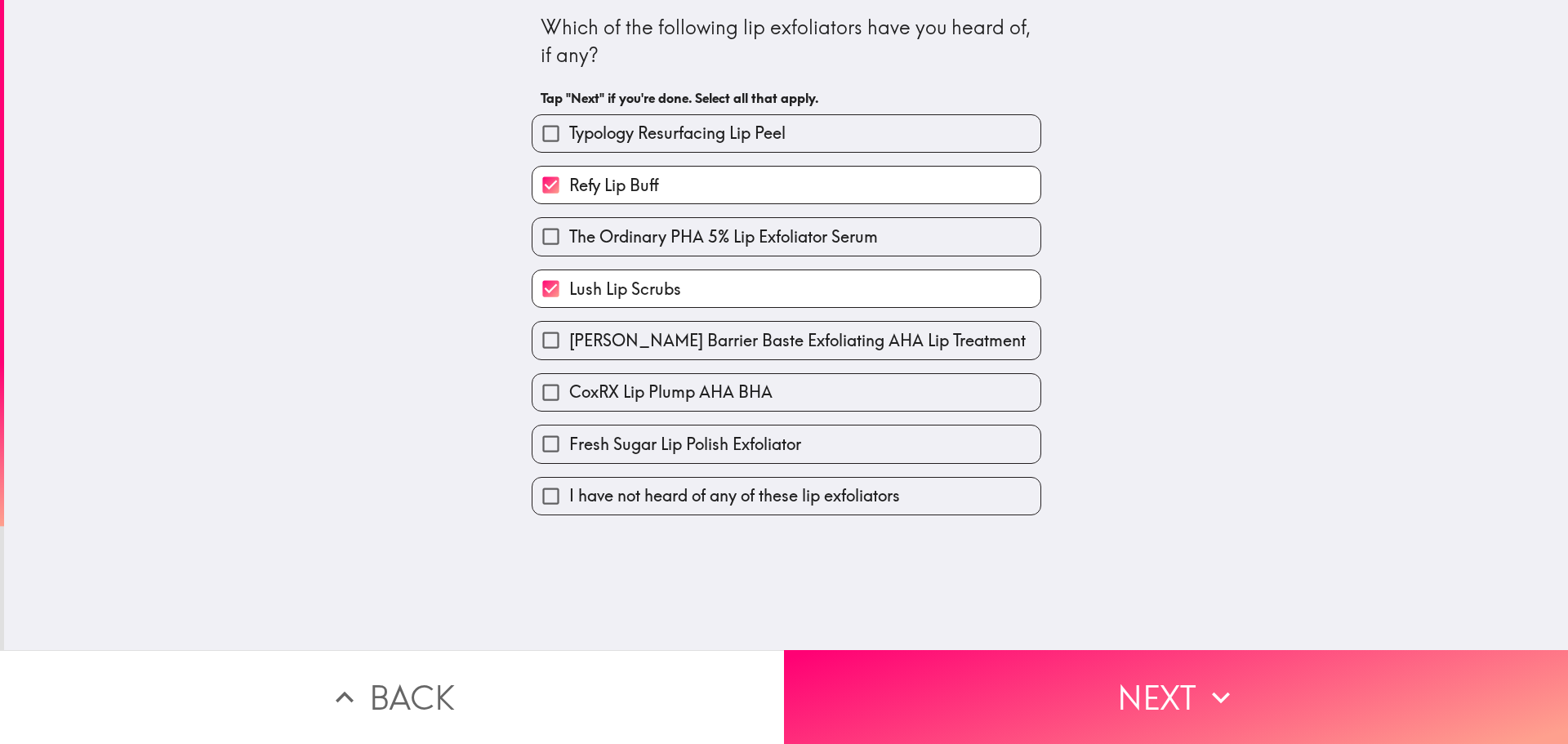
checkbox input "true"
click at [639, 383] on span "CoxRX Lip Plump AHA BHA" at bounding box center [670, 392] width 203 height 23
click at [569, 383] on input "CoxRX Lip Plump AHA BHA" at bounding box center [551, 392] width 37 height 37
checkbox input "true"
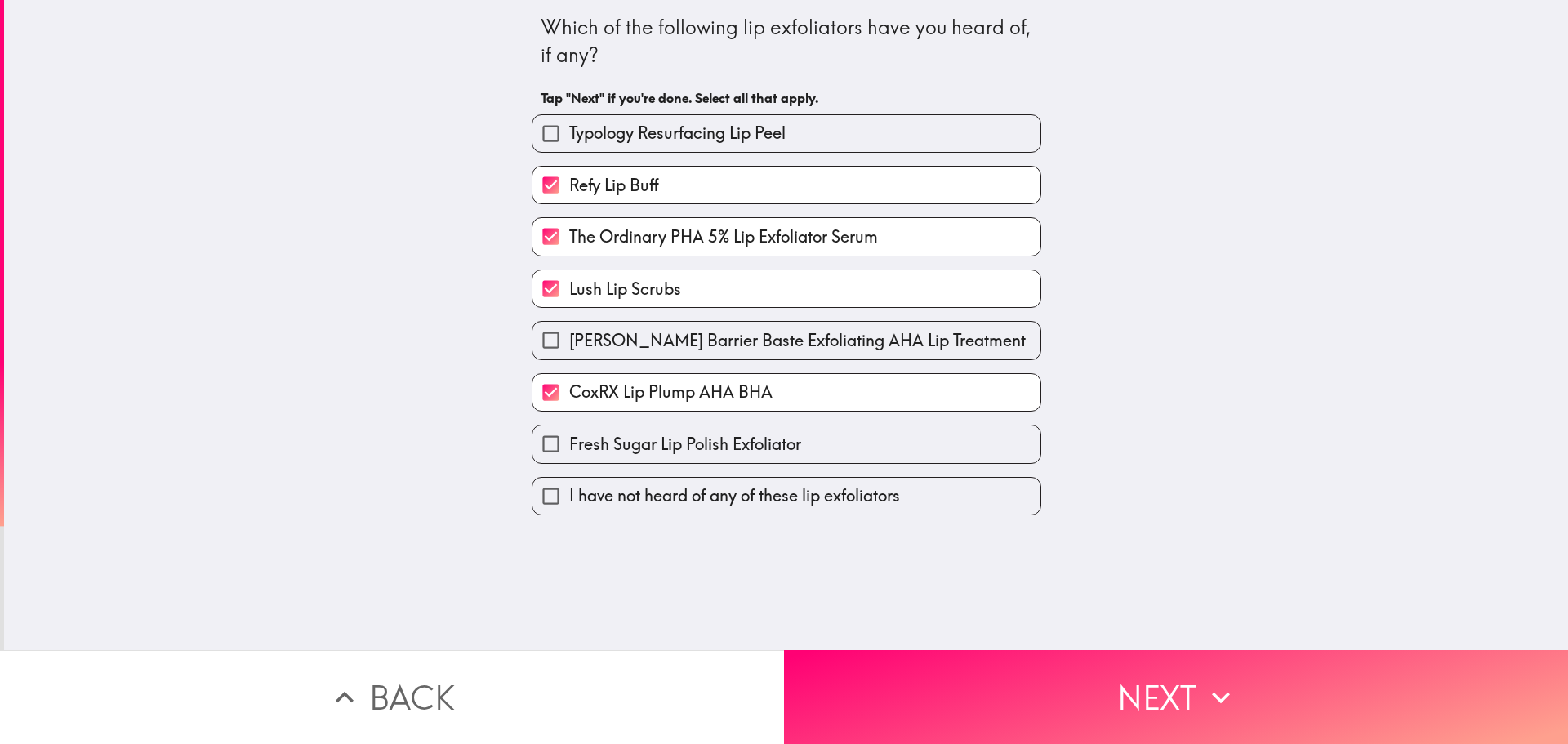
click at [762, 340] on span "[PERSON_NAME] Barrier Baste Exfoliating AHA Lip Treatment" at bounding box center [797, 340] width 457 height 23
click at [569, 340] on input "[PERSON_NAME] Barrier Baste Exfoliating AHA Lip Treatment" at bounding box center [551, 340] width 37 height 37
checkbox input "true"
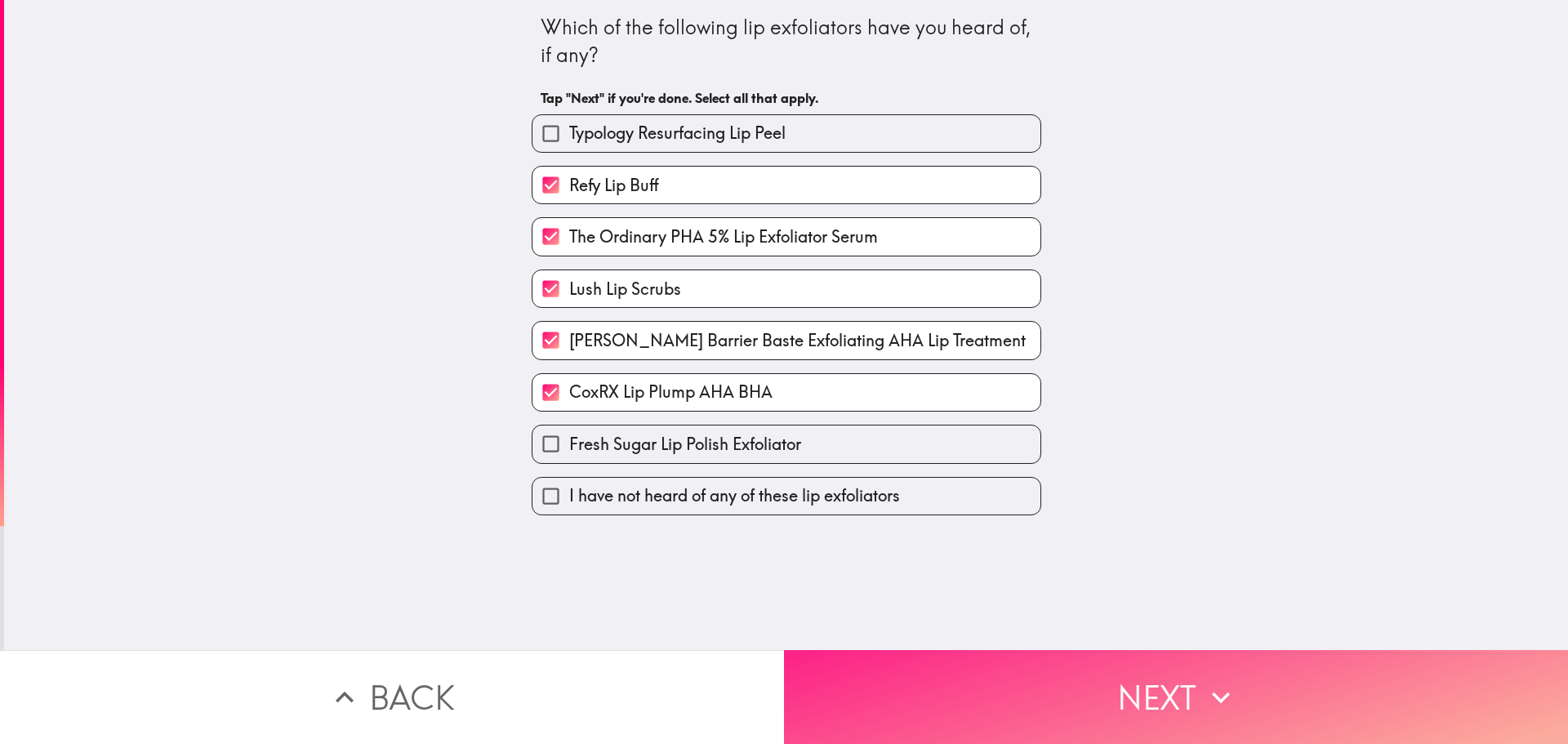
click at [1033, 681] on button "Next" at bounding box center [1176, 697] width 784 height 94
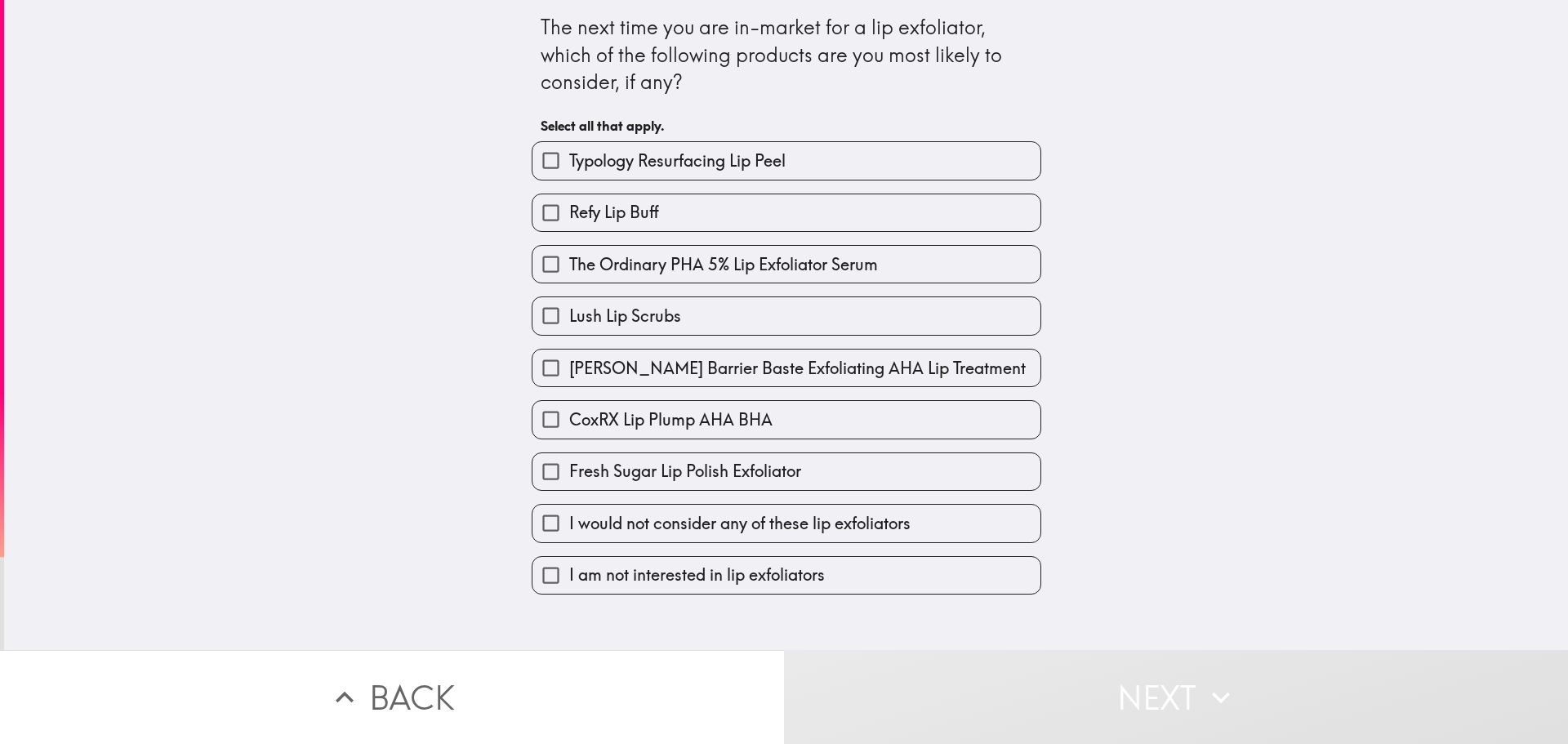
click at [638, 266] on span "The Ordinary PHA 5% Lip Exfoliator Serum" at bounding box center [723, 264] width 309 height 23
click at [569, 266] on input "The Ordinary PHA 5% Lip Exfoliator Serum" at bounding box center [551, 264] width 37 height 37
checkbox input "true"
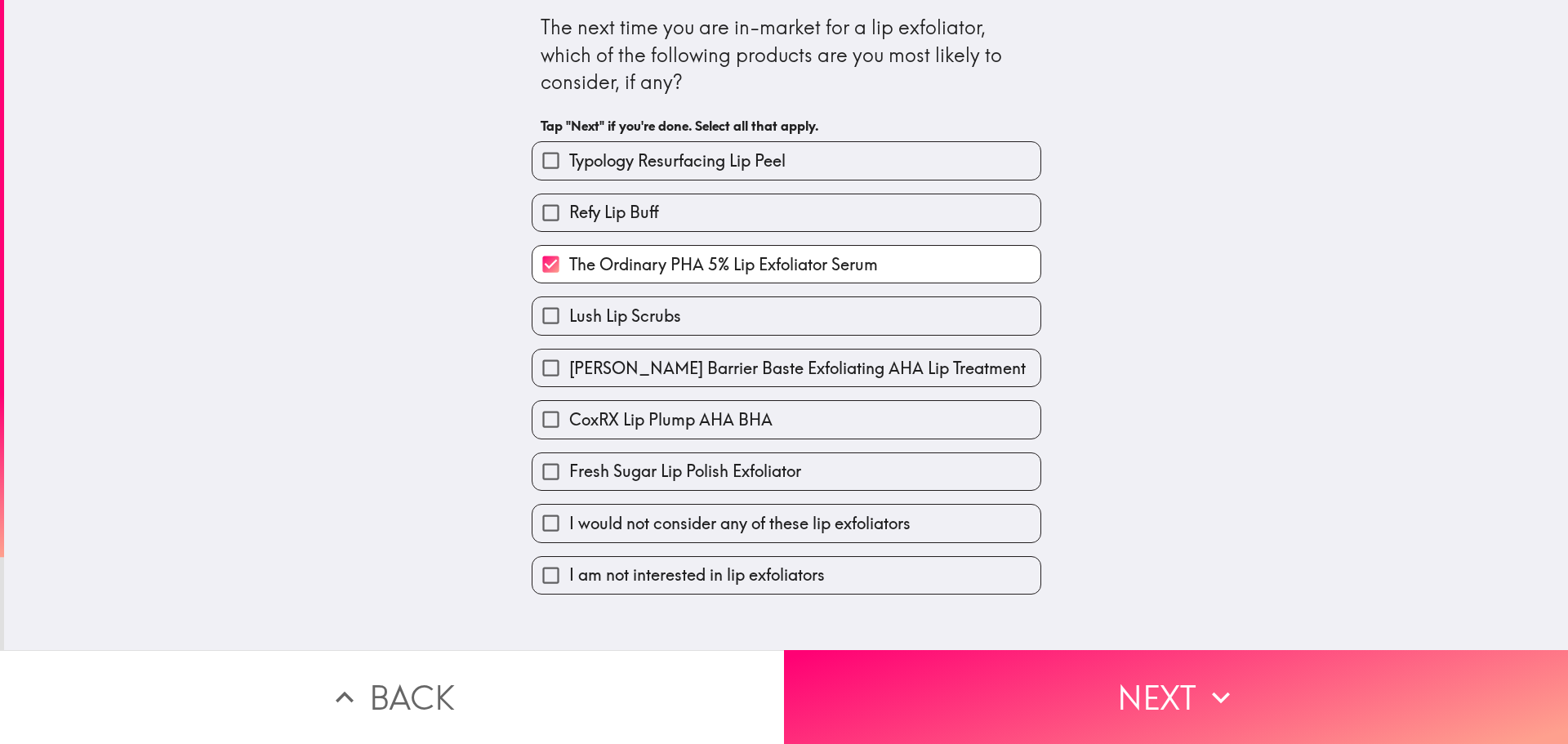
click at [620, 306] on span "Lush Lip Scrubs" at bounding box center [625, 316] width 112 height 23
click at [569, 306] on input "Lush Lip Scrubs" at bounding box center [551, 315] width 37 height 37
checkbox input "true"
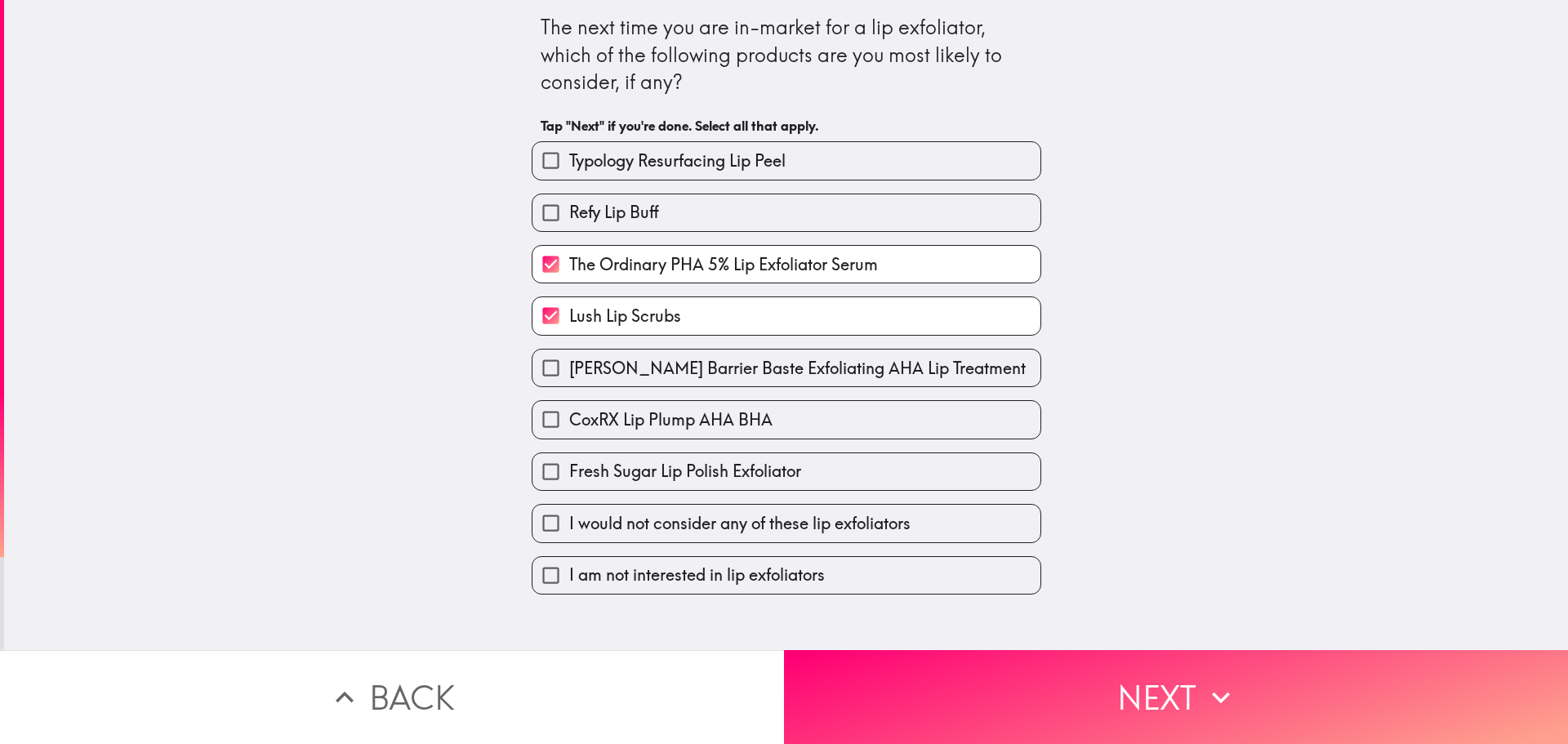
click at [656, 395] on div "CoxRX Lip Plump AHA BHA" at bounding box center [780, 412] width 523 height 51
click at [647, 422] on span "CoxRX Lip Plump AHA BHA" at bounding box center [670, 419] width 203 height 23
click at [569, 422] on input "CoxRX Lip Plump AHA BHA" at bounding box center [551, 419] width 37 height 37
checkbox input "true"
click at [642, 372] on span "[PERSON_NAME] Barrier Baste Exfoliating AHA Lip Treatment" at bounding box center [797, 368] width 457 height 23
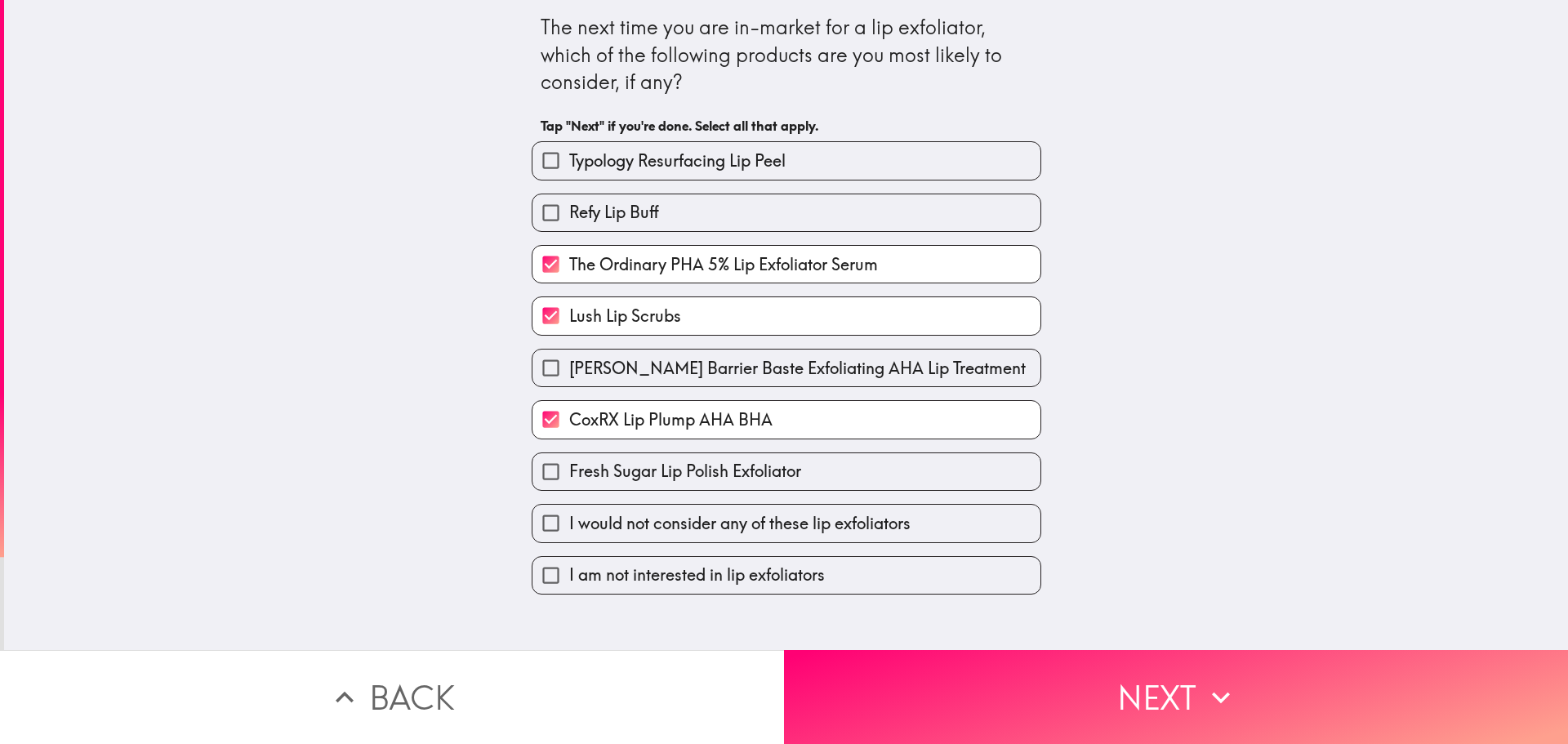
click at [569, 372] on input "[PERSON_NAME] Barrier Baste Exfoliating AHA Lip Treatment" at bounding box center [551, 368] width 37 height 37
checkbox input "true"
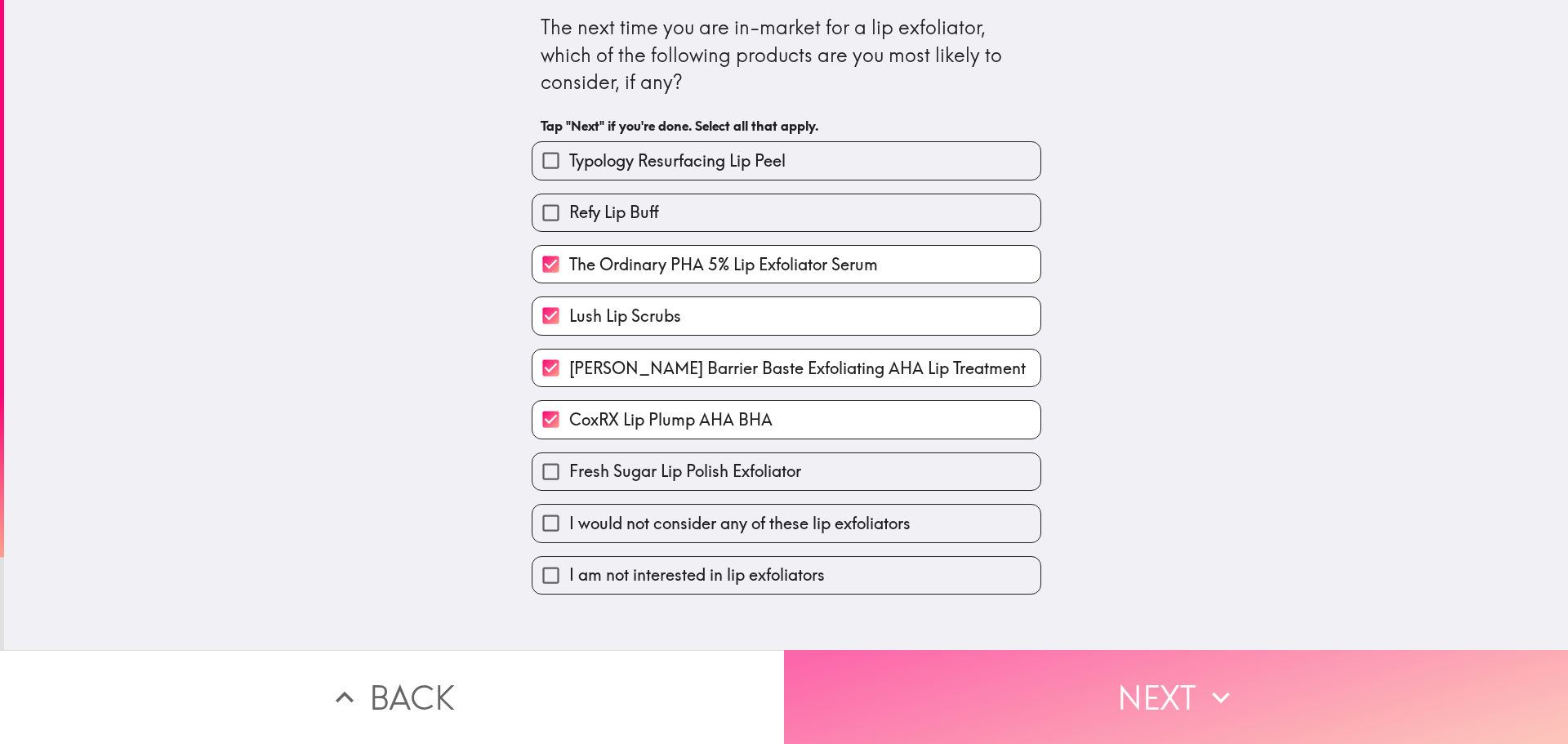
click at [1061, 693] on button "Next" at bounding box center [1176, 697] width 784 height 94
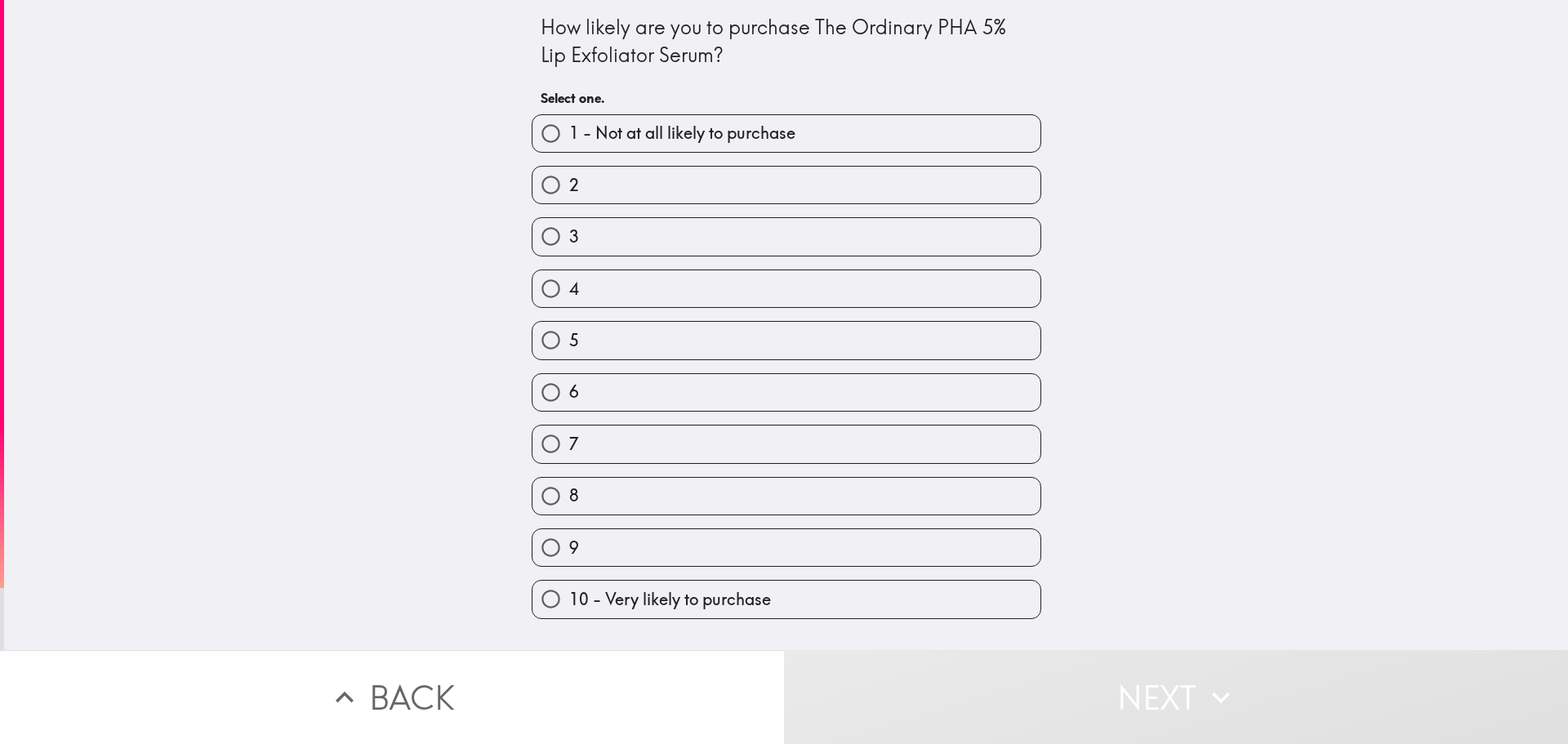
click at [589, 500] on label "8" at bounding box center [787, 496] width 508 height 37
click at [569, 500] on input "8" at bounding box center [551, 496] width 37 height 37
radio input "true"
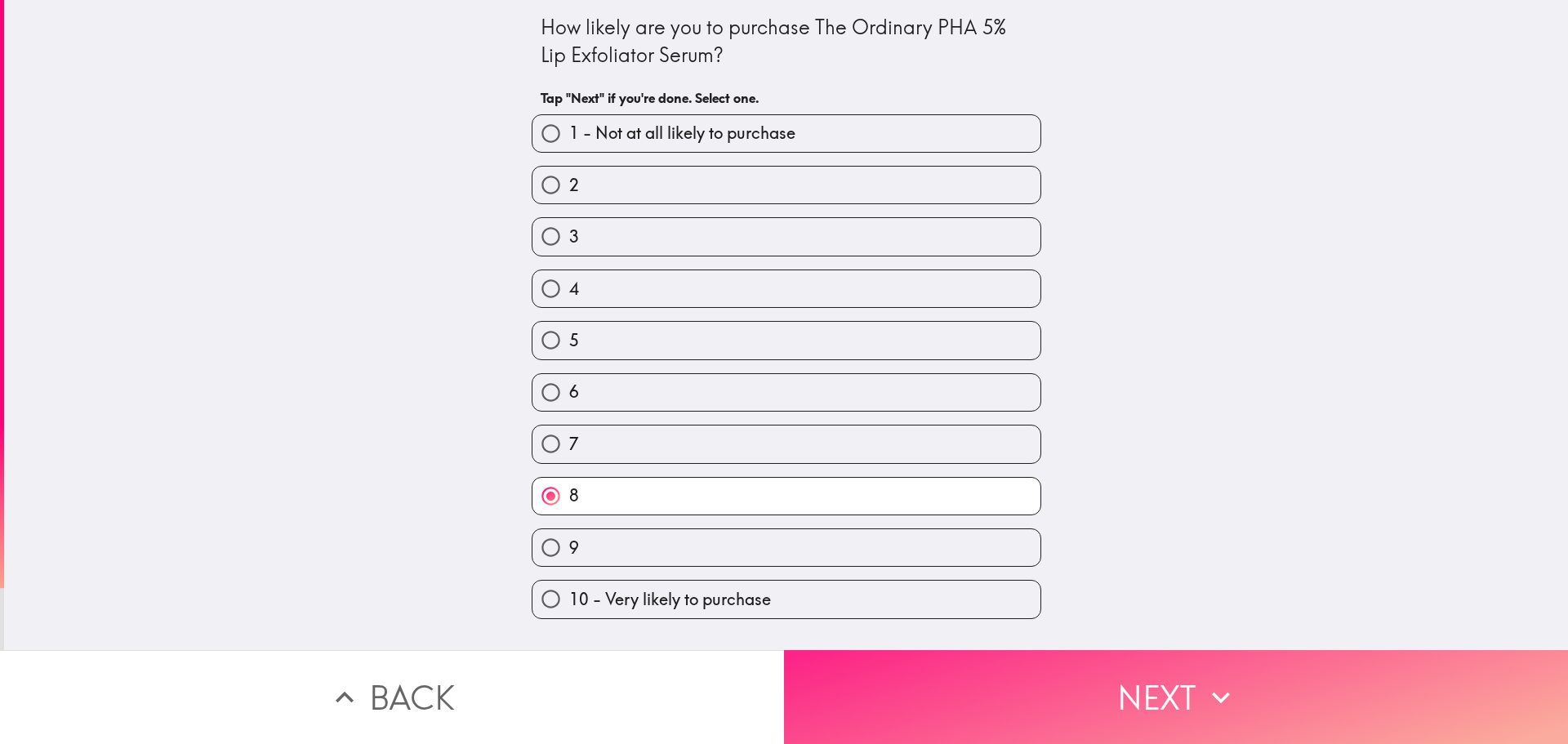
click at [944, 671] on button "Next" at bounding box center [1176, 697] width 784 height 94
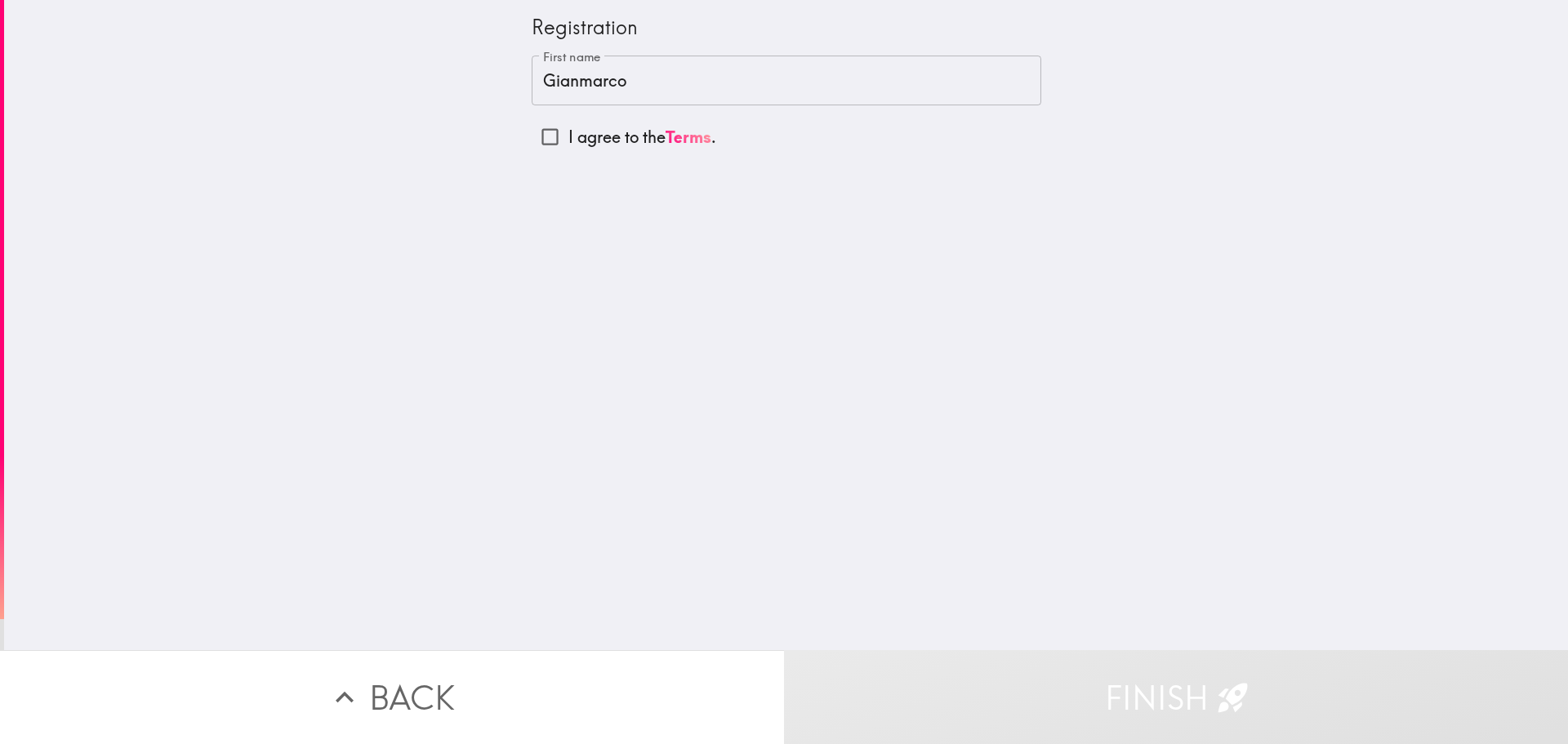
click at [569, 141] on p "I agree to the Terms ." at bounding box center [643, 137] width 148 height 23
click at [559, 141] on input "I agree to the Terms ." at bounding box center [550, 136] width 37 height 37
checkbox input "true"
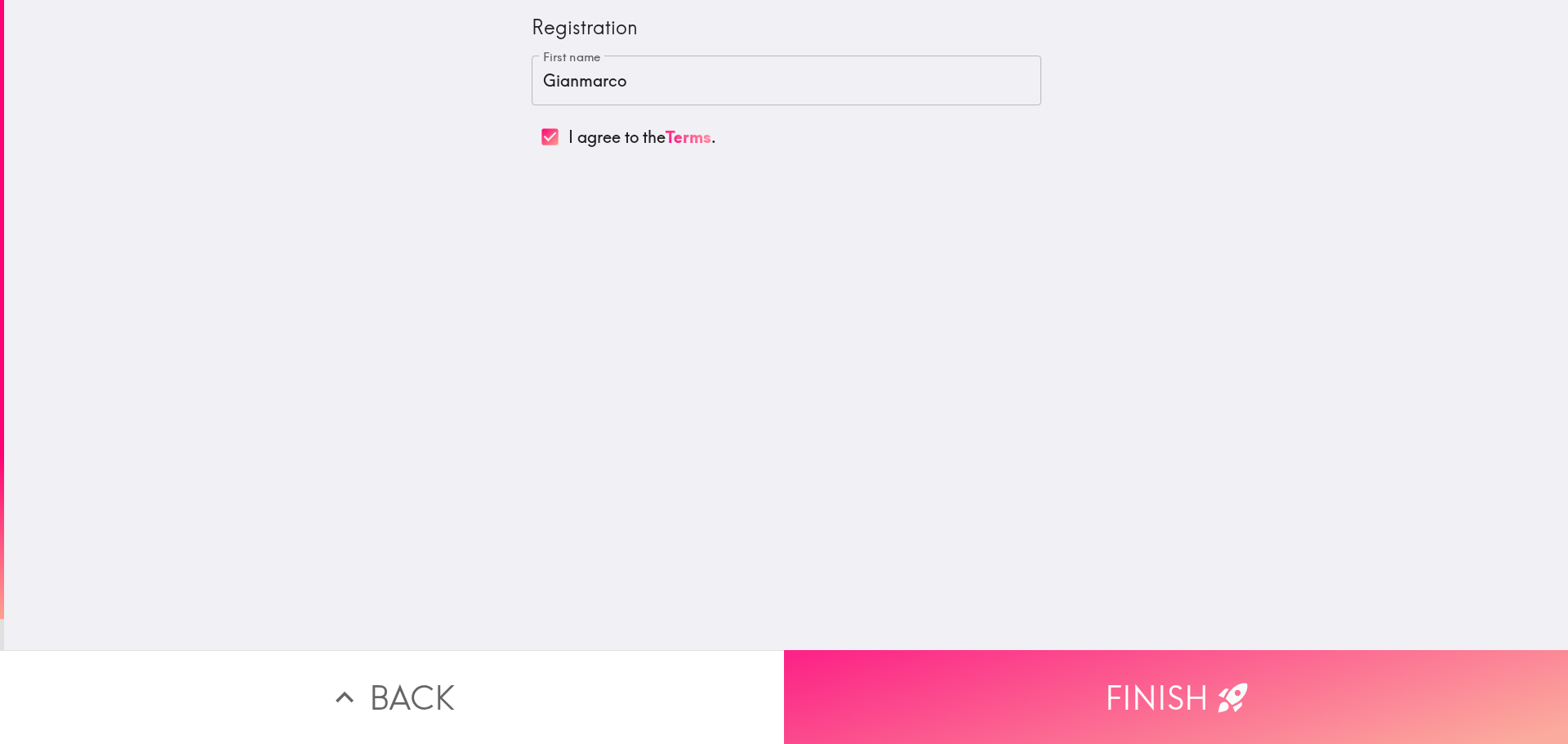
click at [970, 650] on button "Finish" at bounding box center [1176, 697] width 784 height 94
